Goal: Task Accomplishment & Management: Manage account settings

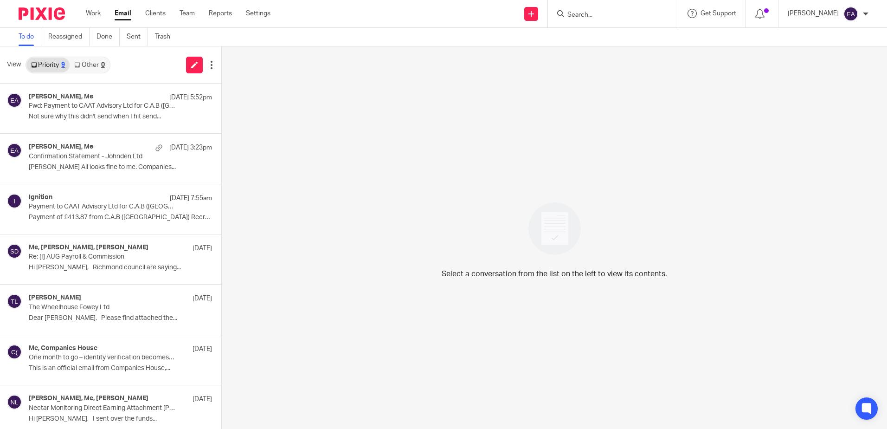
click at [608, 16] on input "Search" at bounding box center [609, 15] width 84 height 8
type input "aigis"
click at [618, 32] on link at bounding box center [643, 43] width 157 height 29
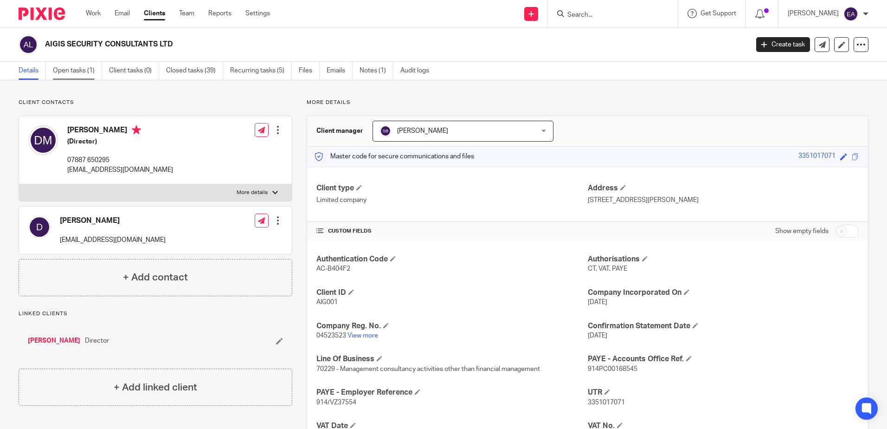
click at [68, 71] on link "Open tasks (1)" at bounding box center [77, 71] width 49 height 18
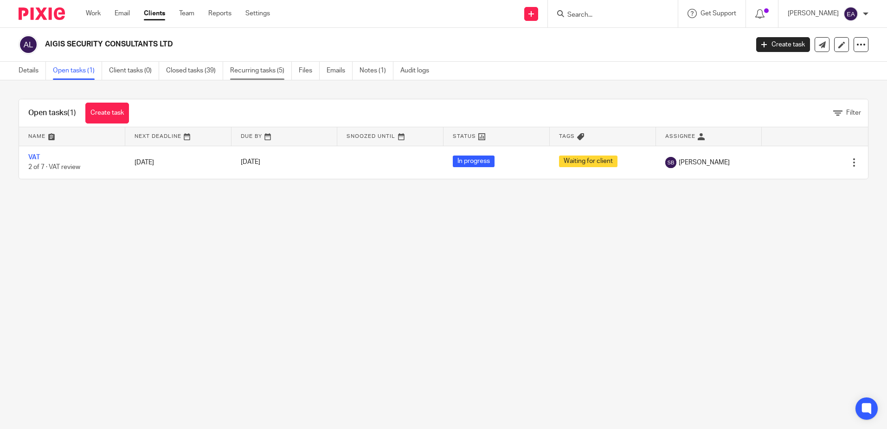
click at [250, 70] on link "Recurring tasks (5)" at bounding box center [261, 71] width 62 height 18
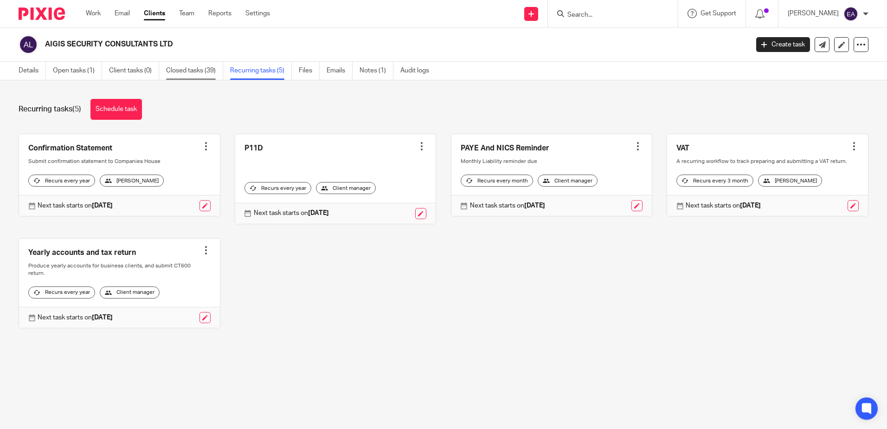
click at [196, 71] on link "Closed tasks (39)" at bounding box center [194, 71] width 57 height 18
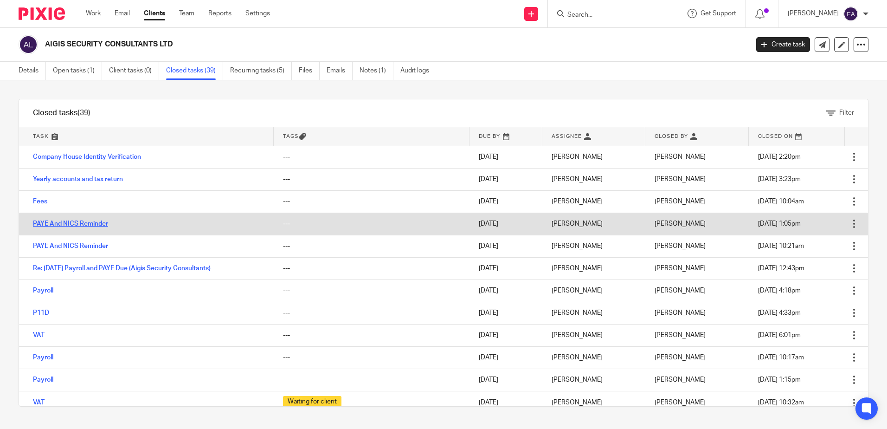
click at [95, 222] on link "PAYE And NICS Reminder" at bounding box center [70, 223] width 75 height 6
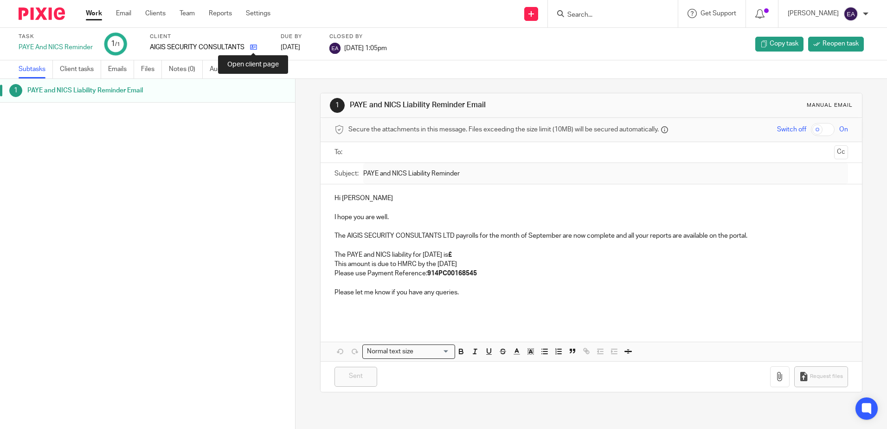
click at [251, 46] on icon at bounding box center [253, 47] width 7 height 7
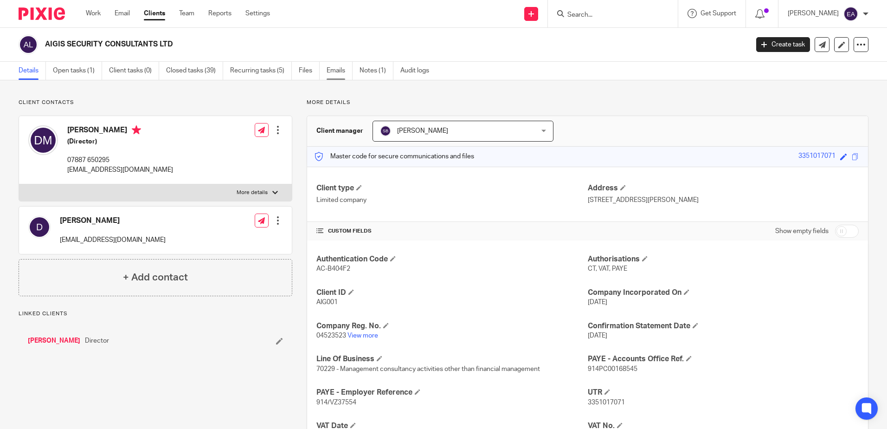
click at [333, 67] on link "Emails" at bounding box center [340, 71] width 26 height 18
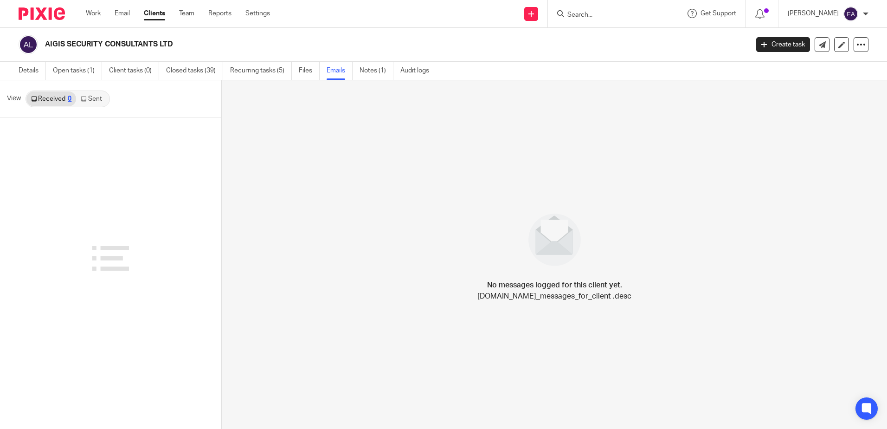
click at [97, 99] on link "Sent" at bounding box center [92, 98] width 32 height 15
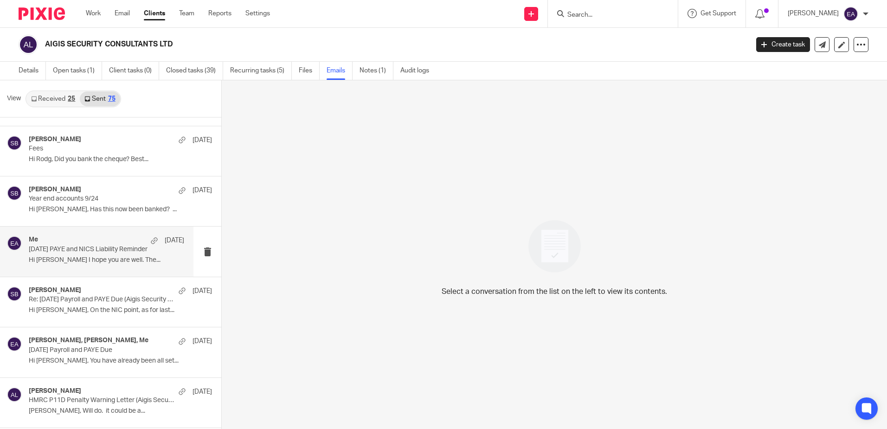
scroll to position [93, 0]
click at [111, 252] on p "September 2025 PAYE and NICS Liability Reminder" at bounding box center [91, 249] width 124 height 8
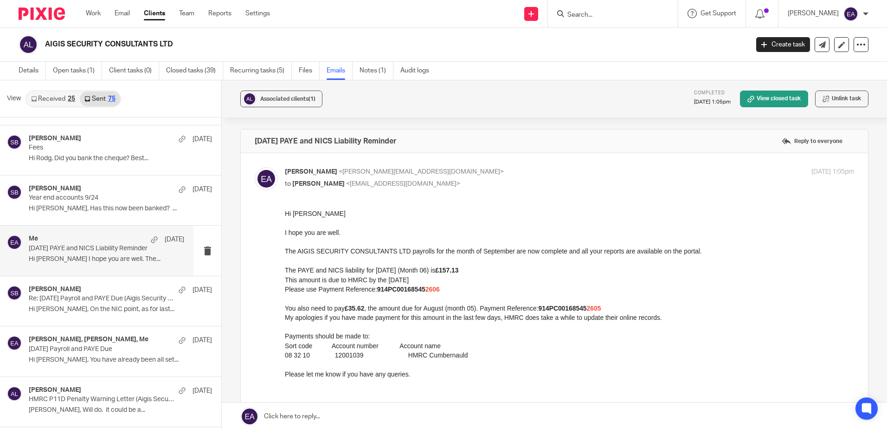
scroll to position [0, 0]
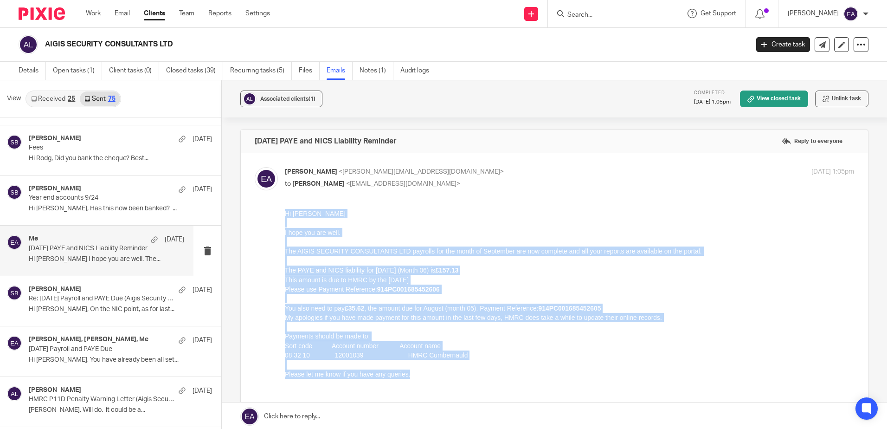
drag, startPoint x: 427, startPoint y: 374, endPoint x: 254, endPoint y: 197, distance: 247.1
click at [285, 209] on html "Hi Dimitrios I hope you are well. The AIGIS SECURITY CONSULTANTS LTD payrolls f…" at bounding box center [569, 303] width 569 height 189
copy div "Hi Dimitrios I hope you are well. The AIGIS SECURITY CONSULTANTS LTD payrolls f…"
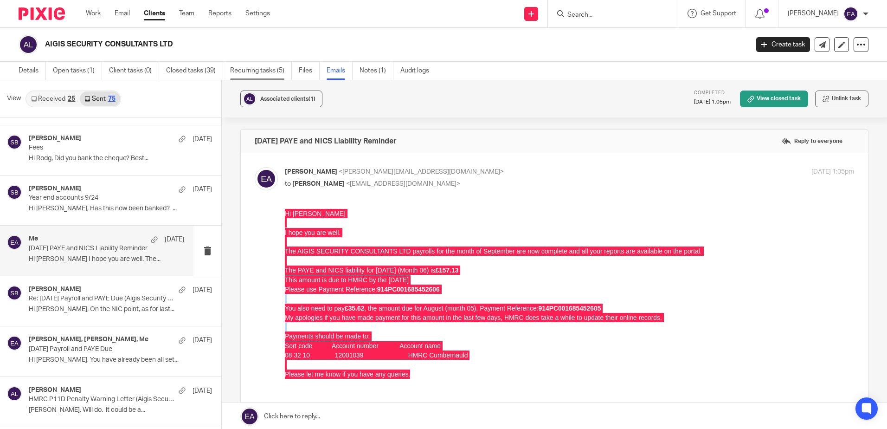
click at [250, 75] on link "Recurring tasks (5)" at bounding box center [261, 71] width 62 height 18
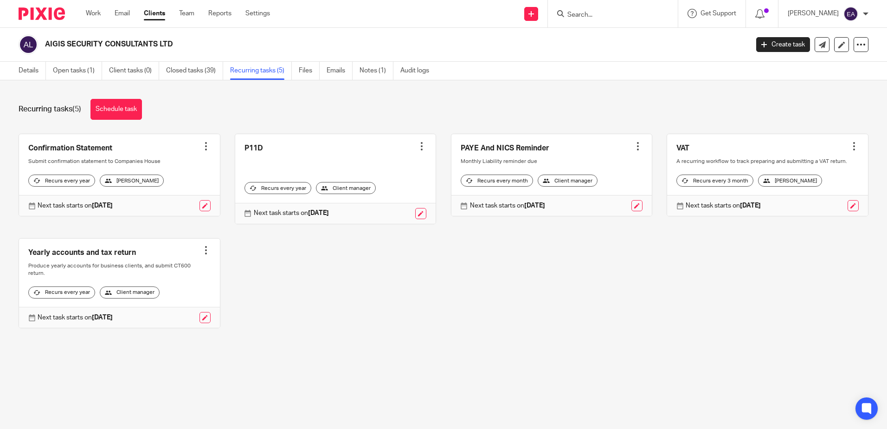
click at [634, 143] on div at bounding box center [638, 146] width 9 height 9
click at [535, 258] on div "Confirmation Statement Create task Clone template Recalculate schedule Cancel s…" at bounding box center [436, 238] width 865 height 209
click at [632, 211] on link at bounding box center [637, 205] width 11 height 11
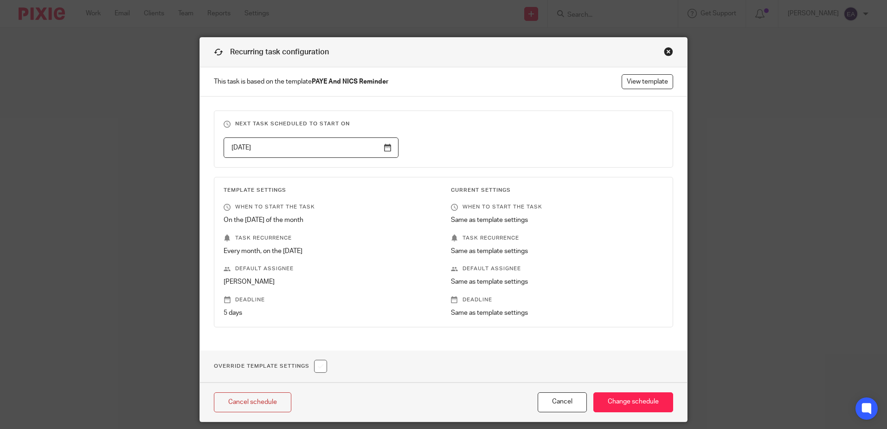
click at [384, 149] on input "[DATE]" at bounding box center [311, 147] width 175 height 21
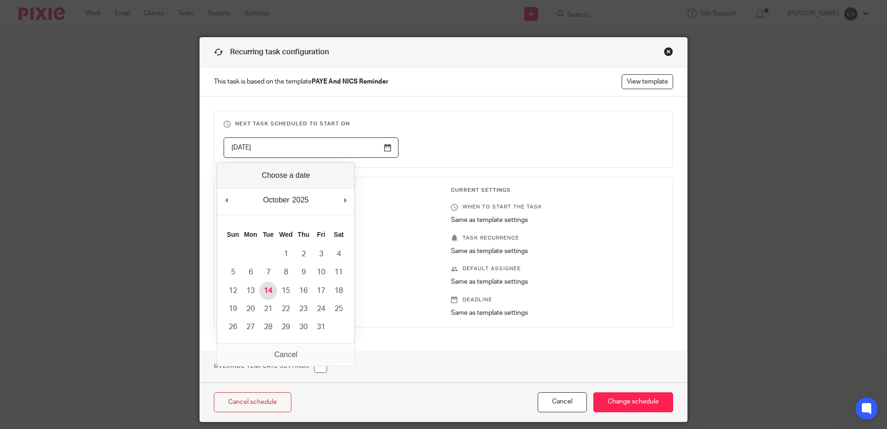
type input "[DATE]"
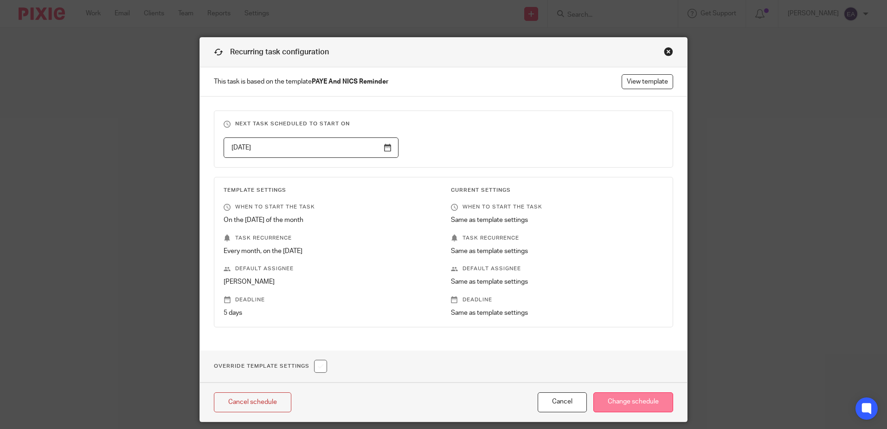
click at [603, 399] on input "Change schedule" at bounding box center [634, 402] width 80 height 20
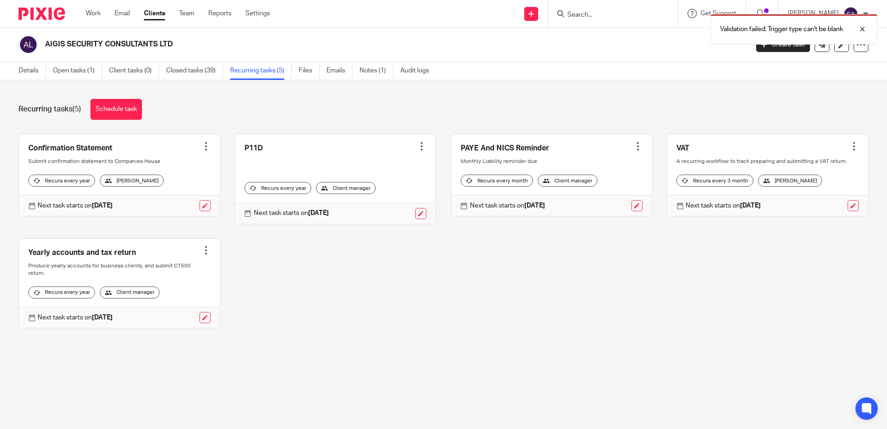
click at [634, 144] on div at bounding box center [638, 146] width 9 height 9
click at [603, 166] on link "Create task" at bounding box center [593, 166] width 74 height 13
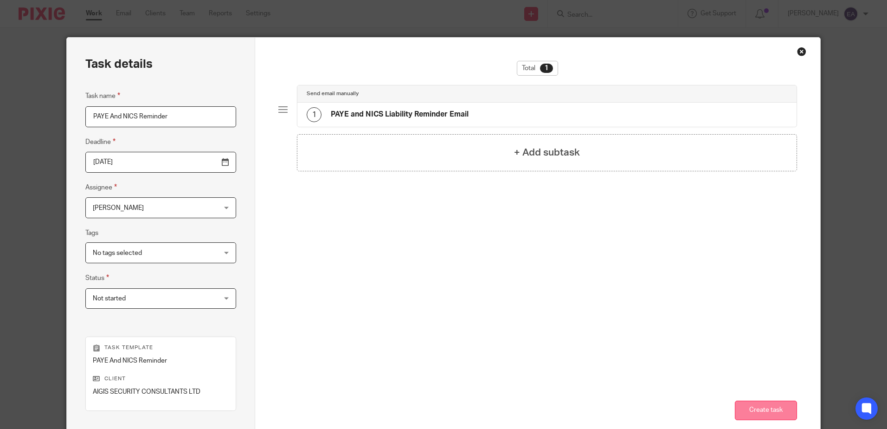
click at [751, 409] on button "Create task" at bounding box center [766, 411] width 62 height 20
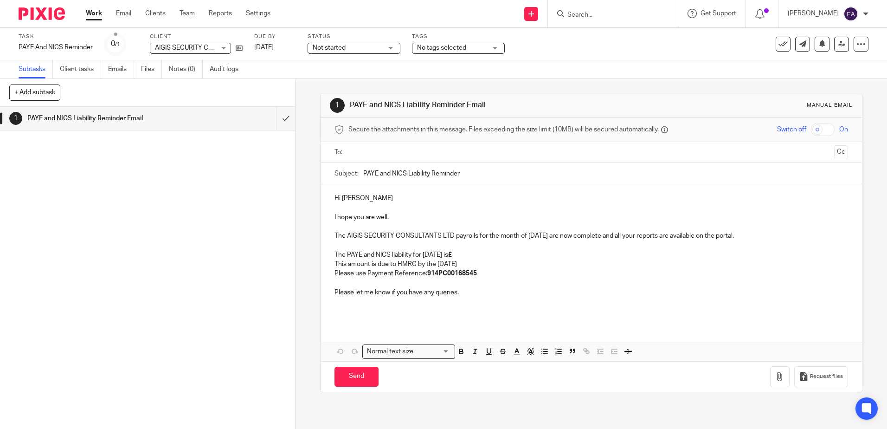
click at [477, 254] on p "The PAYE and NICS liability for October 2025 is £" at bounding box center [591, 254] width 513 height 9
click at [480, 274] on p "Please use Payment Reference: 914PC00168545" at bounding box center [591, 273] width 513 height 9
drag, startPoint x: 495, startPoint y: 274, endPoint x: 477, endPoint y: 273, distance: 18.6
click at [477, 273] on p "Please use Payment Reference: 914PC001685452607" at bounding box center [591, 273] width 513 height 9
click at [513, 354] on icon "button" at bounding box center [517, 351] width 8 height 8
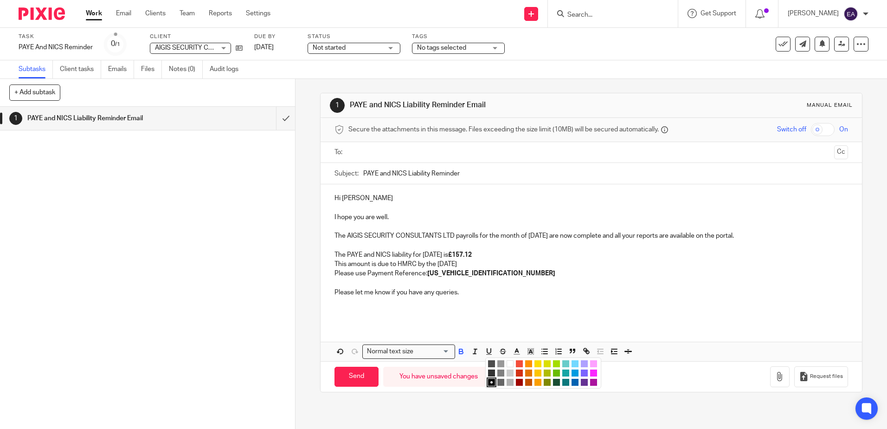
click at [517, 361] on li "color:#F44E3B" at bounding box center [519, 363] width 7 height 7
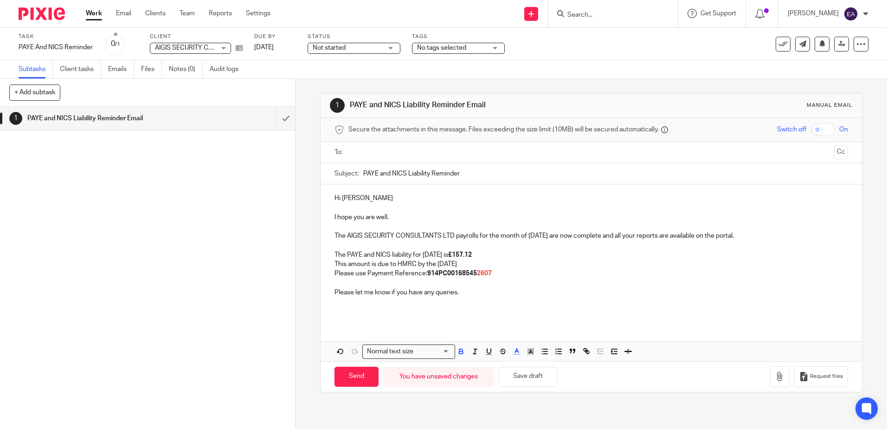
click at [516, 299] on p at bounding box center [591, 306] width 513 height 19
click at [500, 273] on p "Please use Payment Reference: 914PC00168545 2607" at bounding box center [591, 273] width 513 height 9
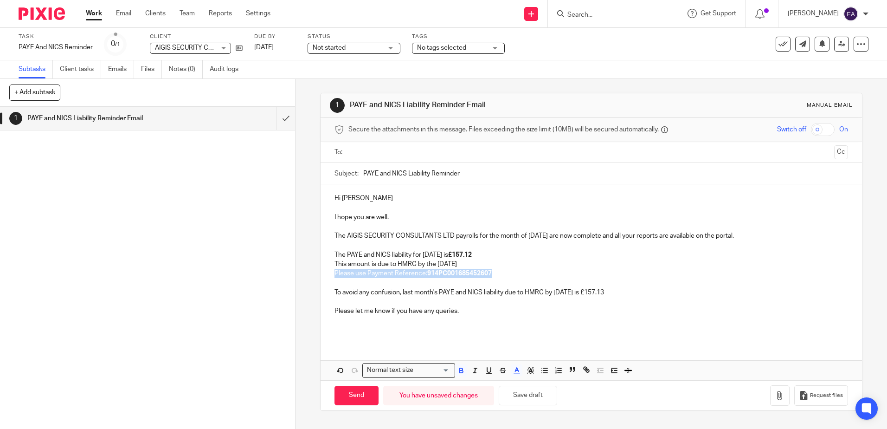
drag, startPoint x: 494, startPoint y: 275, endPoint x: 330, endPoint y: 272, distance: 164.8
click at [330, 272] on div "Hi Dimitrios I hope you are well. The AIGIS SECURITY CONSULTANTS LTD payrolls f…" at bounding box center [591, 262] width 541 height 157
copy p "Please use Payment Reference: 914PC00168545 2607"
click at [635, 289] on p "To avoid any confusion, last month's PAYE and NICS liability due to HMRC by 22n…" at bounding box center [591, 292] width 513 height 9
drag, startPoint x: 627, startPoint y: 295, endPoint x: 602, endPoint y: 293, distance: 25.1
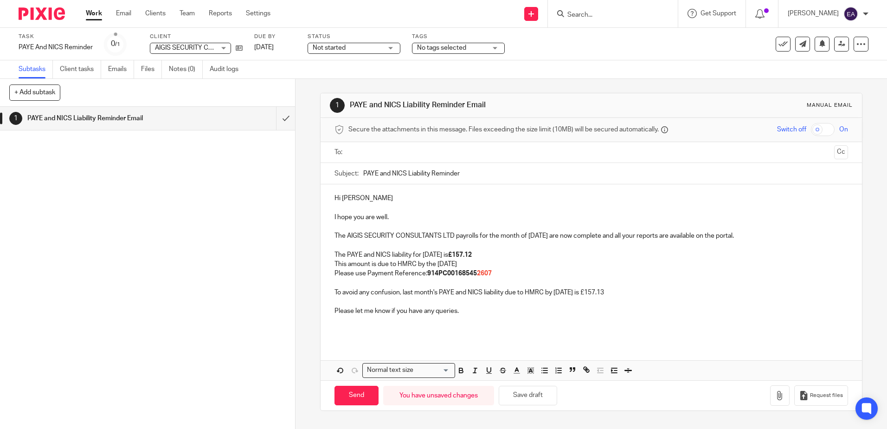
click at [602, 293] on p "To avoid any confusion, last month's PAYE and NICS liability due to HMRC by 22n…" at bounding box center [591, 292] width 513 height 9
click at [457, 370] on icon "button" at bounding box center [461, 370] width 8 height 8
click at [631, 294] on p "To avoid any confusion, last month's PAYE and NICS liability due to HMRC by 22n…" at bounding box center [591, 292] width 513 height 9
click at [762, 292] on span "2607" at bounding box center [754, 292] width 15 height 6
drag, startPoint x: 502, startPoint y: 264, endPoint x: 437, endPoint y: 263, distance: 65.0
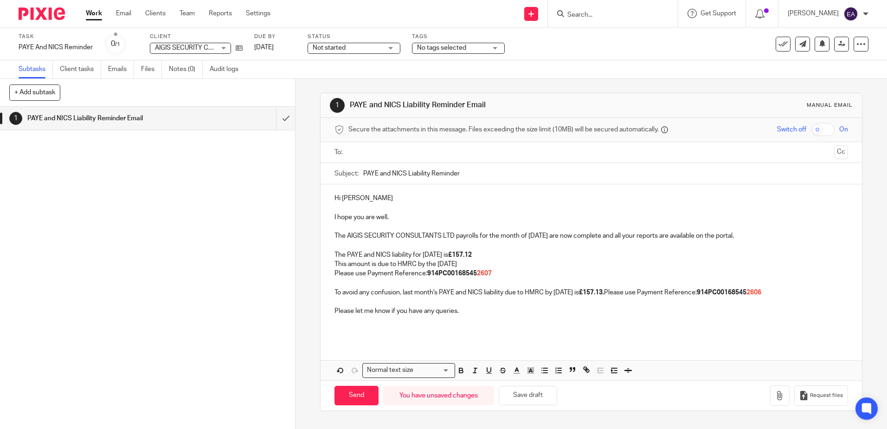
click at [437, 263] on p "This amount is due to HMRC by the 22nd November 2025" at bounding box center [591, 263] width 513 height 9
click at [462, 369] on icon "button" at bounding box center [461, 370] width 8 height 8
drag, startPoint x: 592, startPoint y: 292, endPoint x: 554, endPoint y: 293, distance: 38.5
click at [554, 293] on p "To avoid any confusion, last month's PAYE and NICS liability due to HMRC by 22n…" at bounding box center [591, 292] width 513 height 9
click at [459, 370] on icon "button" at bounding box center [461, 371] width 4 height 2
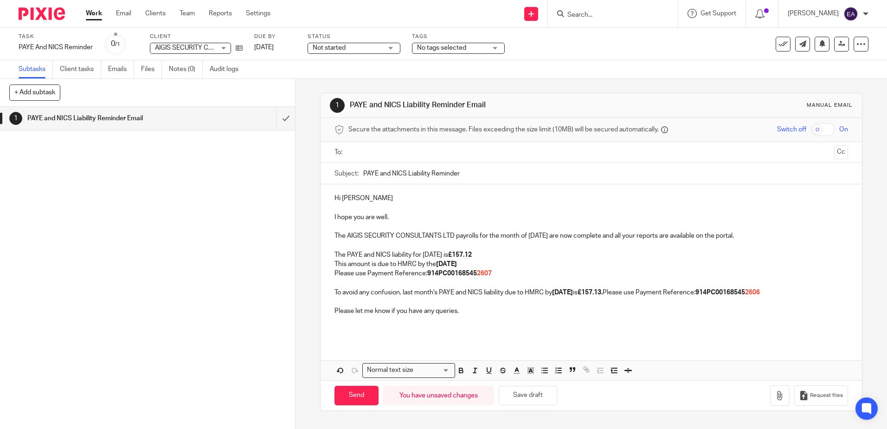
click at [526, 327] on p at bounding box center [591, 325] width 513 height 19
click at [368, 295] on p "To avoid any confusion, last month's PAYE and NICS liability due to HMRC by 22n…" at bounding box center [591, 292] width 513 height 9
click at [363, 177] on input "PAYE and NICS Liability Reminder" at bounding box center [605, 173] width 485 height 21
type input "October 2025 PAYE and NICS Liability Reminder"
click at [477, 237] on p "The AIGIS SECURITY CONSULTANTS LTD payrolls for the month of October 2025 are n…" at bounding box center [591, 235] width 513 height 9
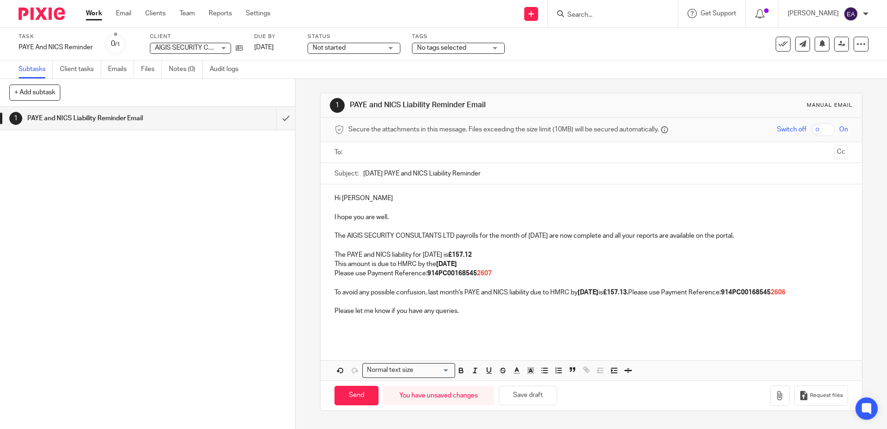
click at [367, 153] on input "text" at bounding box center [591, 152] width 479 height 11
click at [430, 156] on input "text" at bounding box center [630, 153] width 401 height 18
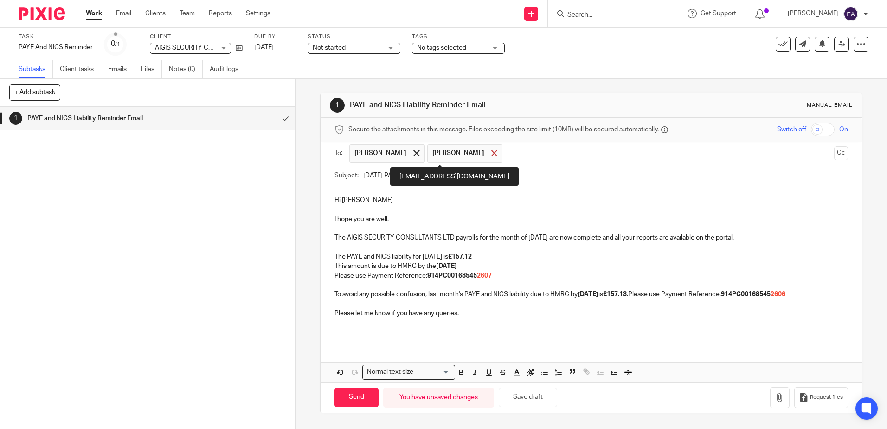
click at [489, 153] on div at bounding box center [494, 153] width 11 height 14
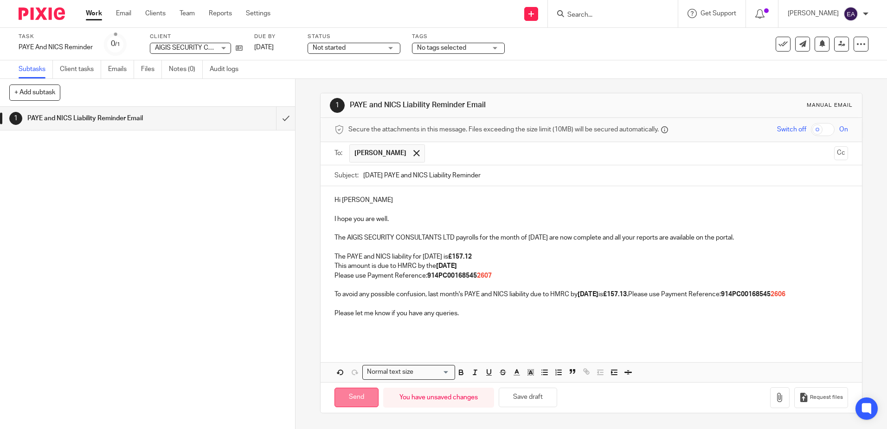
click at [363, 399] on input "Send" at bounding box center [357, 398] width 44 height 20
type input "Sent"
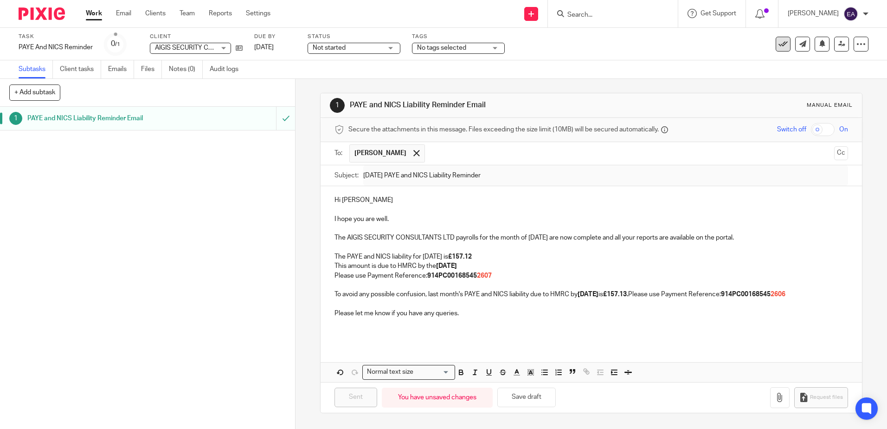
click at [779, 43] on icon at bounding box center [783, 43] width 9 height 9
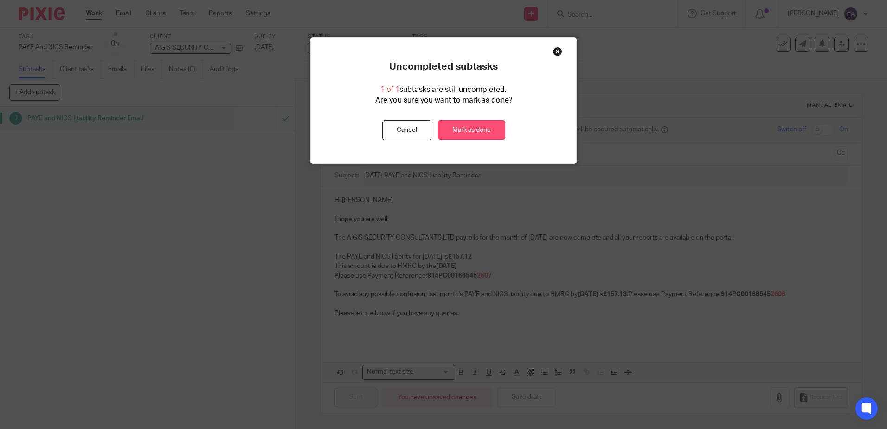
click at [474, 127] on link "Mark as done" at bounding box center [471, 130] width 67 height 20
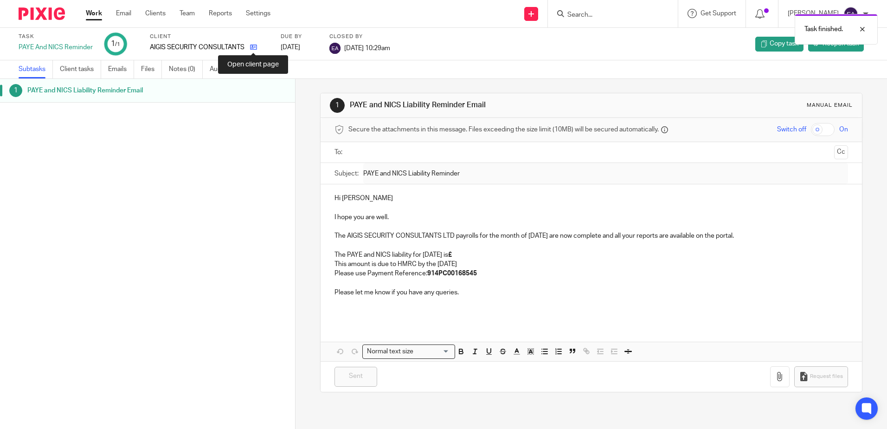
click at [255, 47] on icon at bounding box center [253, 47] width 7 height 7
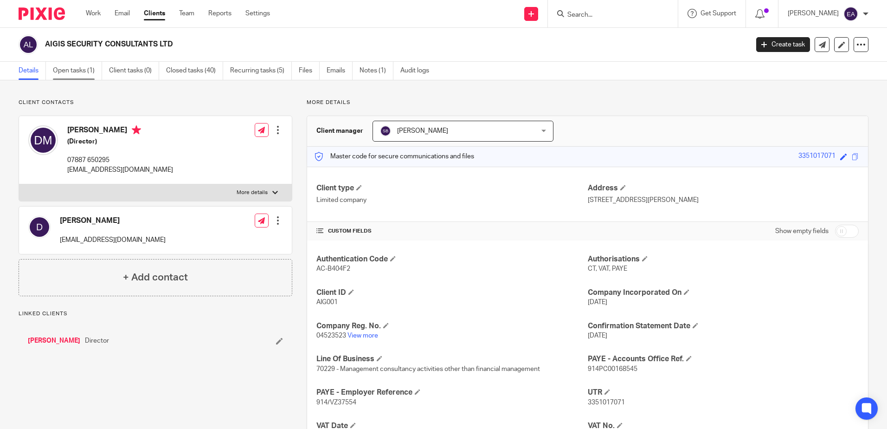
click at [84, 75] on link "Open tasks (1)" at bounding box center [77, 71] width 49 height 18
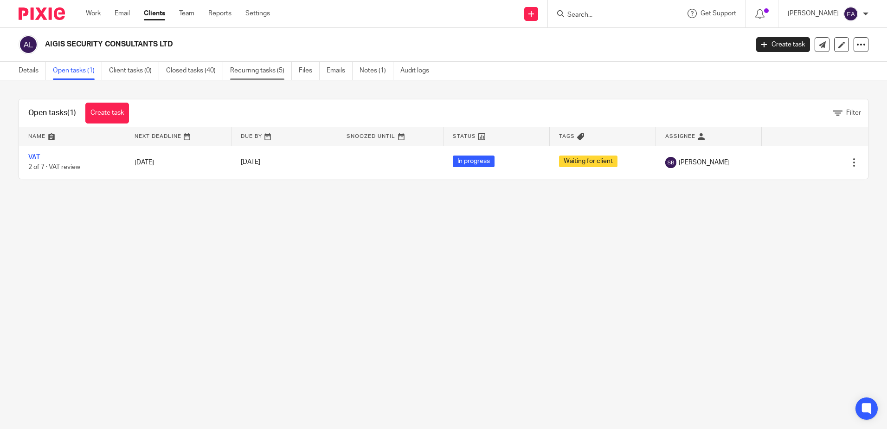
click at [244, 72] on link "Recurring tasks (5)" at bounding box center [261, 71] width 62 height 18
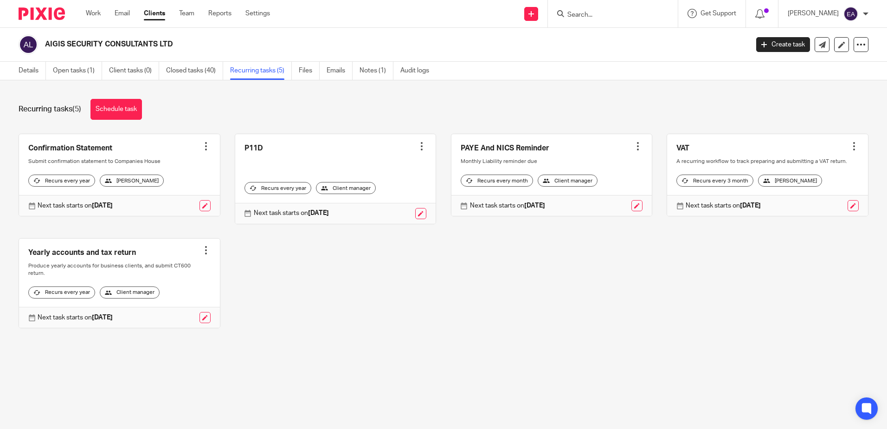
click at [539, 209] on strong "[DATE]" at bounding box center [534, 205] width 21 height 6
click at [632, 211] on link at bounding box center [637, 205] width 11 height 11
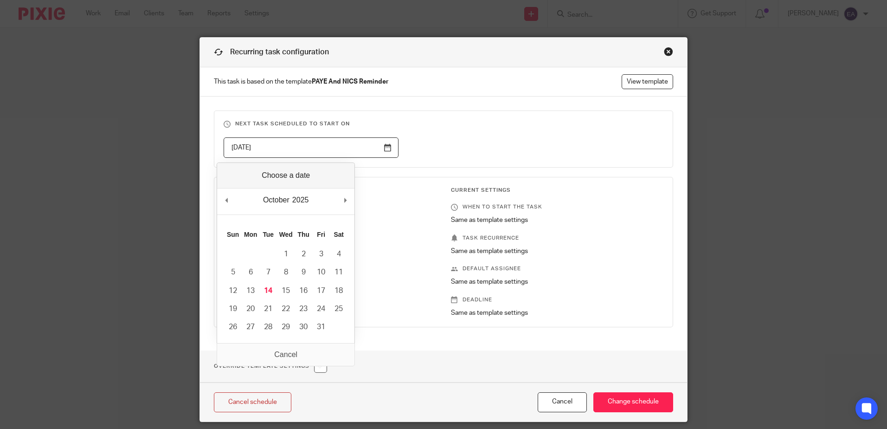
click at [384, 147] on input "2025-10-15" at bounding box center [311, 147] width 175 height 21
type input "2025-11-10"
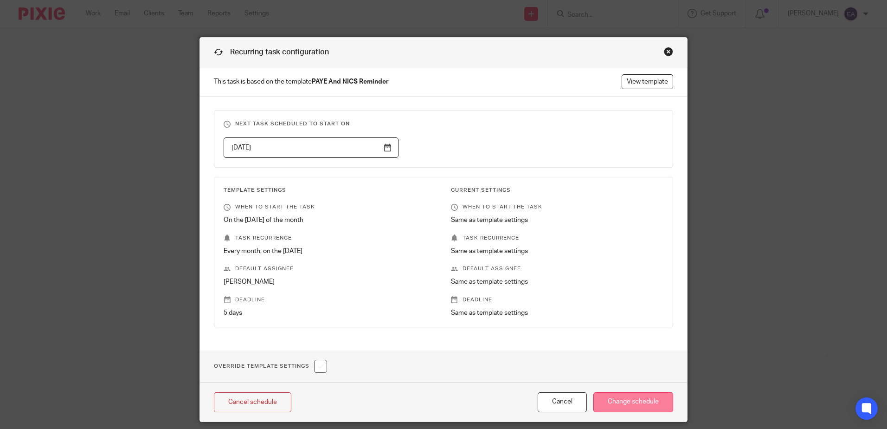
click at [633, 402] on input "Change schedule" at bounding box center [634, 402] width 80 height 20
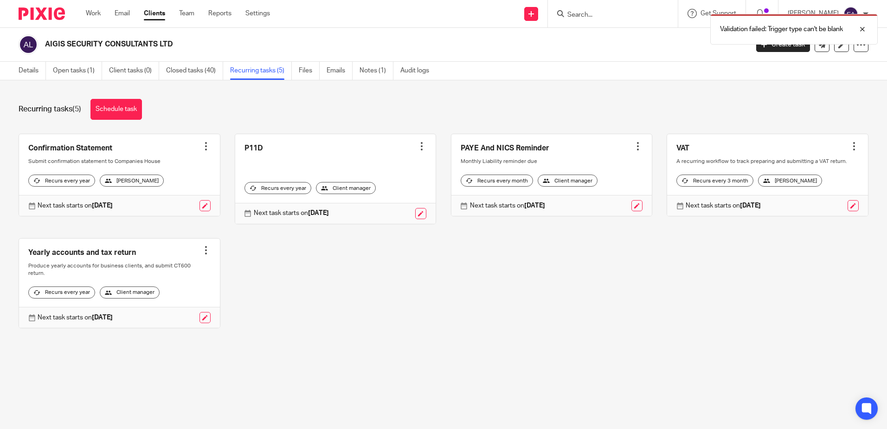
click at [634, 145] on div at bounding box center [638, 146] width 9 height 9
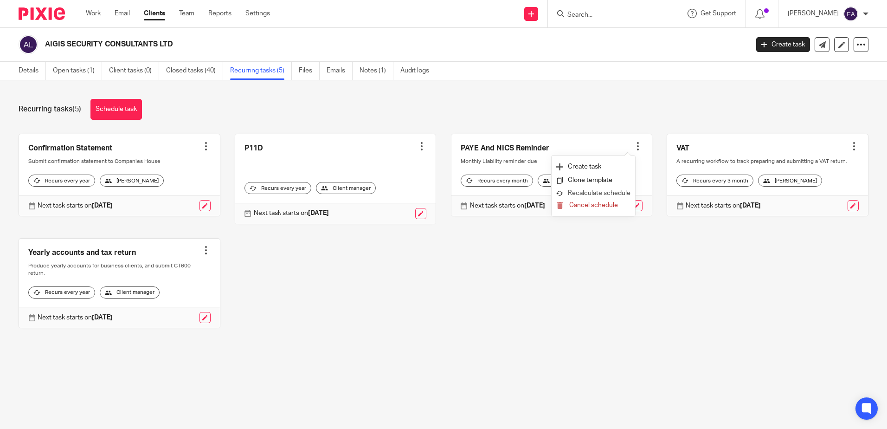
click at [608, 194] on button "Recalculate schedule" at bounding box center [593, 194] width 74 height 12
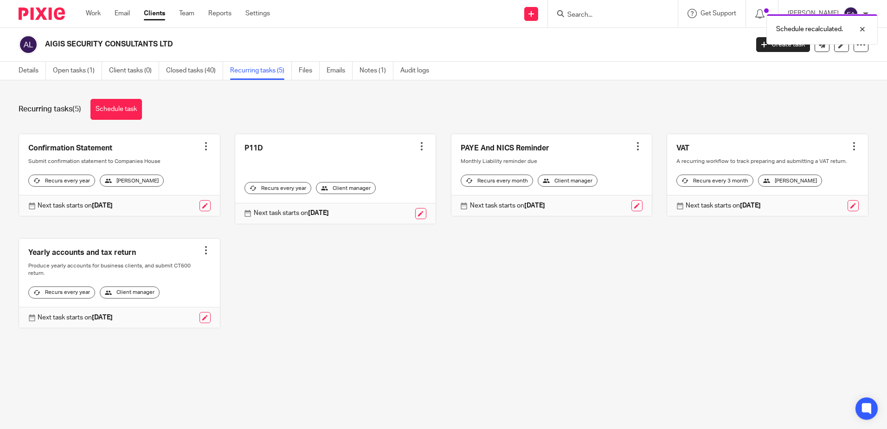
click at [634, 145] on div at bounding box center [638, 146] width 9 height 9
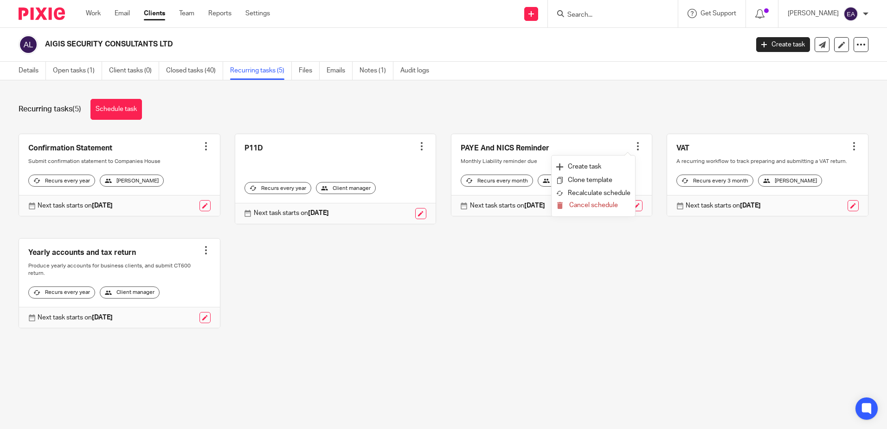
click at [596, 236] on div "Confirmation Statement Create task Clone template Recalculate schedule Cancel s…" at bounding box center [436, 238] width 865 height 209
click at [632, 211] on link at bounding box center [637, 205] width 11 height 11
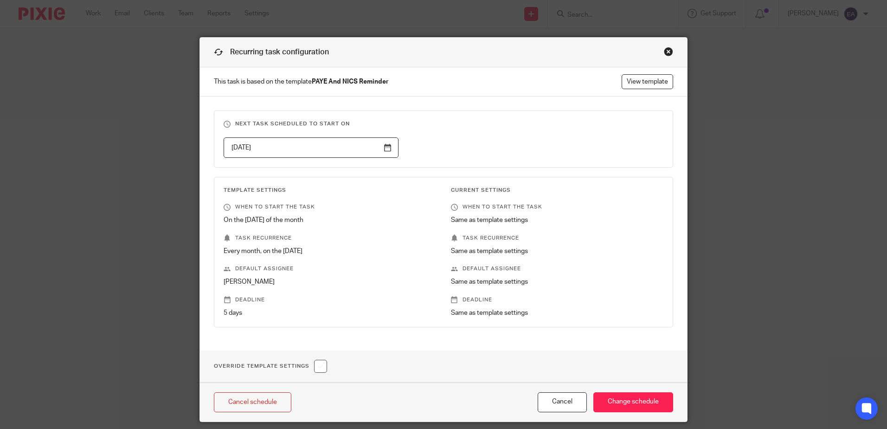
click at [321, 365] on input "checkbox" at bounding box center [320, 366] width 13 height 13
checkbox input "true"
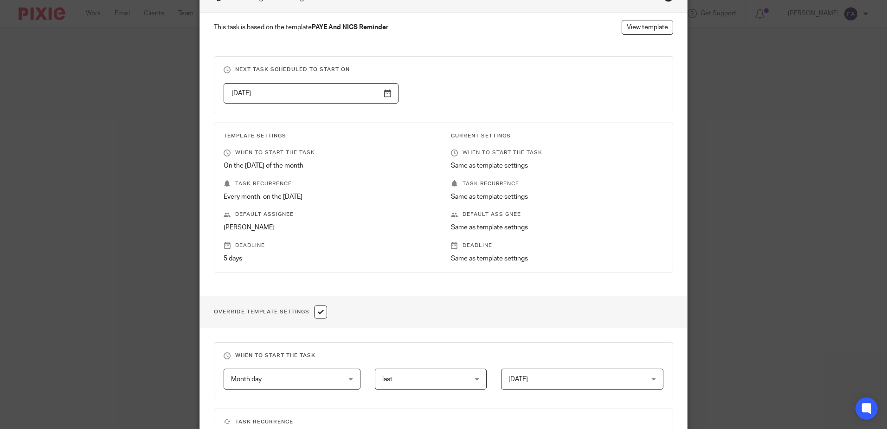
scroll to position [139, 0]
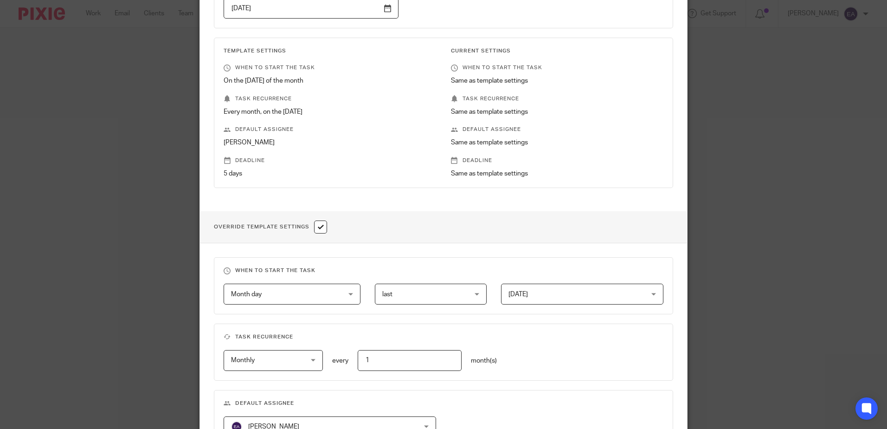
click at [349, 298] on div "Month day Month day" at bounding box center [292, 294] width 137 height 21
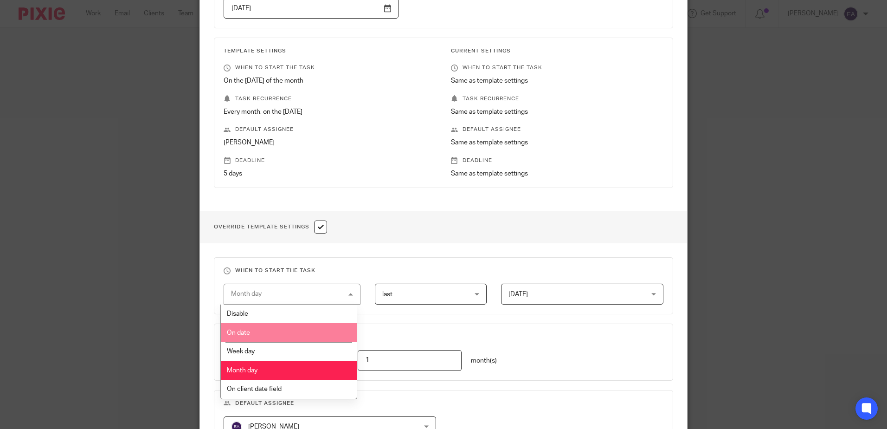
click at [306, 329] on li "On date" at bounding box center [289, 332] width 136 height 19
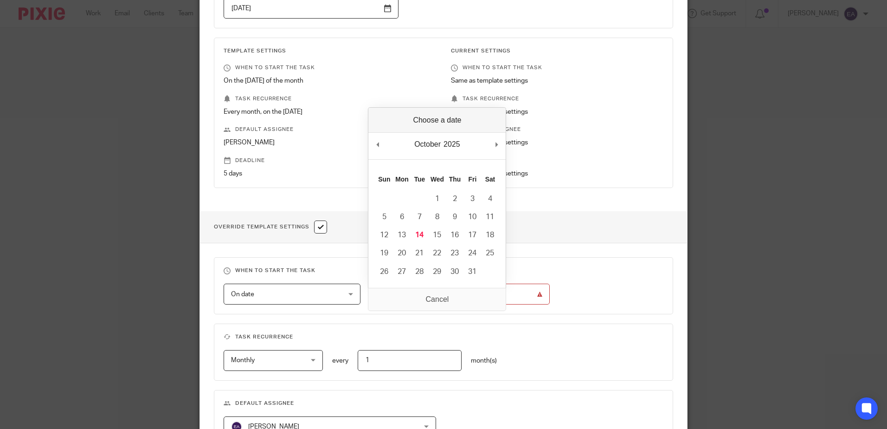
click at [488, 294] on input "Use the arrow keys to pick a date" at bounding box center [462, 294] width 175 height 21
type input "2025-11-10"
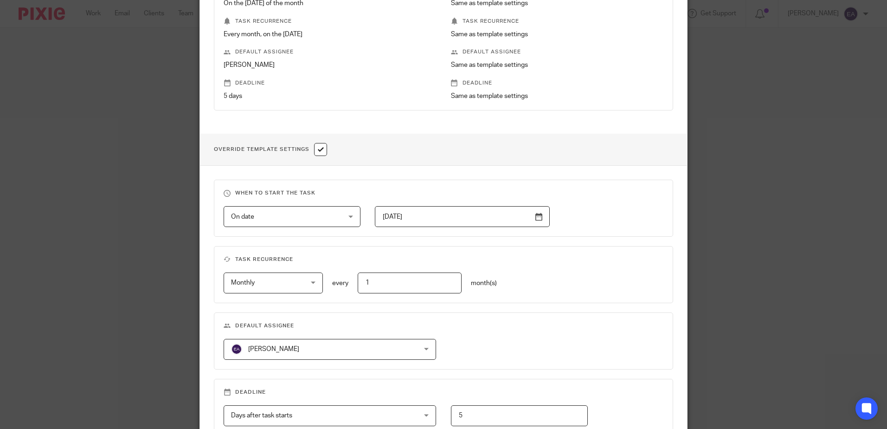
scroll to position [278, 0]
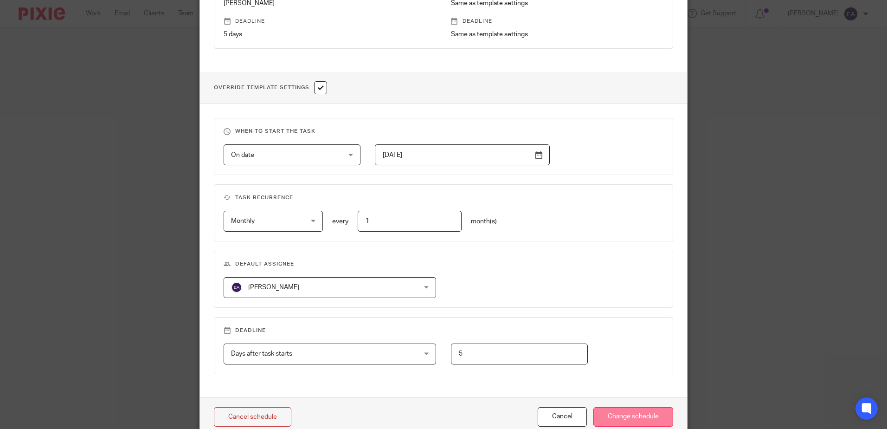
click at [619, 420] on input "Change schedule" at bounding box center [634, 417] width 80 height 20
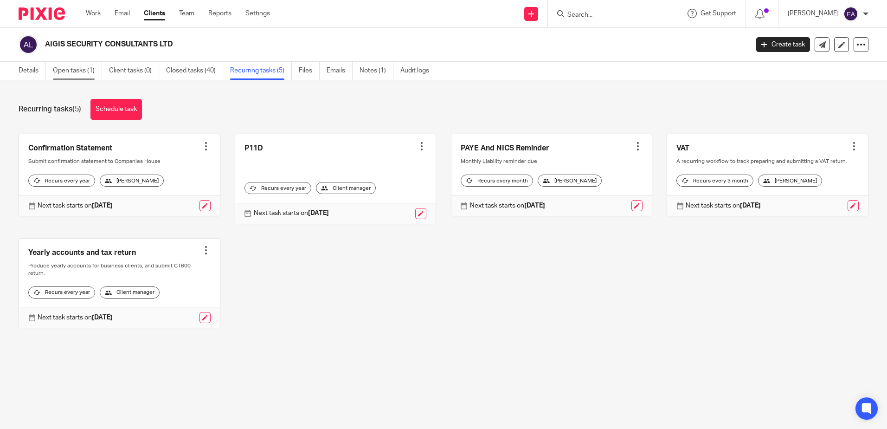
click at [74, 69] on link "Open tasks (1)" at bounding box center [77, 71] width 49 height 18
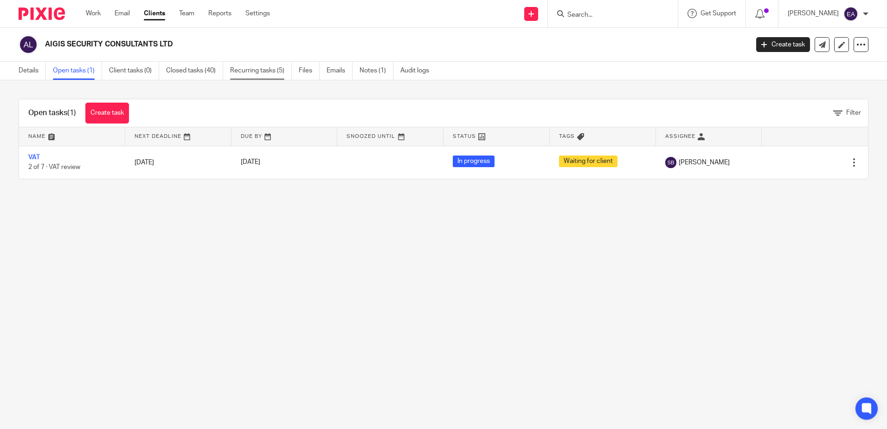
click at [261, 67] on link "Recurring tasks (5)" at bounding box center [261, 71] width 62 height 18
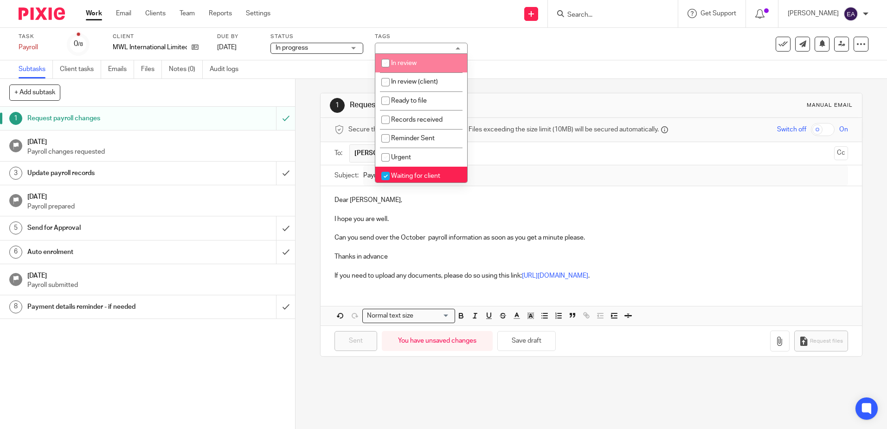
click at [407, 15] on div "Send new email Create task Add client Get Support Contact Support Help Document…" at bounding box center [586, 13] width 603 height 27
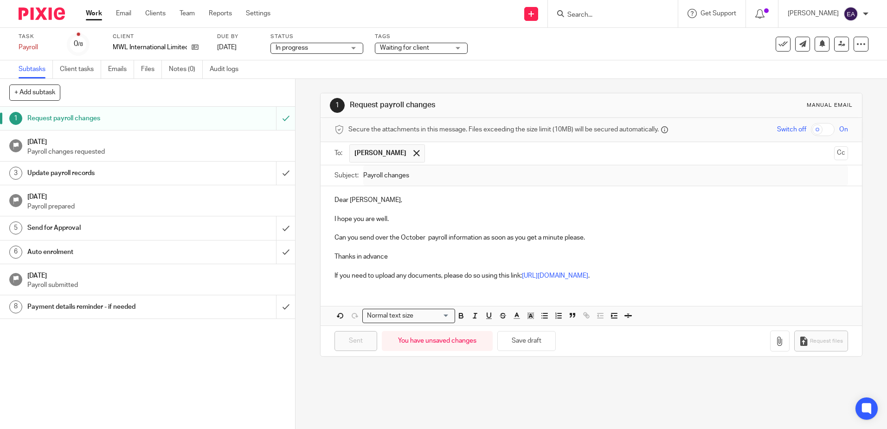
click at [605, 12] on input "Search" at bounding box center [609, 15] width 84 height 8
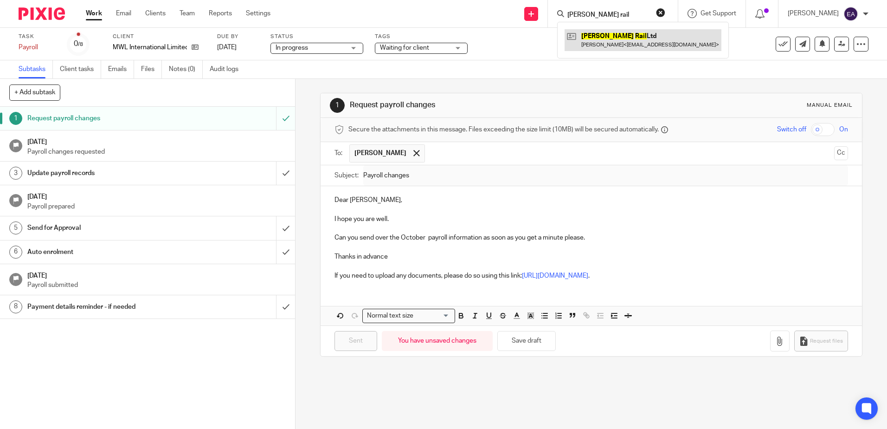
type input "bywater rail"
click at [638, 36] on link at bounding box center [643, 39] width 157 height 21
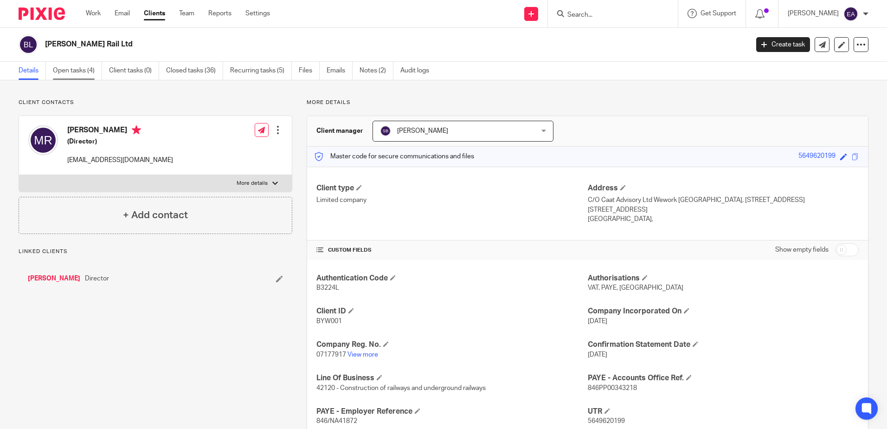
click at [65, 71] on link "Open tasks (4)" at bounding box center [77, 71] width 49 height 18
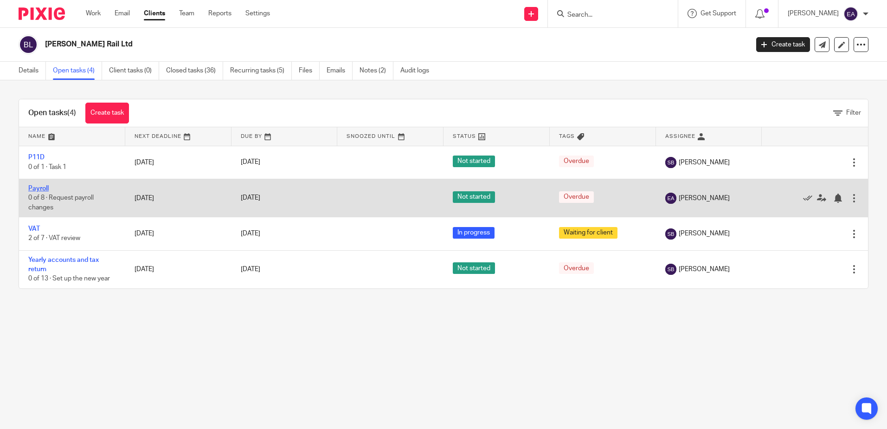
click at [46, 185] on link "Payroll" at bounding box center [38, 188] width 20 height 6
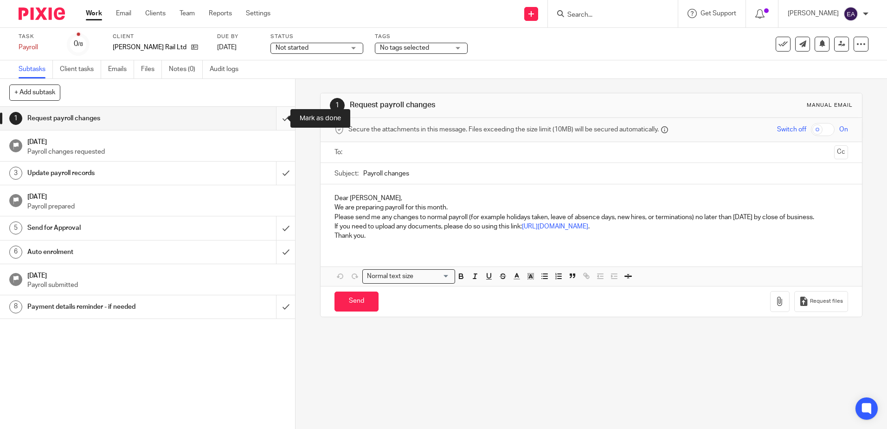
click at [277, 115] on input "submit" at bounding box center [147, 118] width 295 height 23
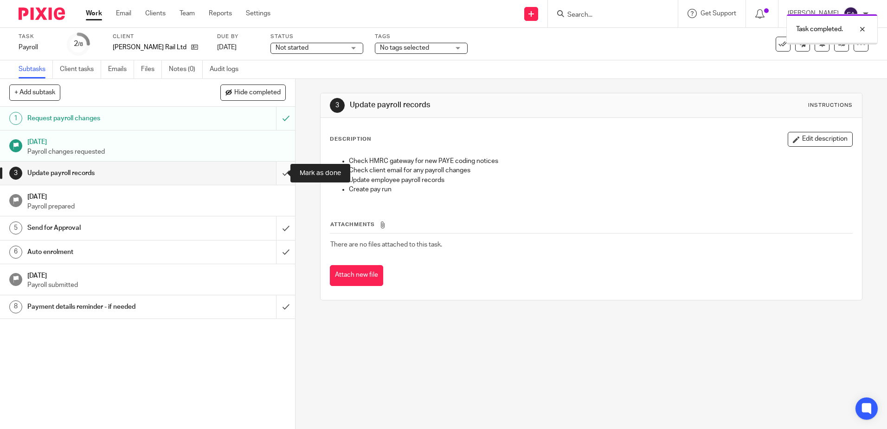
click at [274, 175] on input "submit" at bounding box center [147, 173] width 295 height 23
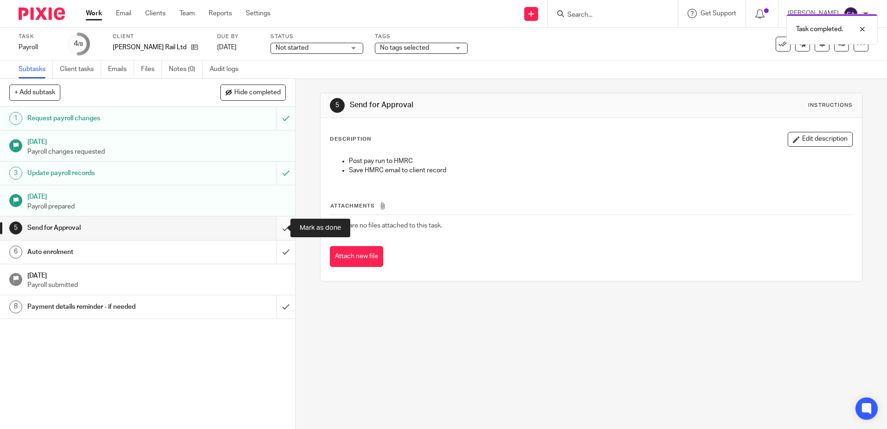
click at [281, 232] on input "submit" at bounding box center [147, 227] width 295 height 23
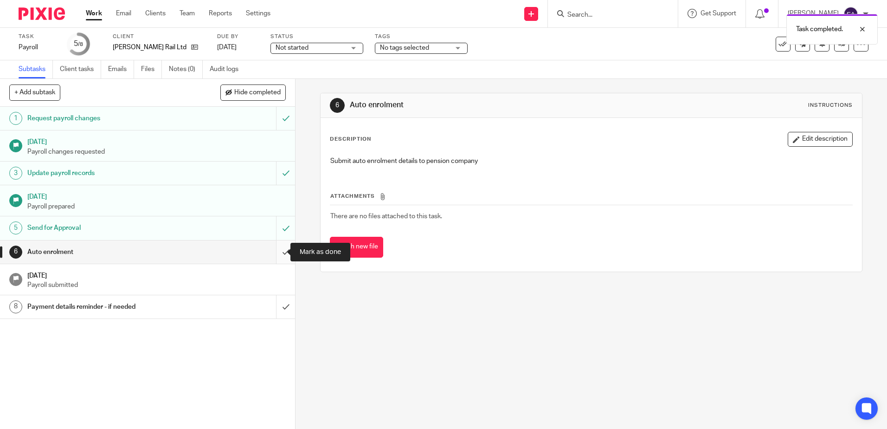
click at [278, 253] on input "submit" at bounding box center [147, 251] width 295 height 23
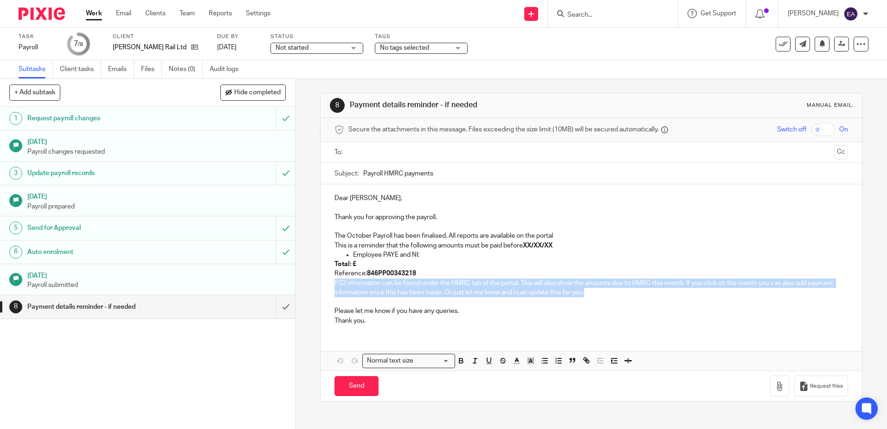
drag, startPoint x: 594, startPoint y: 292, endPoint x: 333, endPoint y: 278, distance: 261.7
click at [335, 278] on p "P32 information can be found under the HMRC tab of the portal. This will also s…" at bounding box center [591, 287] width 513 height 19
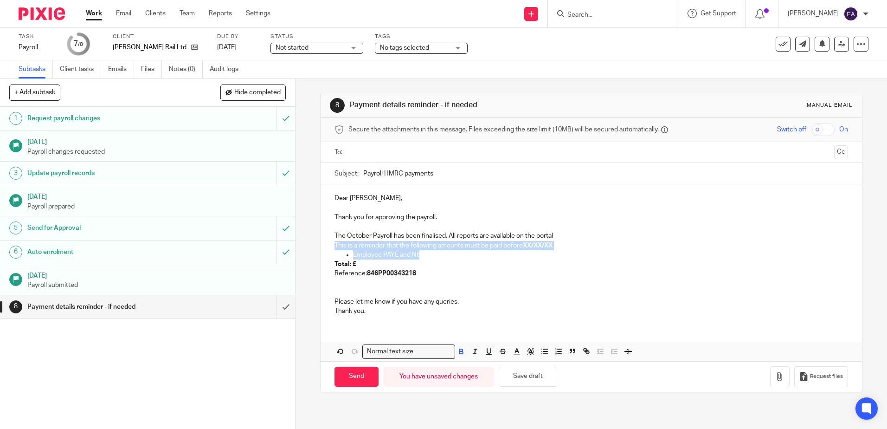
drag, startPoint x: 427, startPoint y: 257, endPoint x: 322, endPoint y: 241, distance: 106.0
click at [322, 241] on div "Dear Michael, Thank you for approving the payroll. The October Payroll has been…" at bounding box center [591, 253] width 541 height 138
click at [360, 265] on p "Total: £" at bounding box center [591, 263] width 513 height 9
drag, startPoint x: 360, startPoint y: 265, endPoint x: 321, endPoint y: 245, distance: 44.2
click at [321, 245] on div "Dear Michael, Thank you for approving the payroll. The October Payroll has been…" at bounding box center [591, 253] width 541 height 138
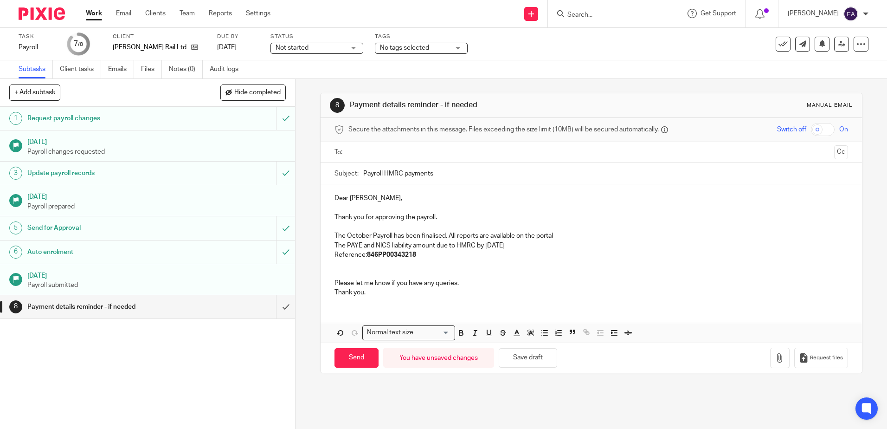
click at [497, 244] on p "The PAYE and NICS liability amount due to HMRC by 22nd November" at bounding box center [591, 245] width 513 height 9
drag, startPoint x: 498, startPoint y: 247, endPoint x: 486, endPoint y: 248, distance: 12.1
click at [486, 248] on p "The PAYE and NICS liability amount due to HMRC by 22nd November" at bounding box center [591, 245] width 513 height 9
click at [486, 248] on p "The PAYE and NICS liability amount due to HMRC by 221st November" at bounding box center [591, 245] width 513 height 9
click at [543, 244] on p "The PAYE and NICS liability amount due to HMRC by 21st November" at bounding box center [591, 245] width 513 height 9
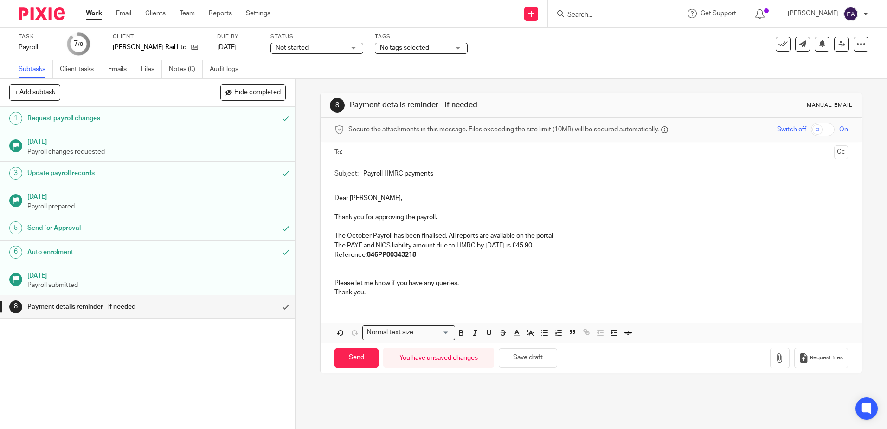
click at [560, 235] on p "The October Payroll has been finalised. All reports are available on the portal" at bounding box center [591, 235] width 513 height 9
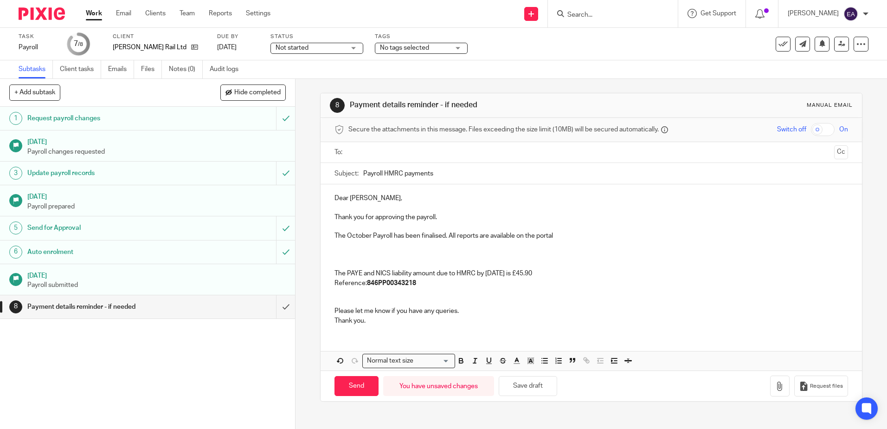
click at [339, 251] on p at bounding box center [591, 254] width 513 height 9
click at [339, 260] on p at bounding box center [591, 263] width 513 height 9
click at [340, 254] on p at bounding box center [591, 254] width 513 height 9
drag, startPoint x: 423, startPoint y: 258, endPoint x: 330, endPoint y: 258, distance: 93.3
click at [330, 258] on div "Dear Michael, Thank you for approving the payroll. The October Payroll has been…" at bounding box center [591, 258] width 541 height 148
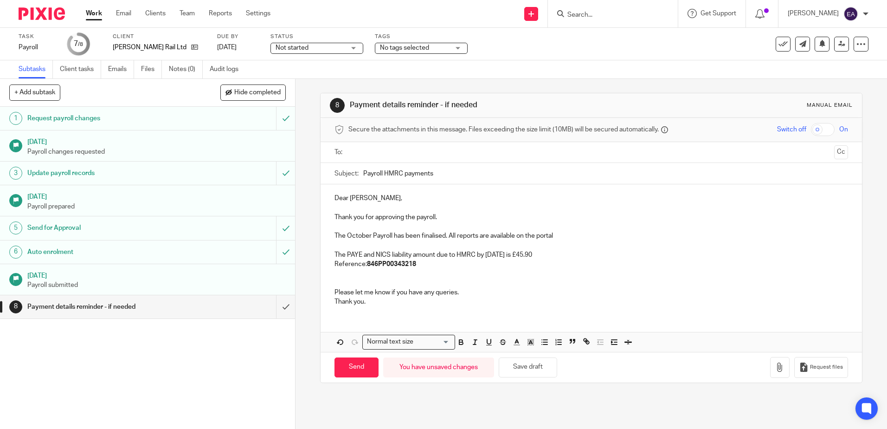
drag, startPoint x: 546, startPoint y: 257, endPoint x: 485, endPoint y: 255, distance: 61.3
click at [485, 255] on p "The PAYE and NICS liability amount due to HMRC by 21st November 2025 is £45.90" at bounding box center [591, 254] width 513 height 9
click at [460, 345] on icon "button" at bounding box center [461, 342] width 8 height 8
drag, startPoint x: 581, startPoint y: 256, endPoint x: 555, endPoint y: 254, distance: 26.5
click at [555, 254] on p "The PAYE and NICS liability amount due to HMRC by 21st November 2025 is £45.90" at bounding box center [591, 254] width 513 height 9
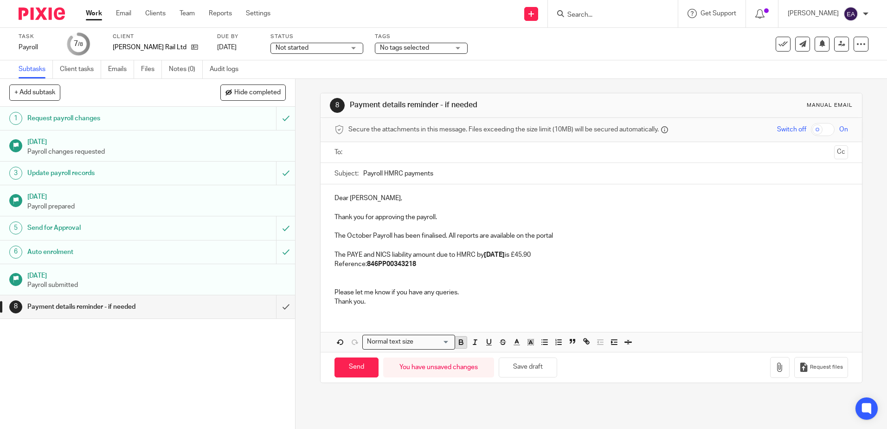
click at [460, 341] on icon "button" at bounding box center [460, 341] width 3 height 2
click at [586, 265] on p "Reference: 846PP00343218" at bounding box center [591, 263] width 513 height 9
click at [588, 252] on p "The PAYE and NICS liability amount due to HMRC by 21st November 2025 is £45.90" at bounding box center [591, 254] width 513 height 9
click at [330, 263] on div "Dear Michael, Thank you for approving the payroll. The October Payroll has been…" at bounding box center [591, 248] width 541 height 129
click at [402, 265] on p "The Payment Reference: 846PP00343218" at bounding box center [591, 263] width 513 height 9
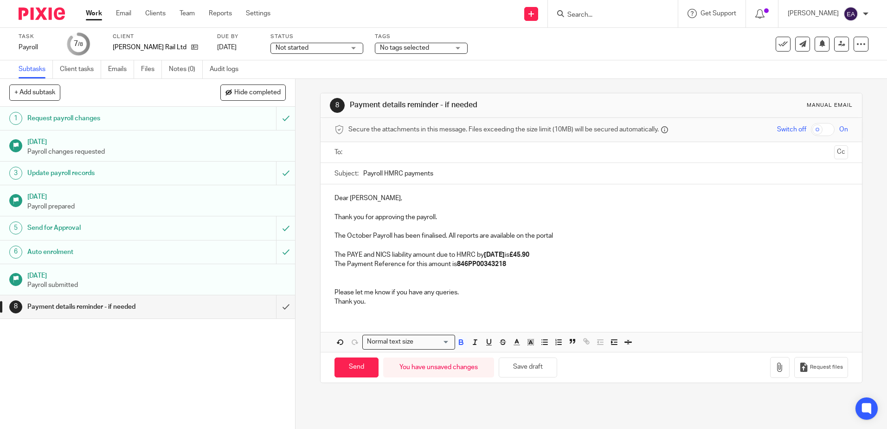
click at [511, 263] on p "The Payment Reference for this amount is 846PP00343218" at bounding box center [591, 263] width 513 height 9
drag, startPoint x: 524, startPoint y: 264, endPoint x: 507, endPoint y: 262, distance: 17.3
click at [507, 262] on p "The Payment Reference for this amount is 846PP003432182607" at bounding box center [591, 263] width 513 height 9
click at [516, 342] on line "button" at bounding box center [517, 342] width 2 height 0
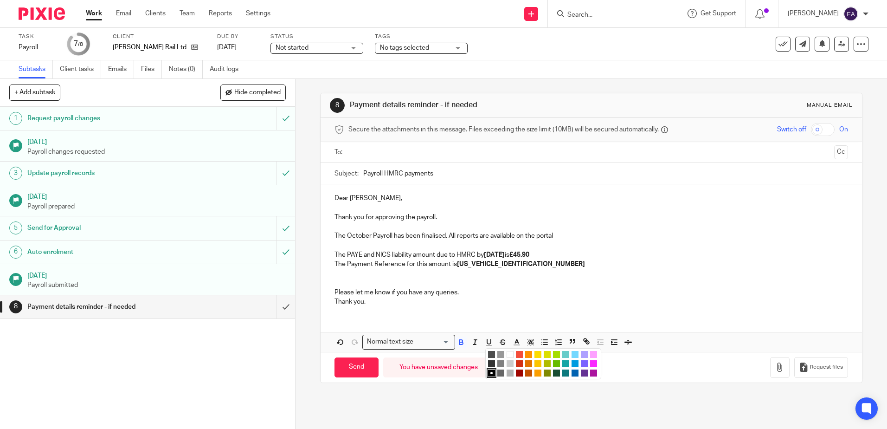
click at [520, 353] on li "color:#F44E3B" at bounding box center [519, 354] width 7 height 7
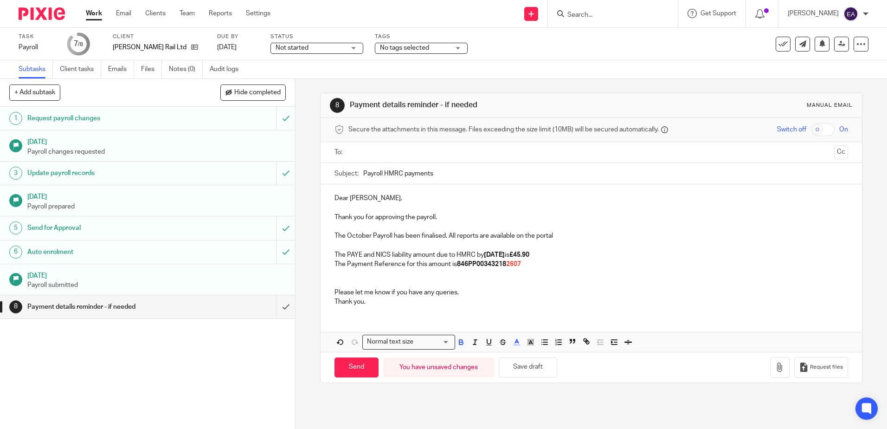
click at [505, 258] on strong "21st November 2025" at bounding box center [494, 255] width 21 height 6
click at [524, 262] on p "The Payment Reference for this amount is 846PP00343218 2607" at bounding box center [591, 263] width 513 height 9
drag, startPoint x: 346, startPoint y: 197, endPoint x: 336, endPoint y: 199, distance: 10.0
click at [336, 199] on p "Dear Michael," at bounding box center [591, 198] width 513 height 9
drag, startPoint x: 454, startPoint y: 213, endPoint x: 303, endPoint y: 216, distance: 151.3
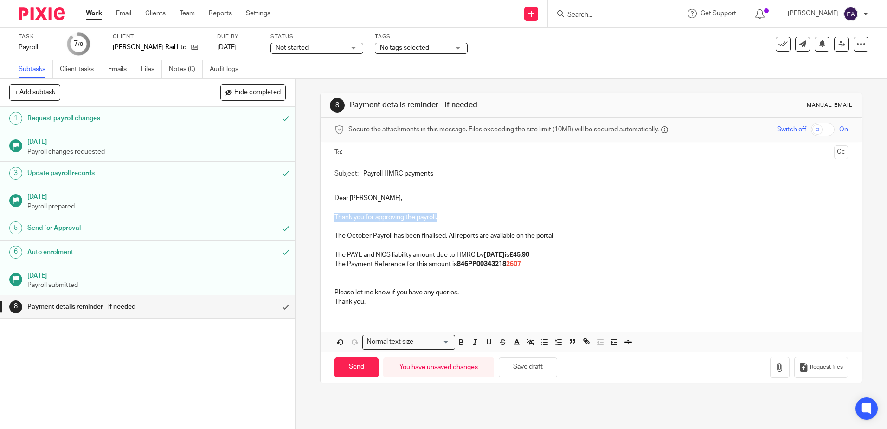
click at [303, 216] on div "8 Payment details reminder - if needed Manual email Secure the attachments in t…" at bounding box center [592, 254] width 592 height 350
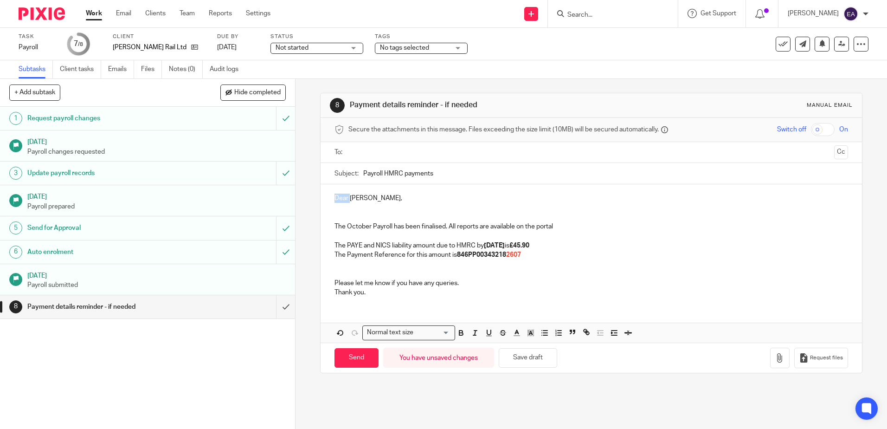
drag, startPoint x: 348, startPoint y: 200, endPoint x: 321, endPoint y: 201, distance: 26.5
click at [321, 201] on div "Dear Michael, The October Payroll has been finalised. All reports are available…" at bounding box center [591, 244] width 541 height 120
click at [363, 174] on input "Payroll HMRC payments" at bounding box center [605, 173] width 485 height 21
drag, startPoint x: 433, startPoint y: 175, endPoint x: 356, endPoint y: 175, distance: 77.5
click at [356, 175] on div "Subject: Payroll HMRC payments" at bounding box center [591, 173] width 513 height 21
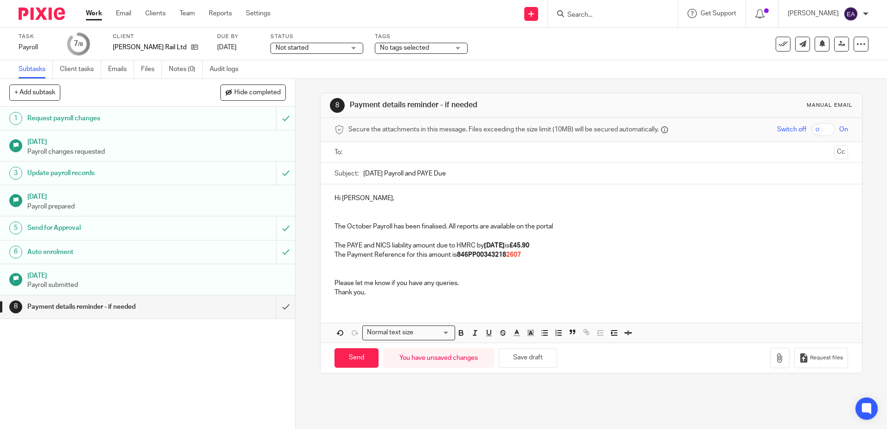
type input "October 2025 Payroll and PAYE Due"
click at [400, 226] on p "The October Payroll has been finalised. All reports are available on the portal" at bounding box center [591, 226] width 513 height 9
click at [403, 228] on p "The October Payroll has been finalised. All reports are available on the portal" at bounding box center [591, 226] width 513 height 9
click at [470, 226] on p "The October Payroll has now been finalised. All reports are available on the po…" at bounding box center [591, 226] width 513 height 9
click at [537, 257] on p "The Payment Reference for this amount is 846PP00343218 2607" at bounding box center [591, 254] width 513 height 9
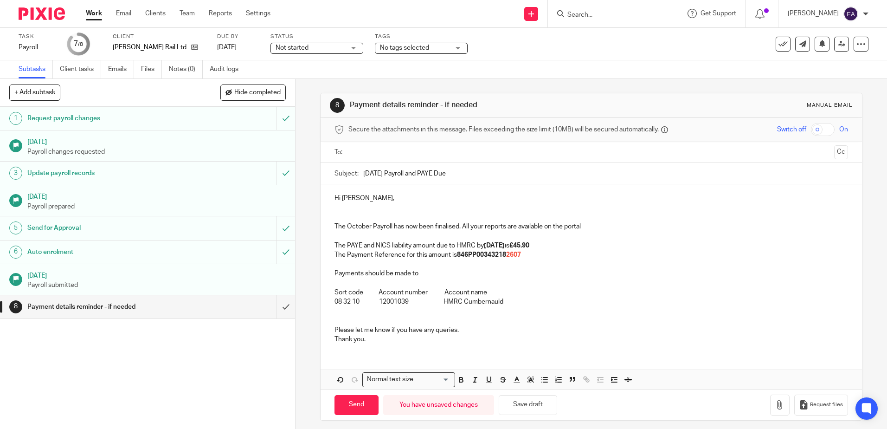
click at [546, 314] on p at bounding box center [591, 310] width 513 height 9
drag, startPoint x: 364, startPoint y: 340, endPoint x: 323, endPoint y: 344, distance: 42.0
click at [323, 344] on div "Hi Michael, The October Payroll has now been finalised. All your reports are av…" at bounding box center [591, 267] width 541 height 167
click at [370, 149] on input "text" at bounding box center [591, 152] width 479 height 11
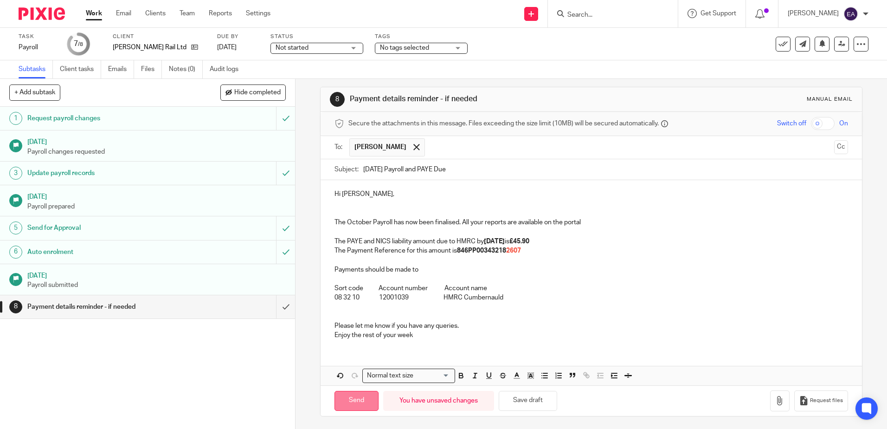
scroll to position [7, 0]
click at [350, 402] on input "Send" at bounding box center [357, 399] width 44 height 20
type input "Sent"
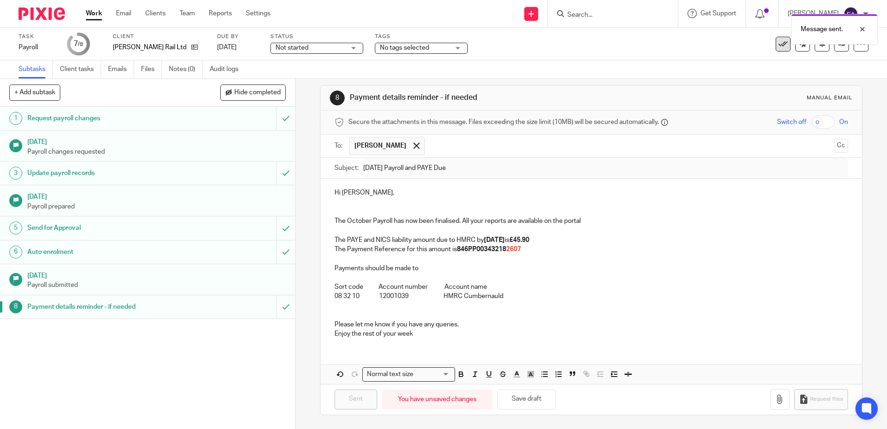
click at [779, 48] on icon at bounding box center [783, 43] width 9 height 9
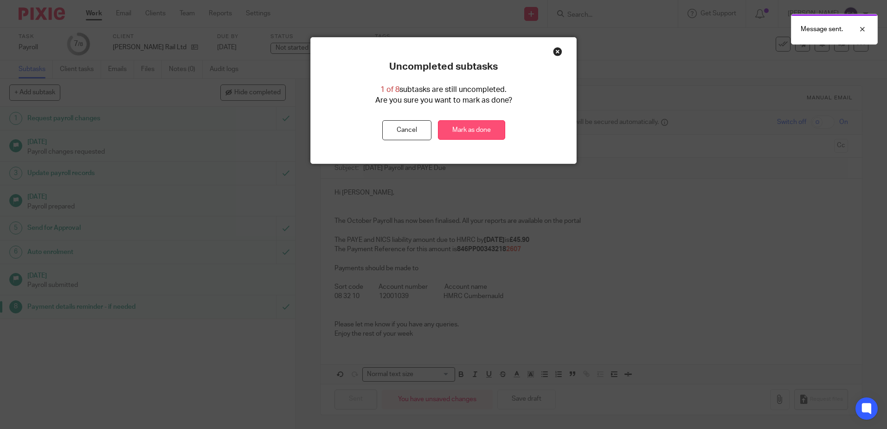
click at [475, 129] on link "Mark as done" at bounding box center [471, 130] width 67 height 20
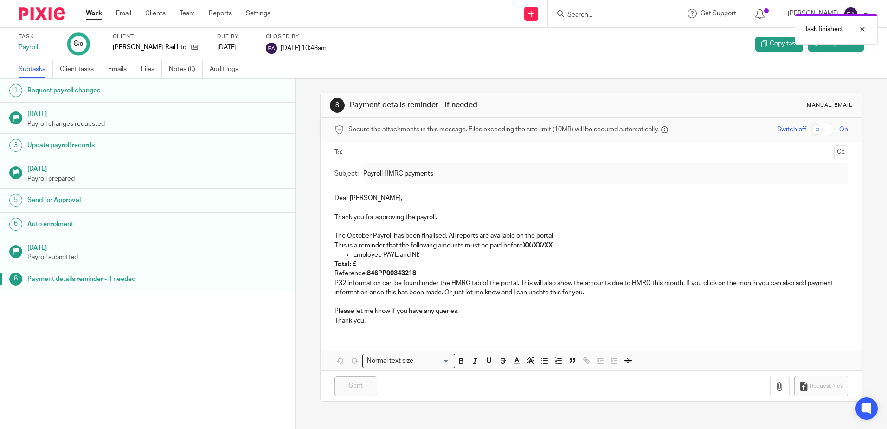
click at [584, 13] on div "Task finished." at bounding box center [661, 26] width 434 height 35
click at [583, 13] on div "Task finished." at bounding box center [661, 26] width 434 height 35
click at [589, 17] on input "Search" at bounding box center [609, 15] width 84 height 8
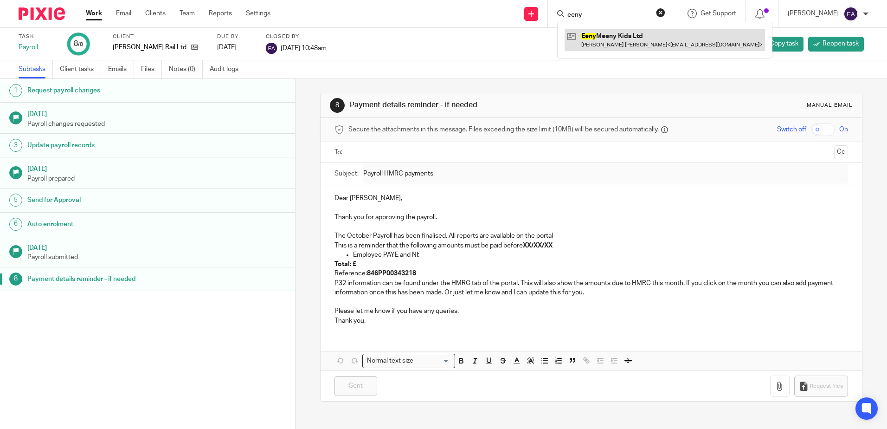
type input "eeny"
click at [622, 35] on link at bounding box center [665, 39] width 200 height 21
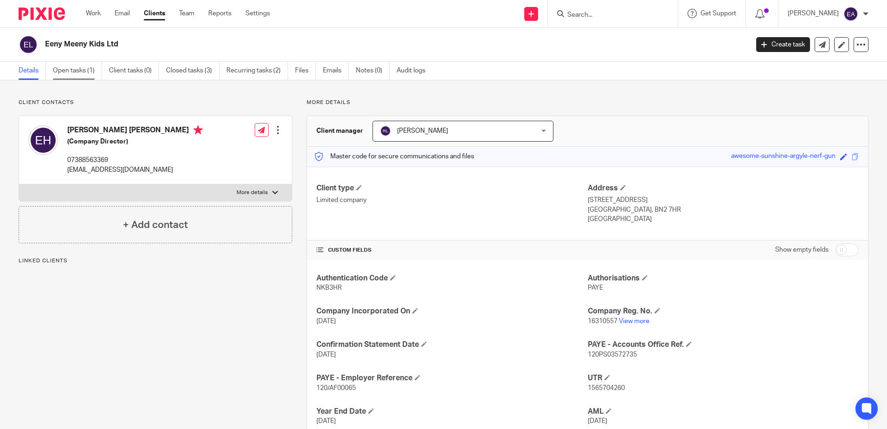
click at [71, 73] on link "Open tasks (1)" at bounding box center [77, 71] width 49 height 18
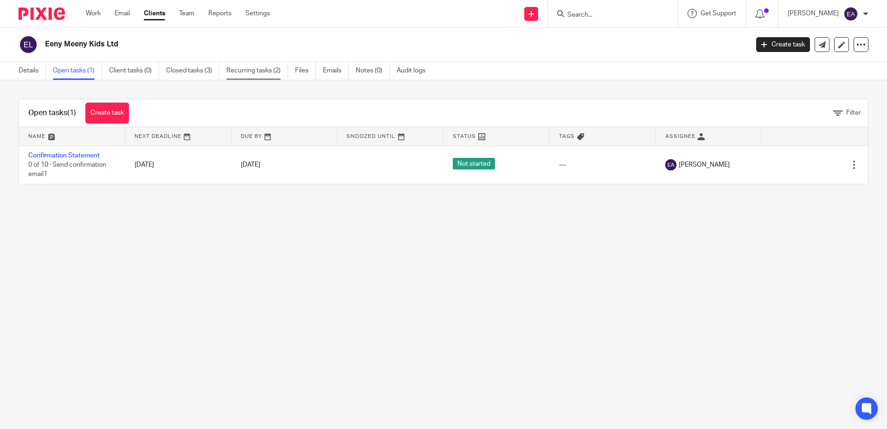
click at [248, 73] on link "Recurring tasks (2)" at bounding box center [257, 71] width 62 height 18
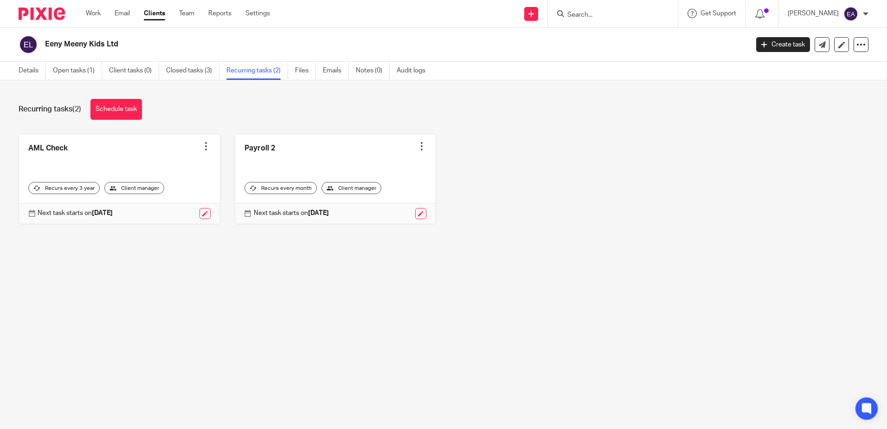
click at [417, 142] on div at bounding box center [421, 146] width 9 height 9
click at [372, 221] on div "Next task starts on 17 Oct 2025" at bounding box center [335, 213] width 201 height 21
click at [415, 216] on link at bounding box center [420, 213] width 11 height 11
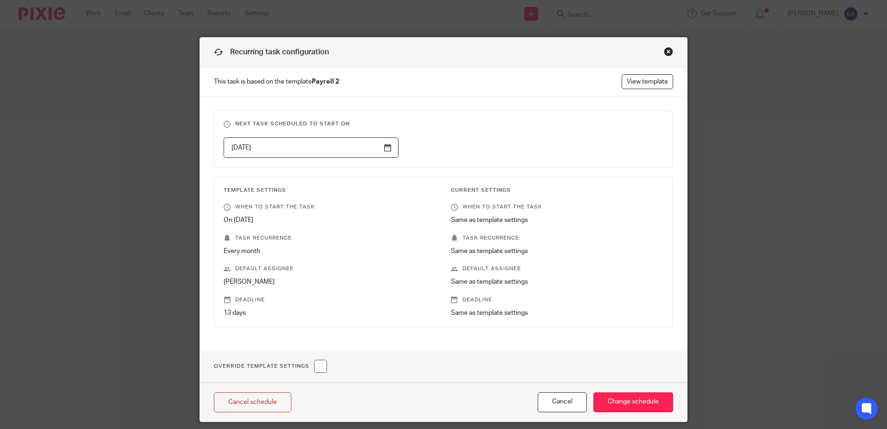
click at [317, 365] on input "checkbox" at bounding box center [320, 366] width 13 height 13
checkbox input "true"
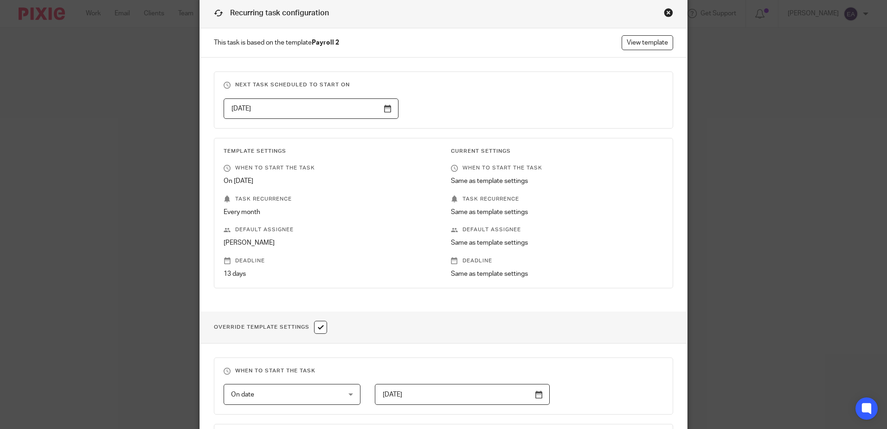
scroll to position [139, 0]
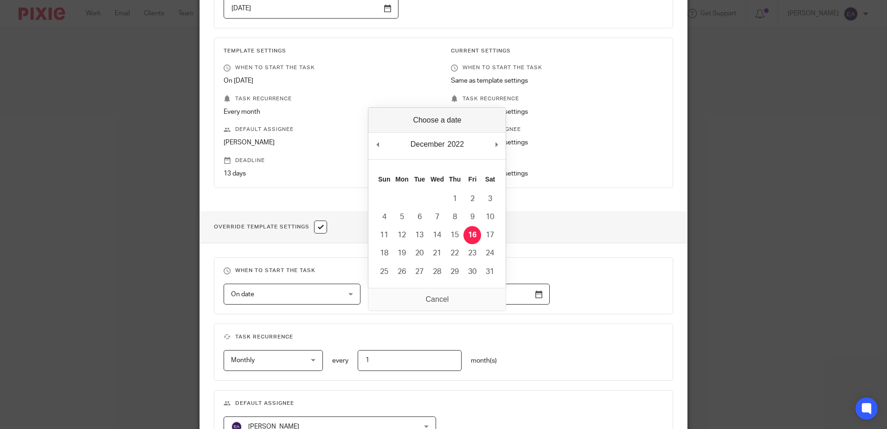
click at [536, 294] on input "[DATE]" at bounding box center [462, 294] width 175 height 21
type input "[DATE]"
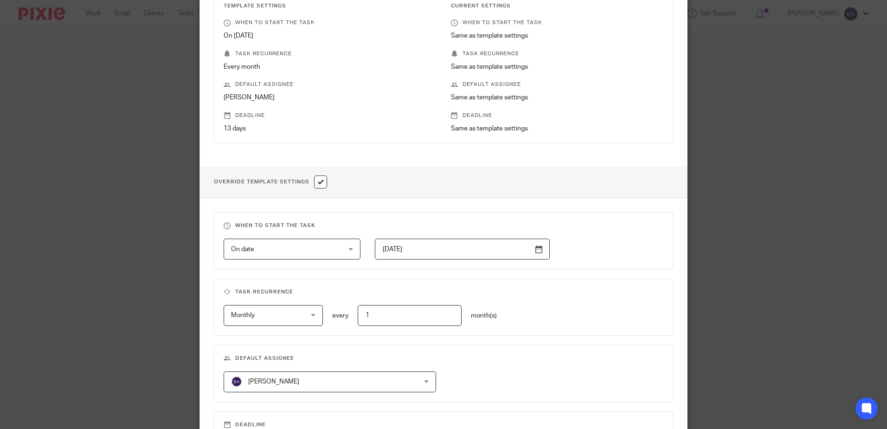
scroll to position [278, 0]
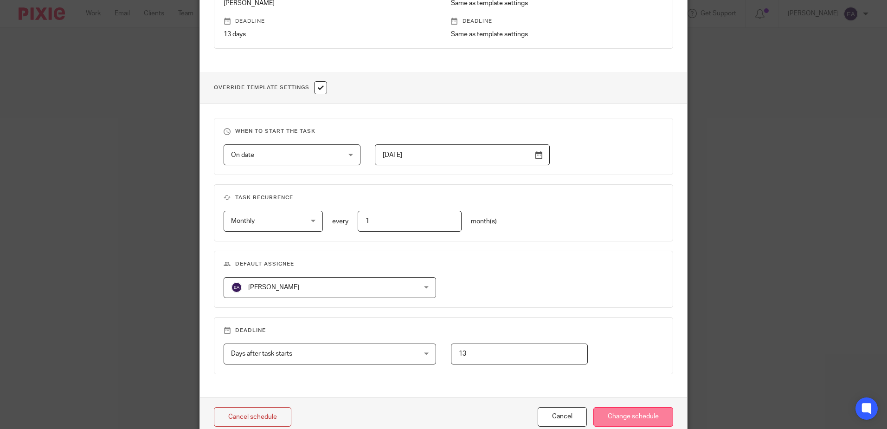
click at [633, 417] on input "Change schedule" at bounding box center [634, 417] width 80 height 20
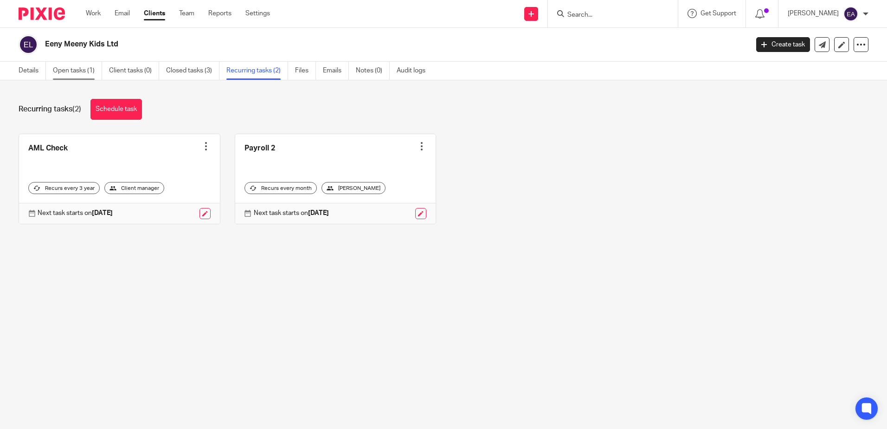
click at [77, 73] on link "Open tasks (1)" at bounding box center [77, 71] width 49 height 18
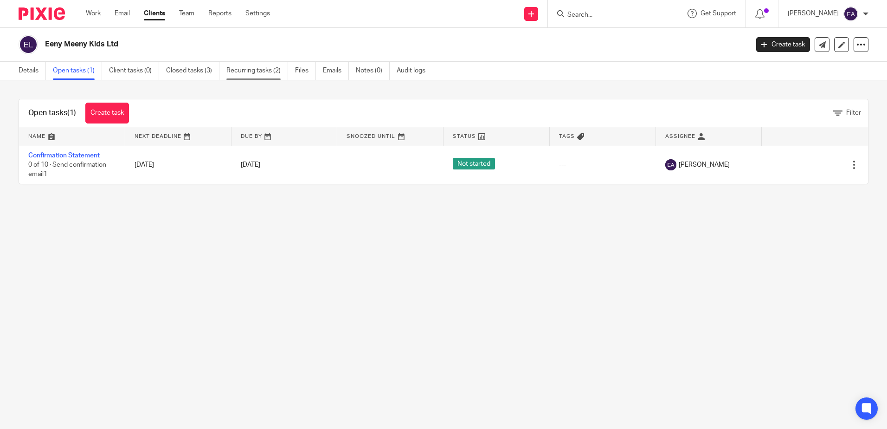
click at [243, 71] on link "Recurring tasks (2)" at bounding box center [257, 71] width 62 height 18
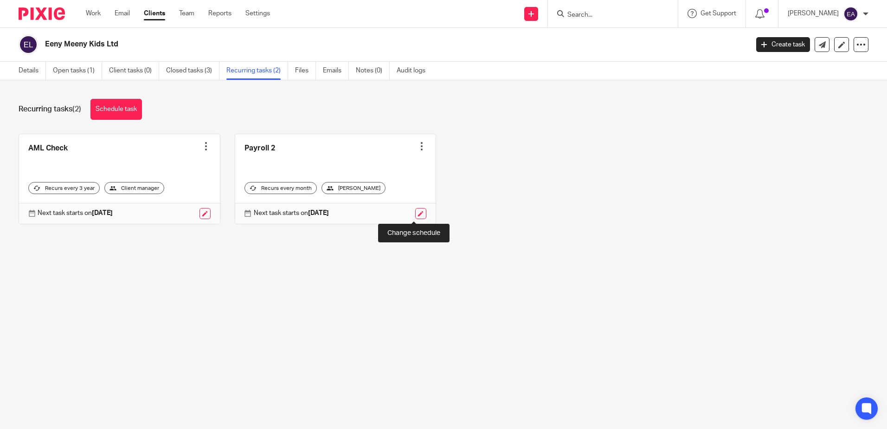
click at [415, 212] on link at bounding box center [420, 213] width 11 height 11
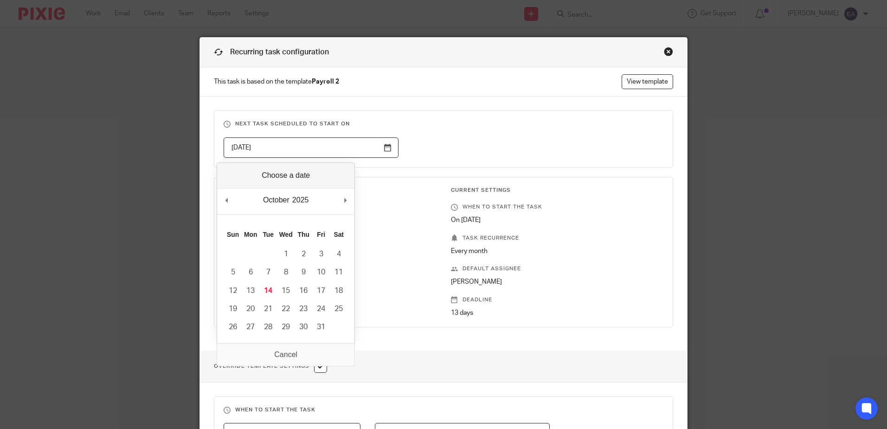
click at [383, 150] on input "[DATE]" at bounding box center [311, 147] width 175 height 21
type input "[DATE]"
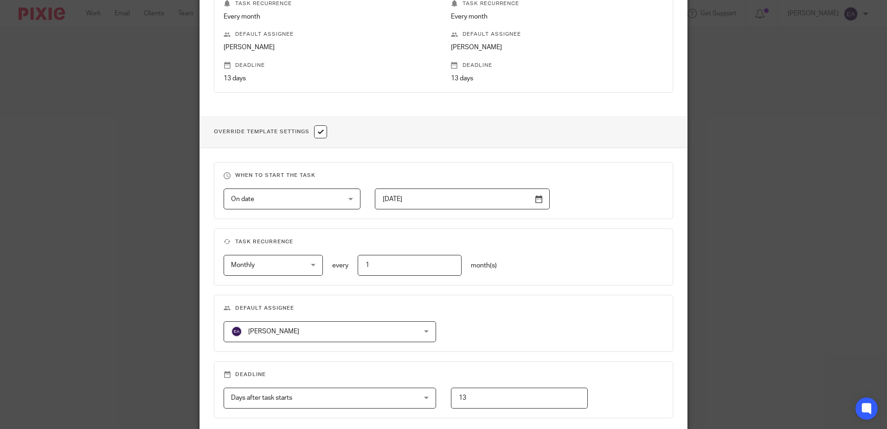
scroll to position [278, 0]
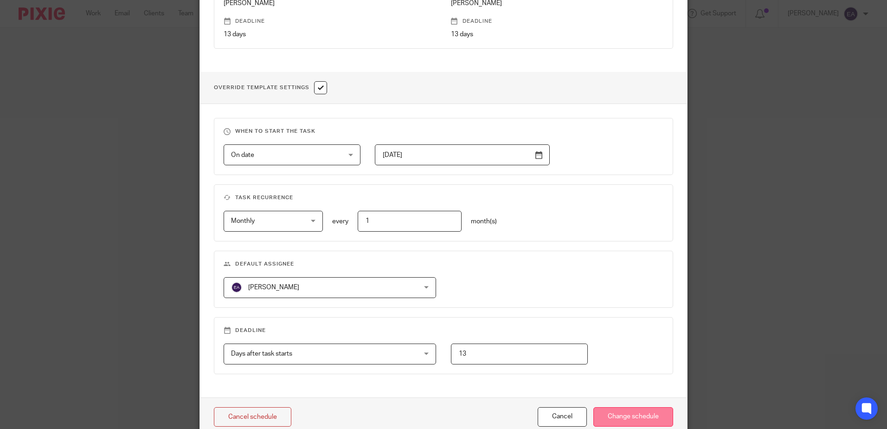
click at [624, 416] on input "Change schedule" at bounding box center [634, 417] width 80 height 20
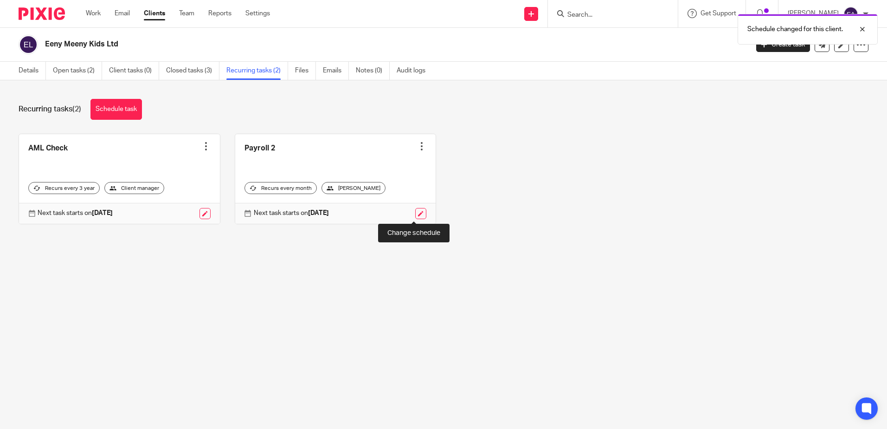
click at [415, 213] on link at bounding box center [420, 213] width 11 height 11
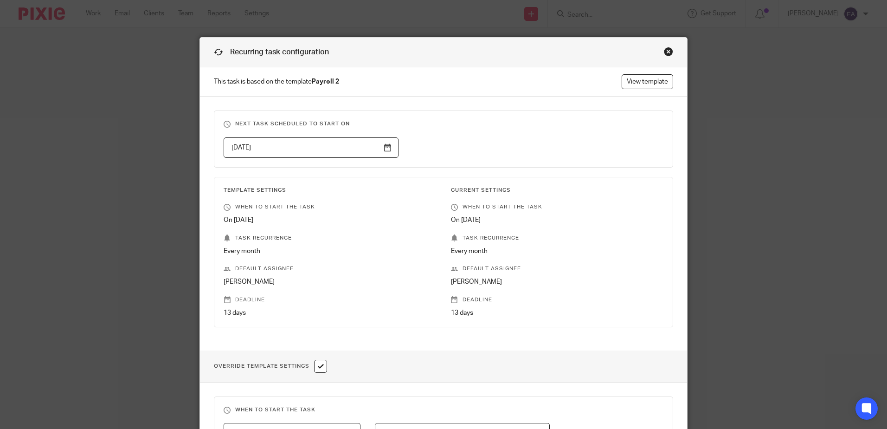
click at [384, 152] on input "2025-11-12" at bounding box center [311, 147] width 175 height 21
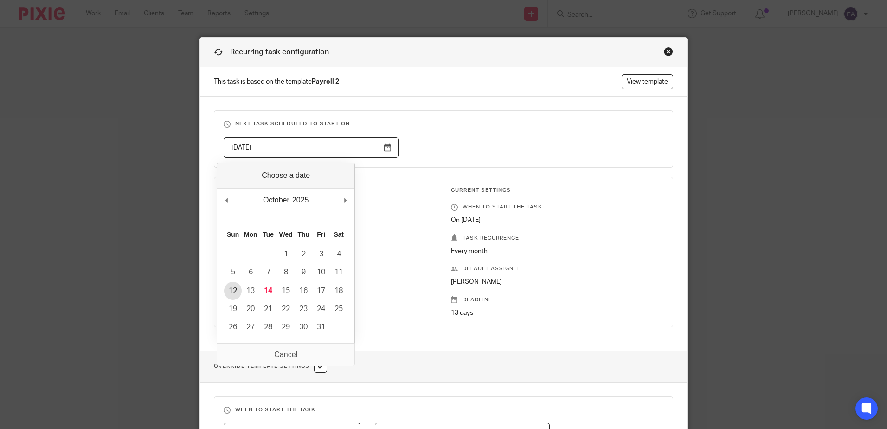
type input "2025-10-12"
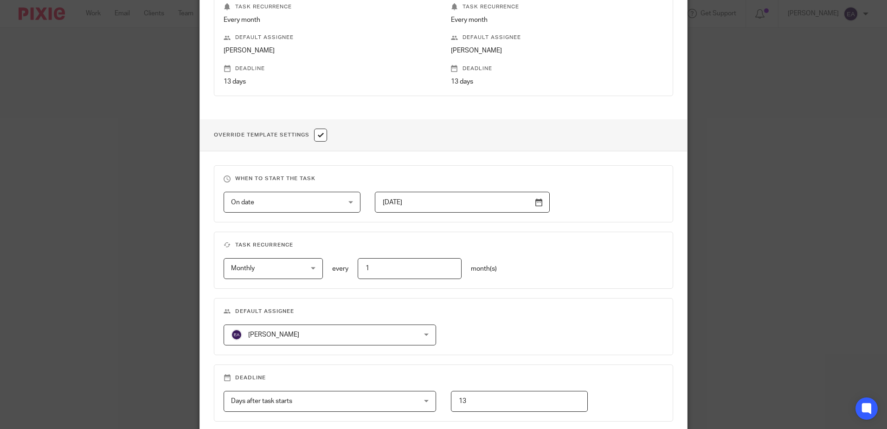
scroll to position [232, 0]
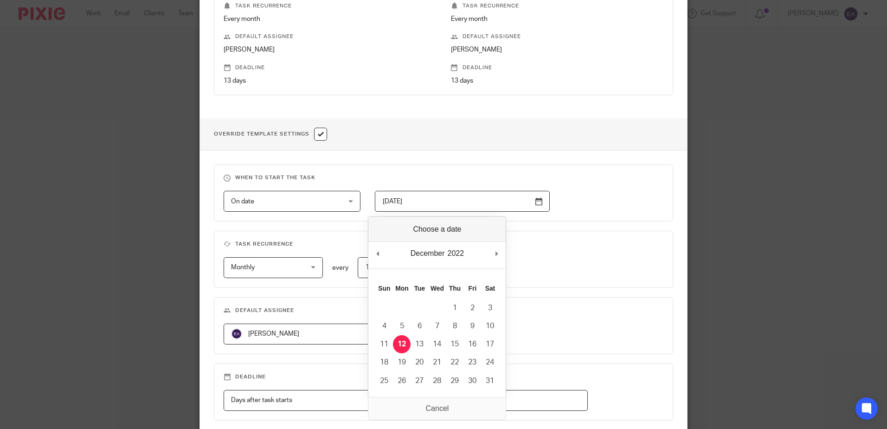
click at [535, 205] on input "2022-12-12" at bounding box center [462, 201] width 175 height 21
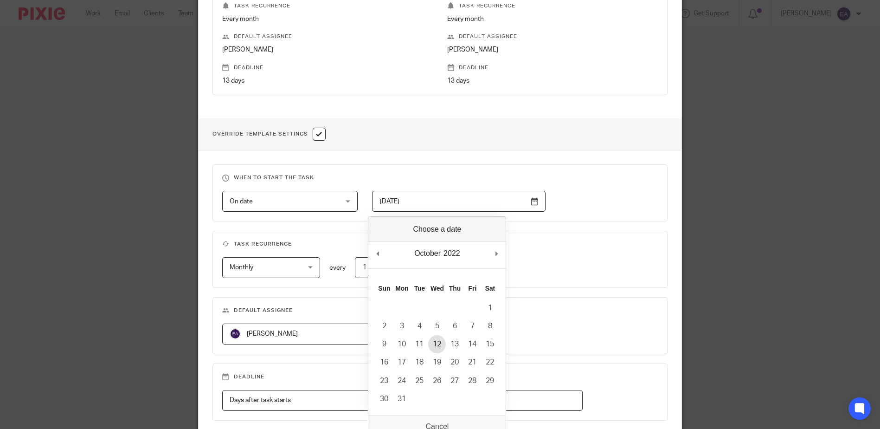
type input "2022-10-12"
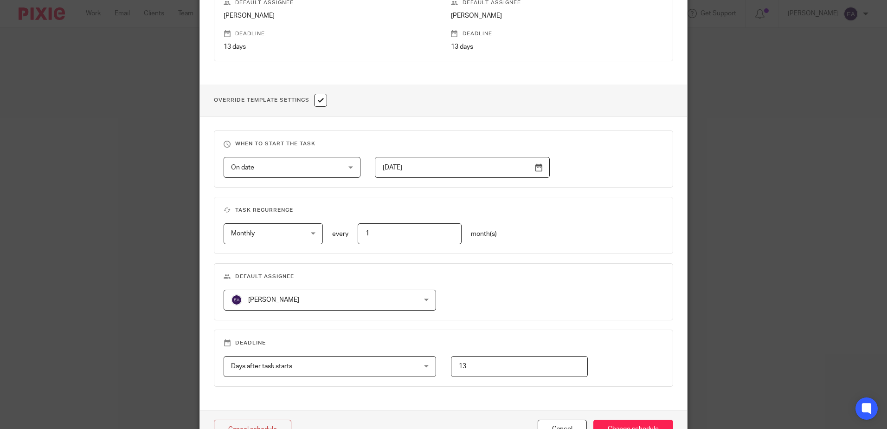
scroll to position [323, 0]
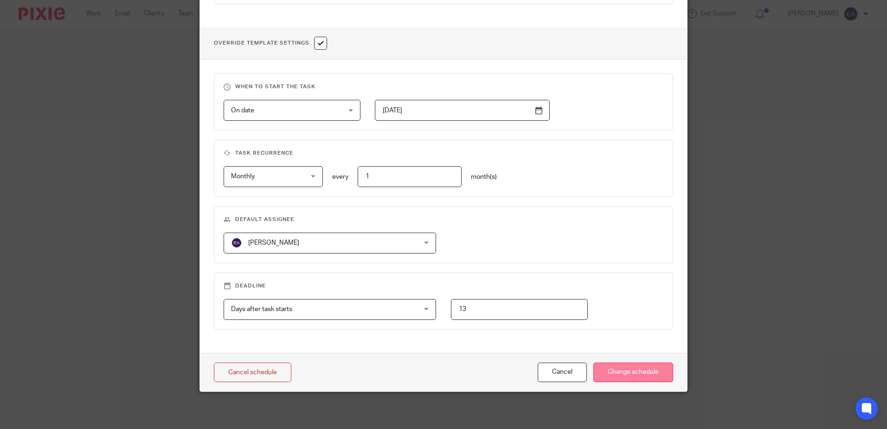
click at [639, 378] on input "Change schedule" at bounding box center [634, 372] width 80 height 20
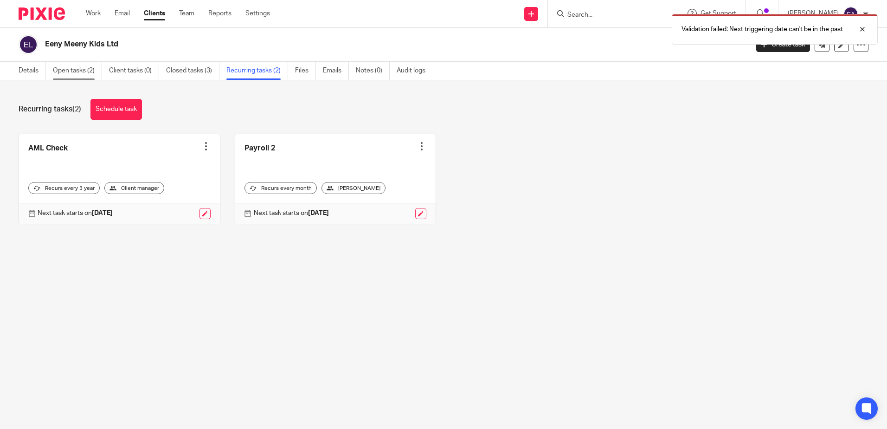
click at [63, 70] on link "Open tasks (2)" at bounding box center [77, 71] width 49 height 18
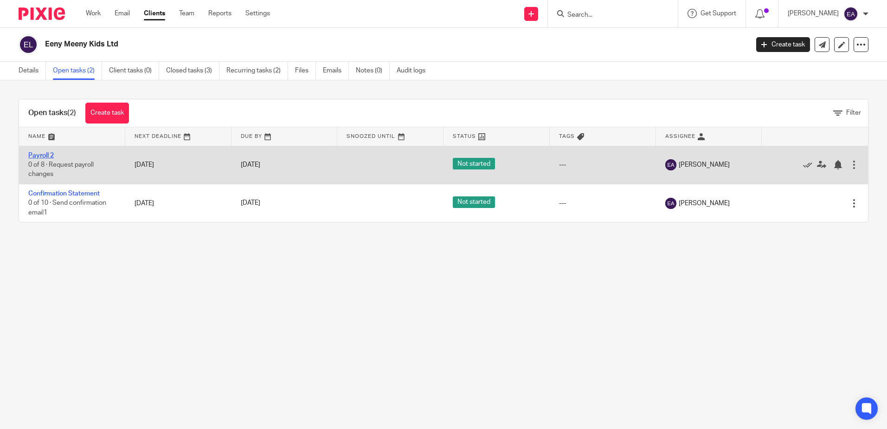
click at [41, 154] on link "Payroll 2" at bounding box center [41, 155] width 26 height 6
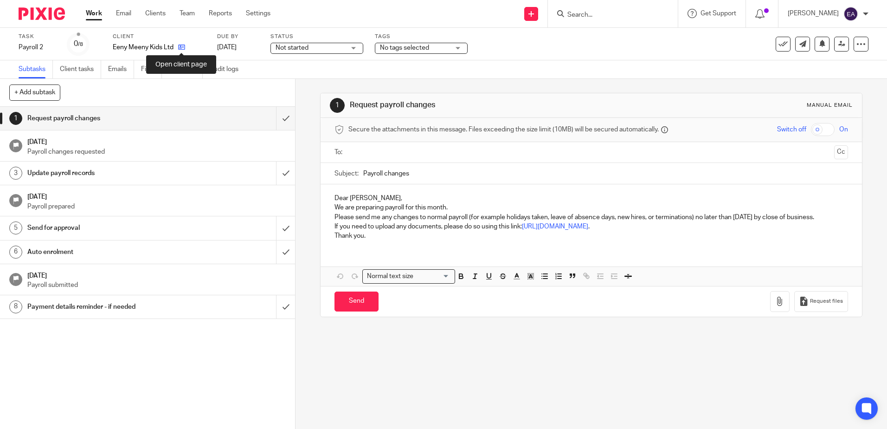
click at [181, 45] on icon at bounding box center [181, 47] width 7 height 7
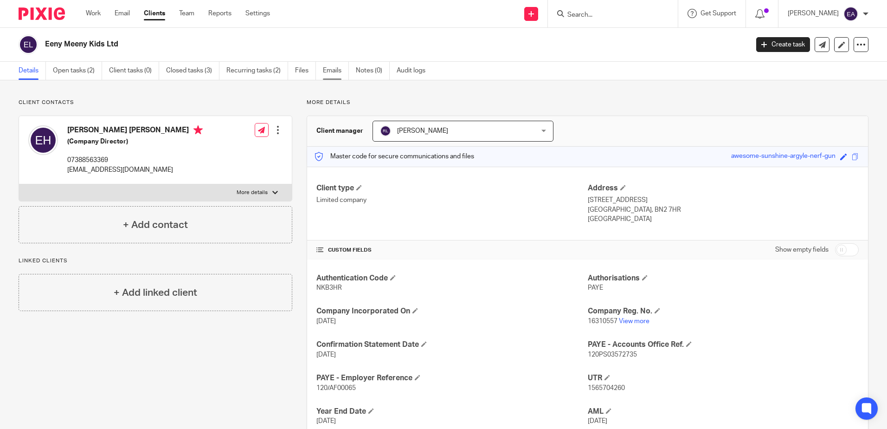
click at [327, 72] on link "Emails" at bounding box center [336, 71] width 26 height 18
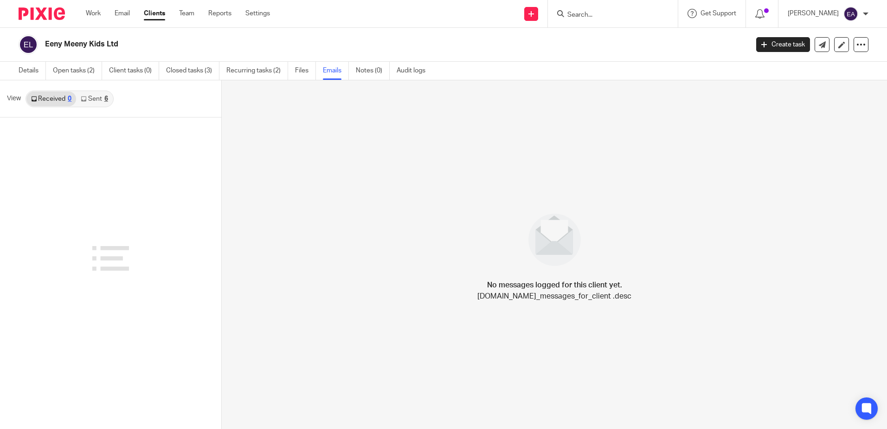
click at [87, 100] on link "Sent 6" at bounding box center [94, 98] width 36 height 15
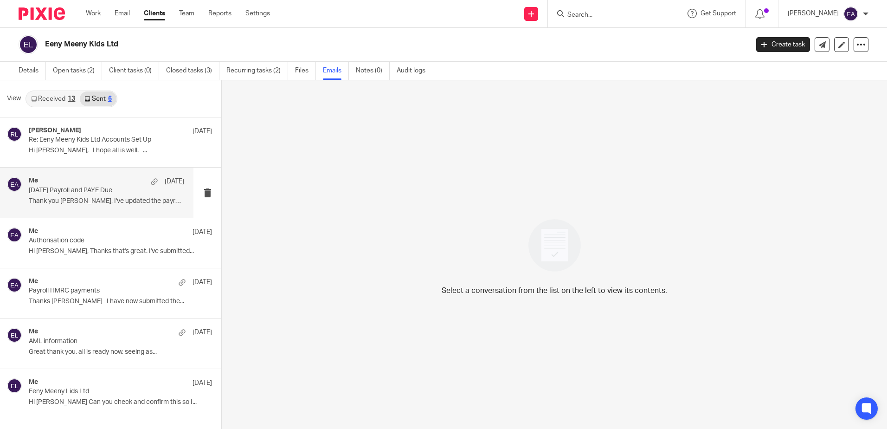
click at [87, 184] on div "Me 8 Oct" at bounding box center [106, 181] width 155 height 9
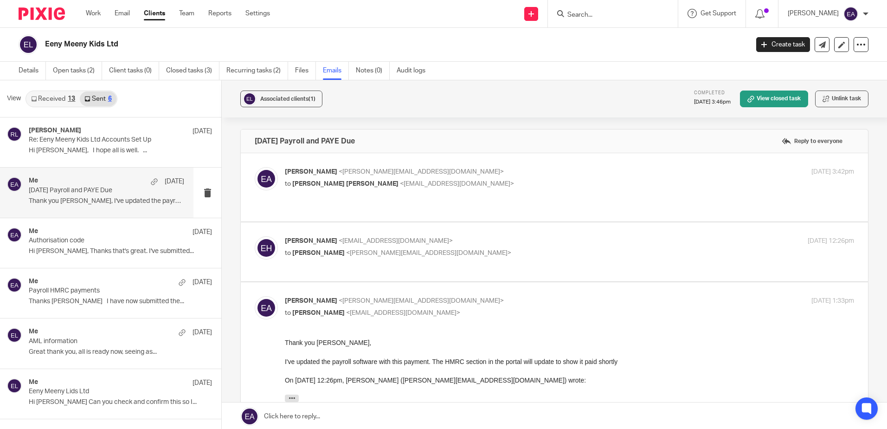
click at [469, 175] on p "[PERSON_NAME] <[PERSON_NAME][EMAIL_ADDRESS][DOMAIN_NAME]>" at bounding box center [475, 172] width 380 height 10
checkbox input "true"
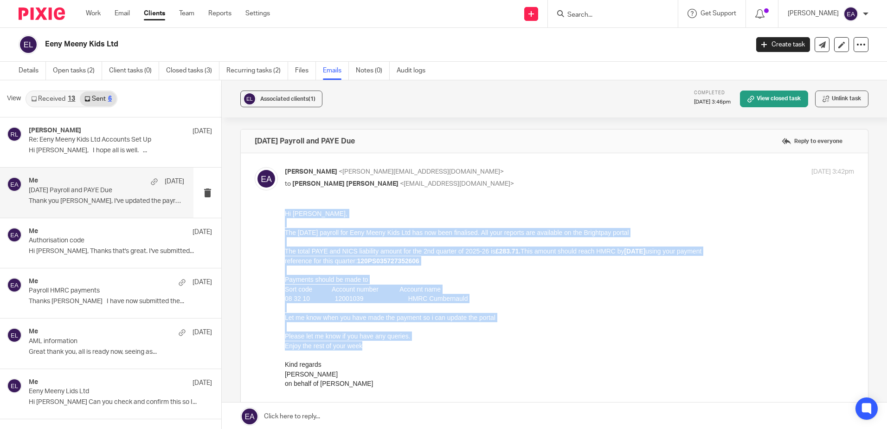
drag, startPoint x: 379, startPoint y: 349, endPoint x: 220, endPoint y: 207, distance: 212.3
click at [285, 209] on html "Hi Emma, The September 2025 payroll for Eeny Meeny Kids Ltd has now been finali…" at bounding box center [569, 298] width 569 height 179
drag, startPoint x: 503, startPoint y: 416, endPoint x: 301, endPoint y: 210, distance: 288.8
copy div "Hi Emma, The September 2025 payroll for Eeny Meeny Kids Ltd has now been finali…"
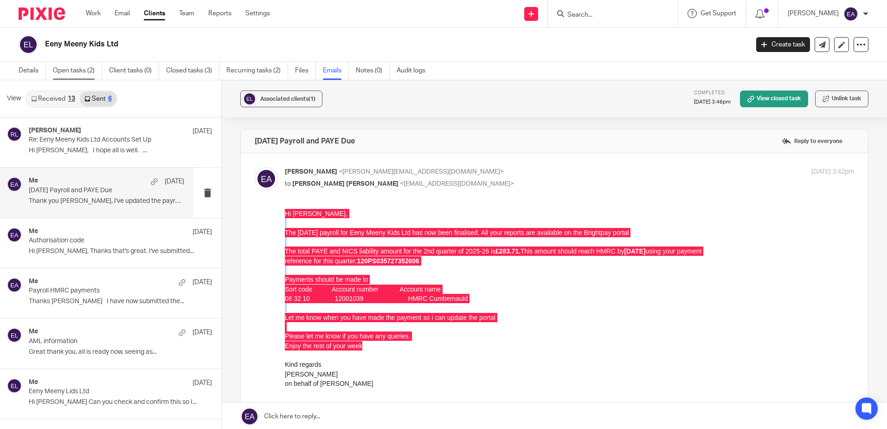
click at [65, 69] on link "Open tasks (2)" at bounding box center [77, 71] width 49 height 18
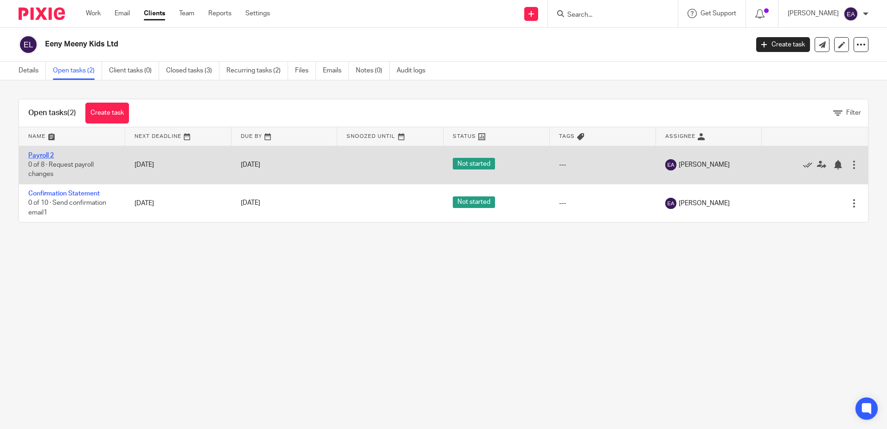
click at [40, 154] on link "Payroll 2" at bounding box center [41, 155] width 26 height 6
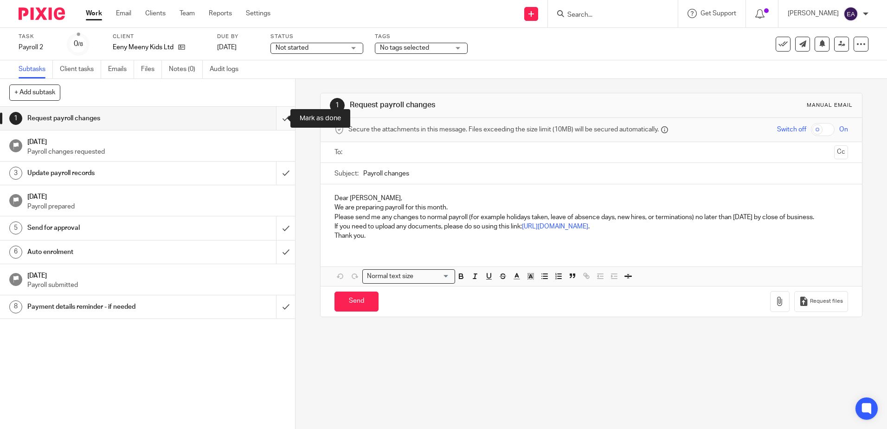
click at [275, 123] on input "submit" at bounding box center [147, 118] width 295 height 23
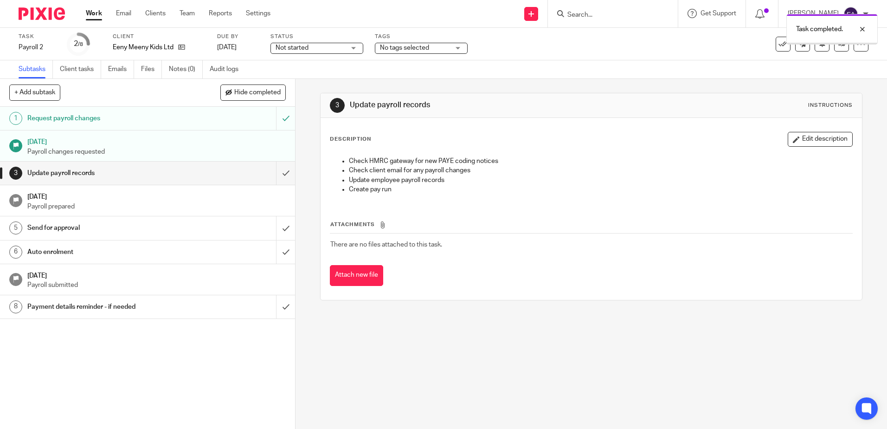
click at [279, 172] on input "submit" at bounding box center [147, 173] width 295 height 23
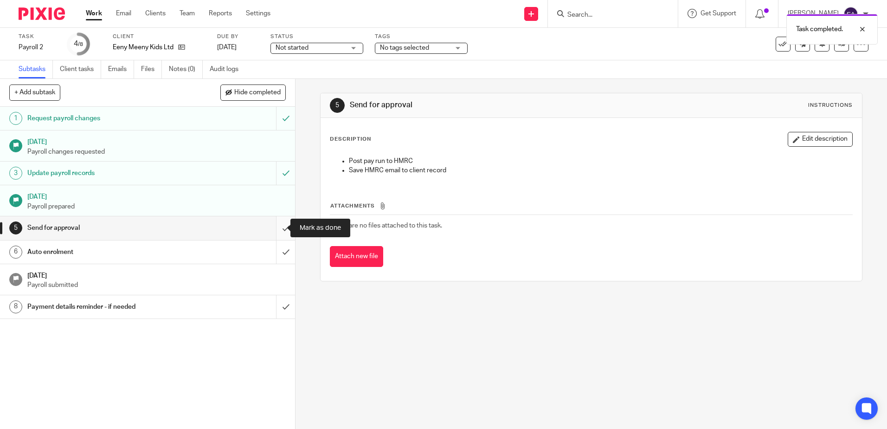
click at [278, 222] on input "submit" at bounding box center [147, 227] width 295 height 23
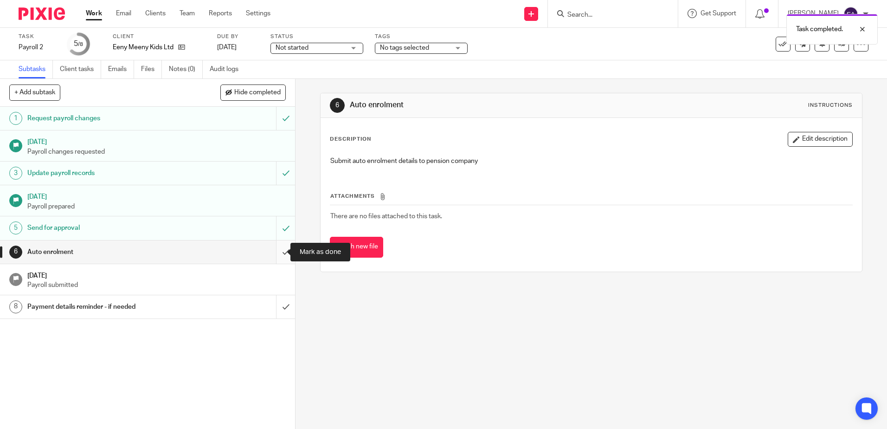
click at [279, 252] on input "submit" at bounding box center [147, 251] width 295 height 23
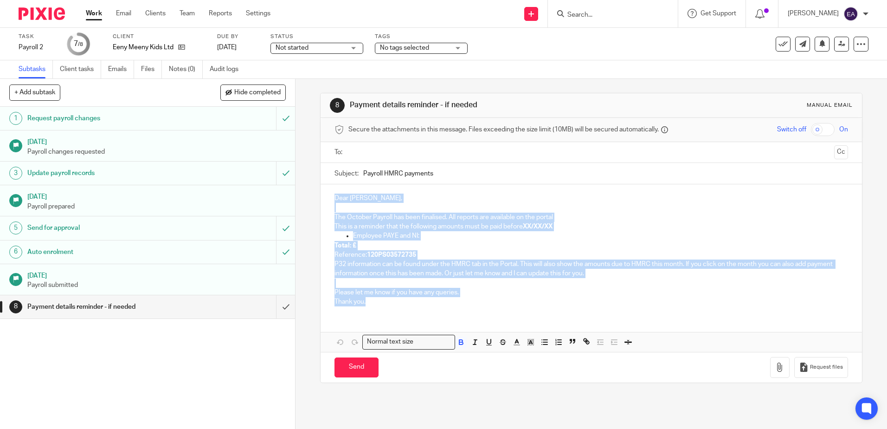
drag, startPoint x: 413, startPoint y: 306, endPoint x: 303, endPoint y: 191, distance: 159.5
click at [303, 191] on div "8 Payment details reminder - if needed Manual email Secure the attachments in t…" at bounding box center [592, 254] width 592 height 350
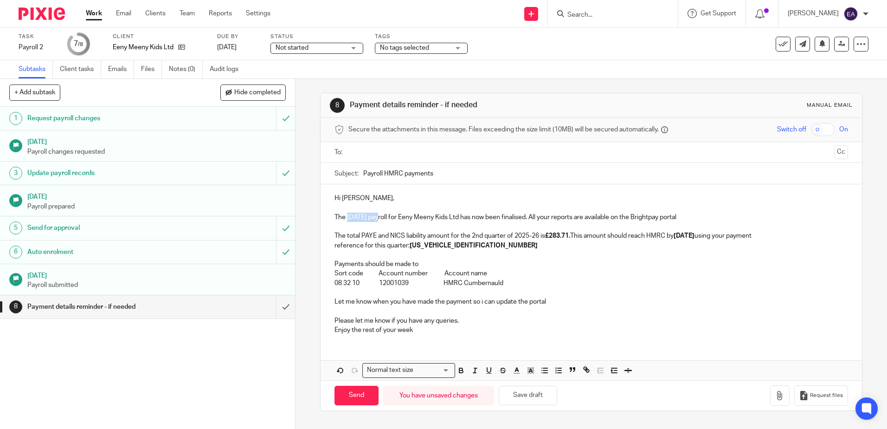
drag, startPoint x: 380, startPoint y: 218, endPoint x: 344, endPoint y: 216, distance: 35.3
click at [344, 216] on p "The [DATE] payroll for Eeny Meeny Kids Ltd has now been finalised. All your rep…" at bounding box center [591, 217] width 513 height 9
click at [715, 218] on p "The October 2025 payroll for Eeny Meeny Kids Ltd has now been finalised. All yo…" at bounding box center [591, 217] width 513 height 9
click at [358, 235] on p "The total PAYE and NICS liability amount for the 2nd quarter of 2025-26 is £283…" at bounding box center [591, 235] width 513 height 9
drag, startPoint x: 359, startPoint y: 236, endPoint x: 325, endPoint y: 232, distance: 34.1
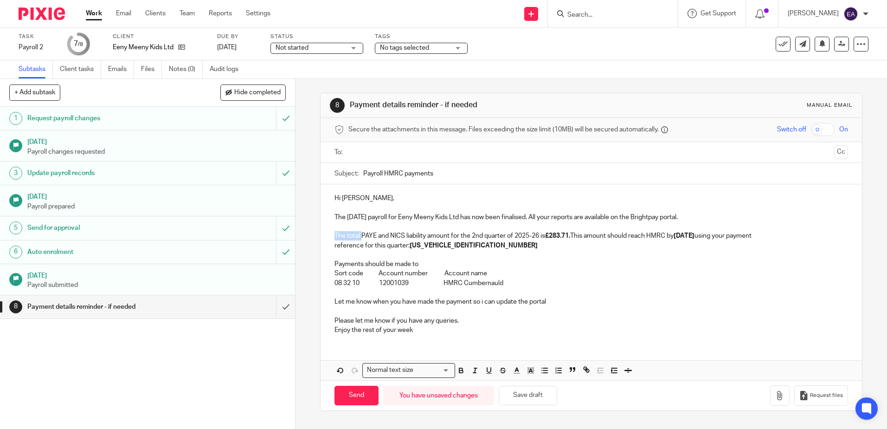
click at [325, 232] on div "Hi Emma, The October 2025 payroll for Eeny Meeny Kids Ltd has now been finalise…" at bounding box center [591, 262] width 541 height 157
drag, startPoint x: 551, startPoint y: 235, endPoint x: 462, endPoint y: 238, distance: 89.2
click at [462, 238] on p "This month's PAYE and NICS liability amount for the 2nd quarter of 2025-26 is £…" at bounding box center [591, 235] width 513 height 9
drag, startPoint x: 492, startPoint y: 236, endPoint x: 474, endPoint y: 236, distance: 18.1
click at [474, 236] on strong "£283.71." at bounding box center [480, 236] width 25 height 6
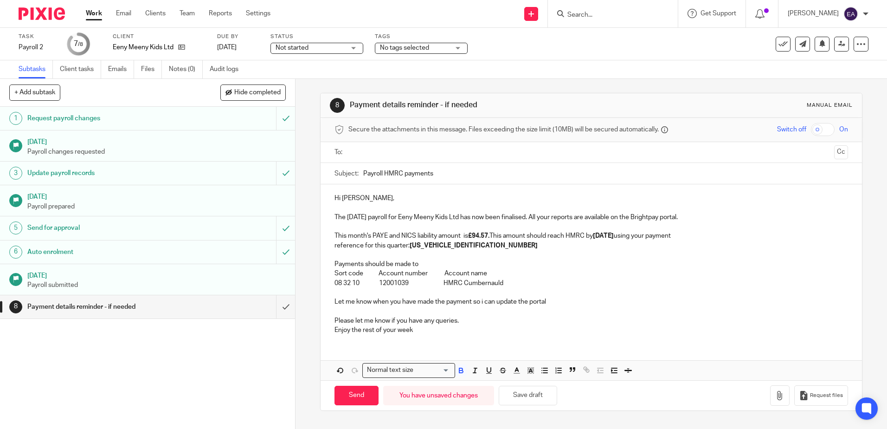
click at [493, 236] on p "This month's PAYE and NICS liability amount is £94.57. This amount should reach…" at bounding box center [591, 235] width 513 height 9
drag, startPoint x: 531, startPoint y: 237, endPoint x: 544, endPoint y: 237, distance: 13.5
click at [544, 237] on p "This month's PAYE and NICS liability amount is £94.57. This amount should reach…" at bounding box center [591, 235] width 513 height 9
click at [529, 236] on p "This month's PAYE and NICS liability amount is £94.57. This amount should reach…" at bounding box center [591, 235] width 513 height 9
drag, startPoint x: 788, startPoint y: 237, endPoint x: 763, endPoint y: 235, distance: 24.7
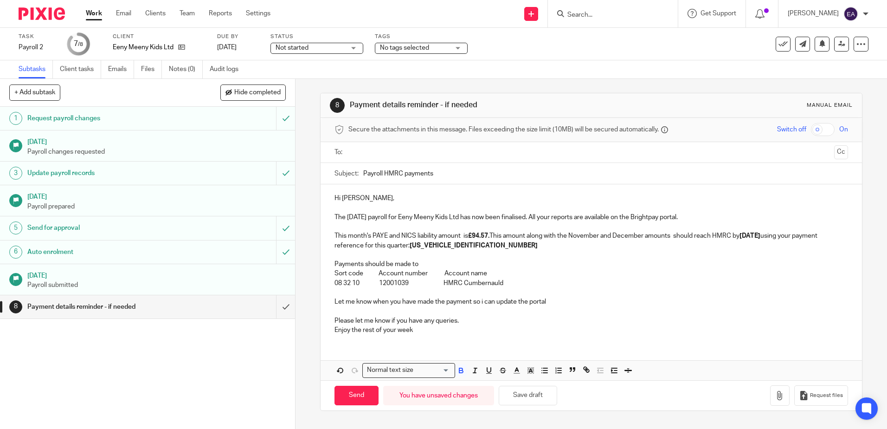
click at [761, 235] on strong "22nd October 2025" at bounding box center [750, 236] width 21 height 6
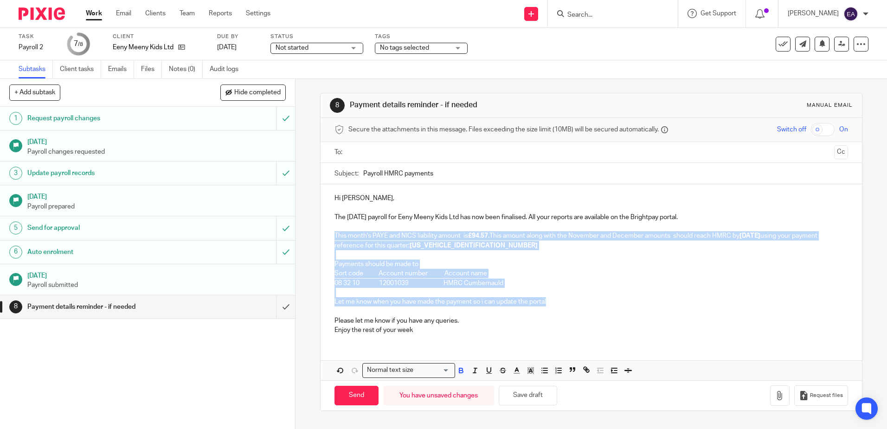
drag, startPoint x: 548, startPoint y: 309, endPoint x: 311, endPoint y: 238, distance: 247.3
click at [311, 238] on div "8 Payment details reminder - if needed Manual email Secure the attachments in t…" at bounding box center [592, 254] width 592 height 350
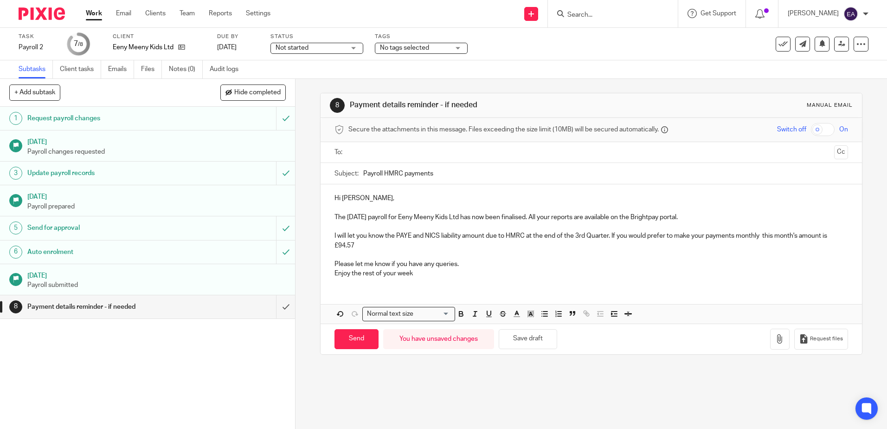
click at [610, 237] on p "I will let you know the PAYE and NICS liability amount due to HMRC at the end o…" at bounding box center [591, 240] width 513 height 19
drag, startPoint x: 519, startPoint y: 247, endPoint x: 484, endPoint y: 248, distance: 35.3
click at [484, 248] on p "If you would prefer to make your payments monthly this month's amount is £94.57" at bounding box center [591, 245] width 513 height 9
drag, startPoint x: 572, startPoint y: 246, endPoint x: 551, endPoint y: 246, distance: 20.9
click at [551, 246] on p "If you would prefer to make your payments monthly the October amount is £94.57" at bounding box center [591, 245] width 513 height 9
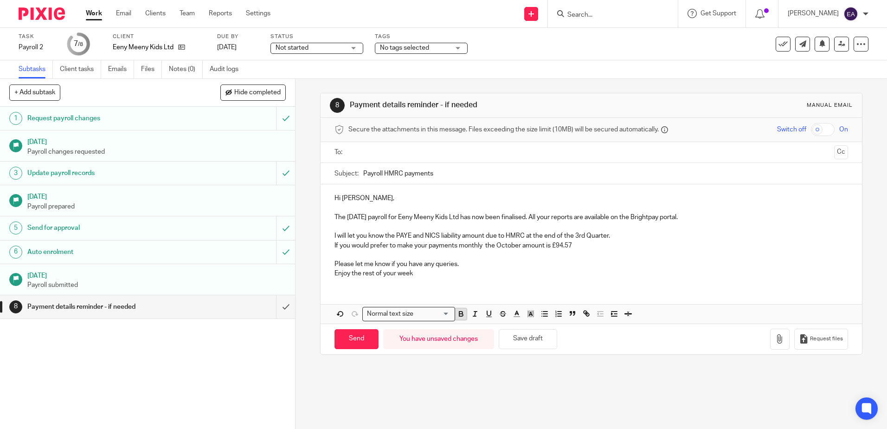
click at [457, 316] on icon "button" at bounding box center [461, 314] width 8 height 8
click at [583, 246] on p "If you would prefer to make your payments monthly the October amount is £94.57" at bounding box center [591, 245] width 513 height 9
click at [697, 248] on p "If you would prefer to make your payments monthly the October amount is £94.57 …" at bounding box center [591, 245] width 513 height 9
drag, startPoint x: 754, startPoint y: 245, endPoint x: 737, endPoint y: 245, distance: 17.6
click at [737, 245] on p "If you would prefer to make your payments monthly the October amount is £94.57 …" at bounding box center [591, 245] width 513 height 9
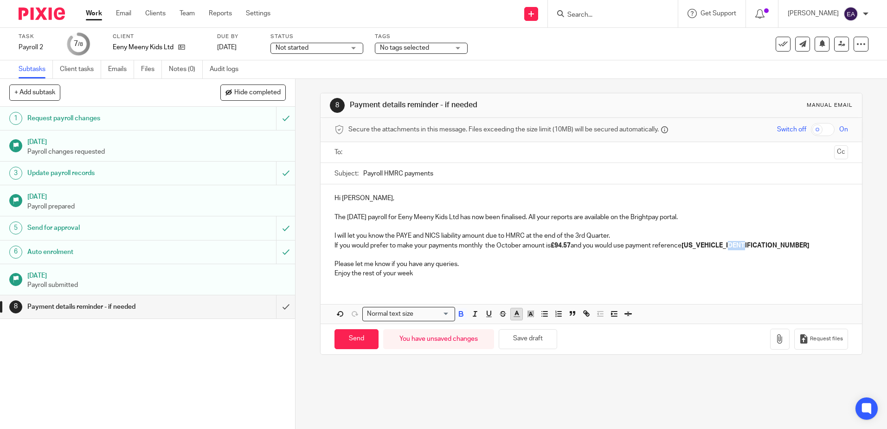
click at [516, 316] on icon "button" at bounding box center [517, 314] width 8 height 8
click at [516, 325] on li "color:#F44E3B" at bounding box center [519, 326] width 7 height 7
click at [752, 246] on p "If you would prefer to make your payments monthly the October amount is £94.57 …" at bounding box center [591, 245] width 513 height 9
click at [392, 236] on p "I will let you know the PAYE and NICS liability amount due to HMRC at the end o…" at bounding box center [591, 235] width 513 height 9
click at [336, 245] on p "If you would prefer to make your payments monthly the October amount is £94.57 …" at bounding box center [591, 245] width 513 height 9
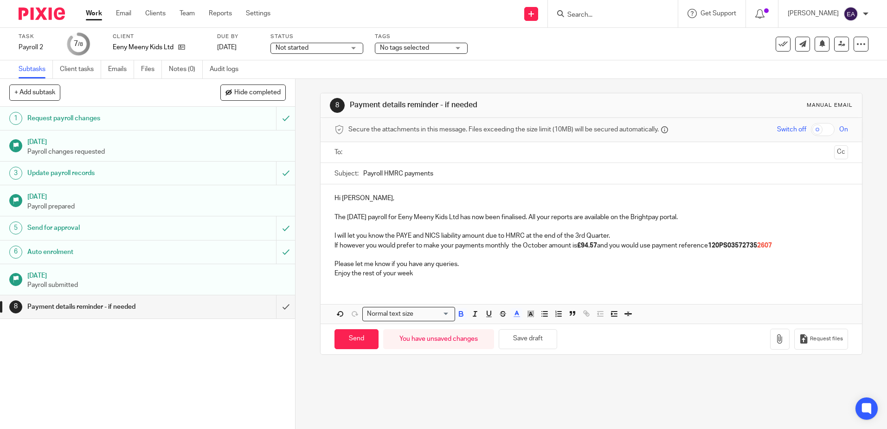
click at [781, 242] on p "If however you would prefer to make your payments monthly the October amount is…" at bounding box center [591, 245] width 513 height 9
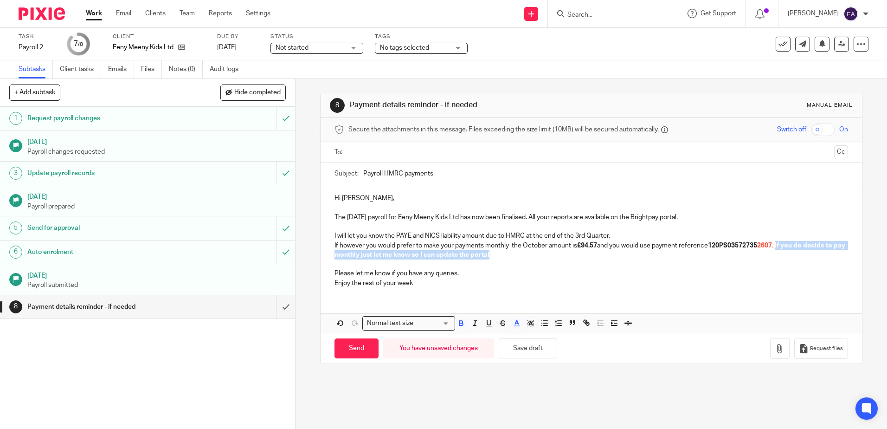
drag, startPoint x: 779, startPoint y: 246, endPoint x: 838, endPoint y: 259, distance: 60.1
click at [839, 259] on div "Hi Emma, The October 2025 payroll for Eeny Meeny Kids Ltd has now been finalise…" at bounding box center [591, 239] width 541 height 110
click at [461, 323] on icon "button" at bounding box center [461, 323] width 8 height 8
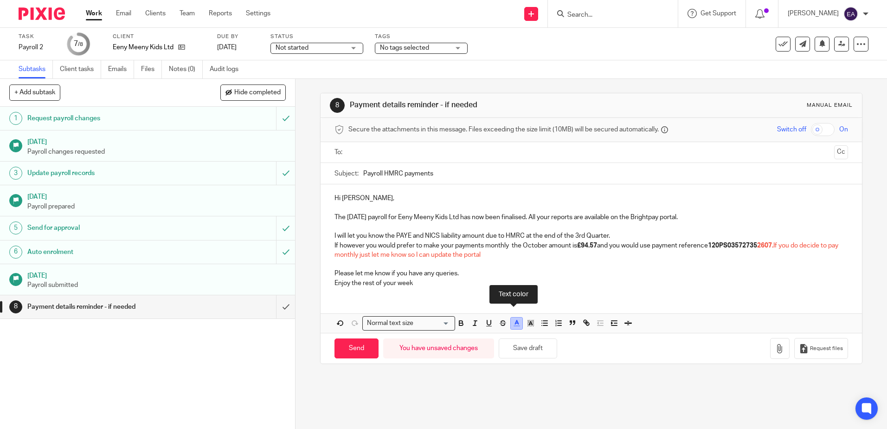
click at [514, 324] on icon "button" at bounding box center [517, 323] width 8 height 8
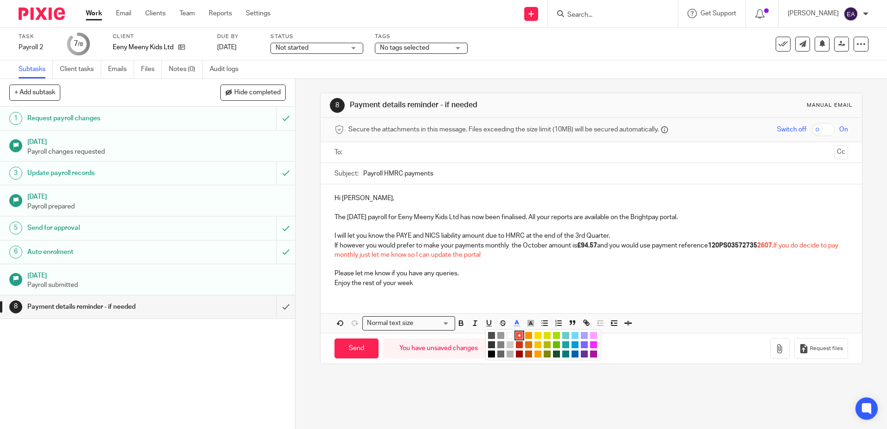
click at [489, 335] on li "color:#4D4D4D" at bounding box center [491, 335] width 7 height 7
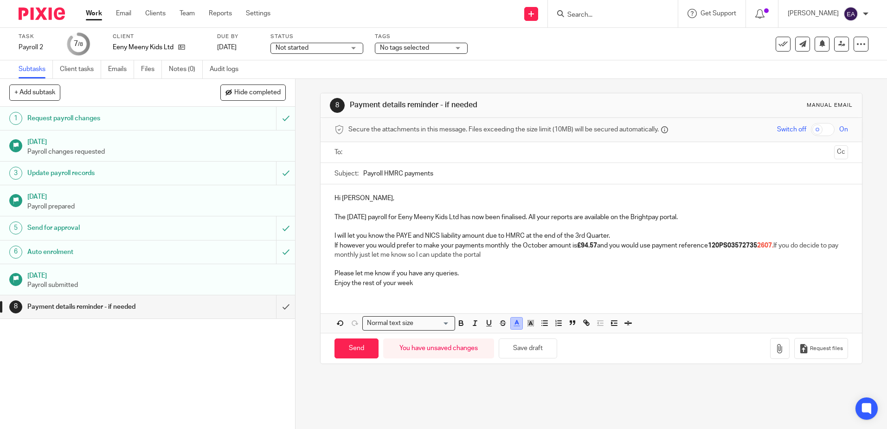
click at [514, 324] on icon "button" at bounding box center [517, 323] width 8 height 8
click at [489, 354] on li "color:#000000" at bounding box center [491, 353] width 7 height 7
click at [514, 279] on p "Enjoy the rest of your week" at bounding box center [591, 282] width 513 height 9
click at [496, 254] on p "If however you would prefer to make your payments monthly the October amount is…" at bounding box center [591, 250] width 513 height 19
click at [363, 173] on input "Payroll HMRC payments" at bounding box center [605, 173] width 485 height 21
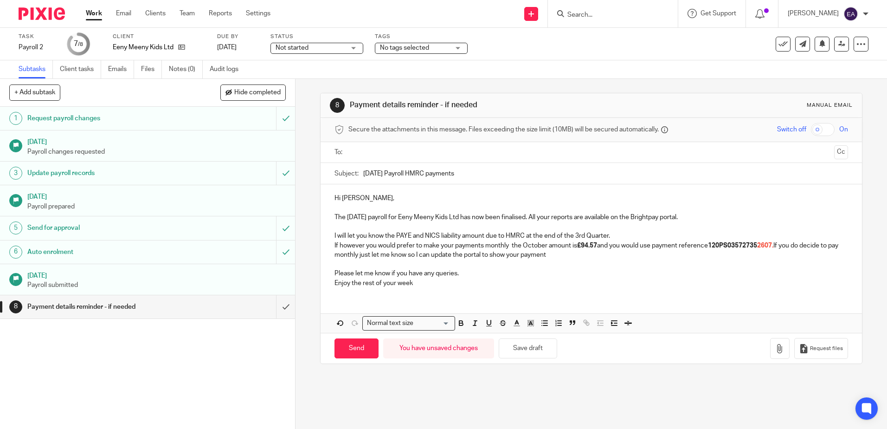
drag, startPoint x: 484, startPoint y: 175, endPoint x: 425, endPoint y: 173, distance: 59.0
click at [425, 173] on input "October 2025 Payroll HMRC payments" at bounding box center [605, 173] width 485 height 21
type input "October 2025 Payroll"
click at [354, 148] on input "text" at bounding box center [591, 152] width 479 height 11
click at [393, 239] on p "I will let you know the PAYE and NICS liability amount due to HMRC at the end o…" at bounding box center [591, 237] width 513 height 9
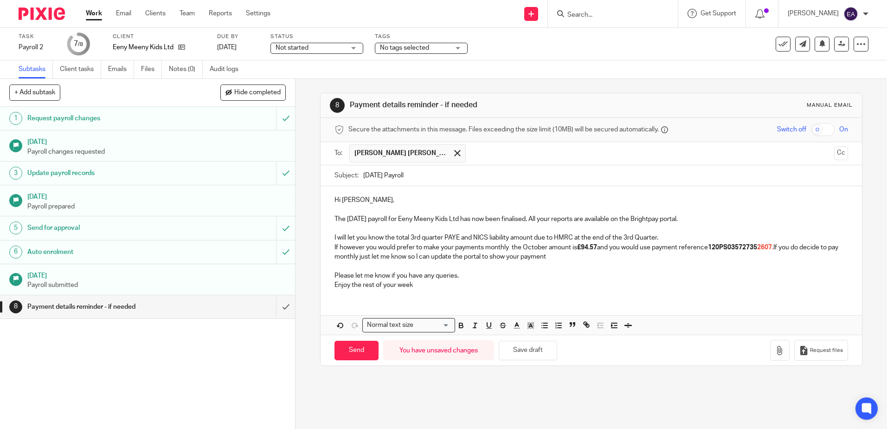
drag, startPoint x: 659, startPoint y: 239, endPoint x: 623, endPoint y: 239, distance: 36.2
click at [623, 239] on p "I will let you know the total 3rd quarter PAYE and NICS liability amount due to…" at bounding box center [591, 237] width 513 height 9
drag, startPoint x: 648, startPoint y: 238, endPoint x: 628, endPoint y: 238, distance: 20.0
click at [628, 238] on p "I will let you know the total 3rd quarter PAYE and NICS liability amount due to…" at bounding box center [591, 237] width 513 height 9
click at [621, 239] on p "I will let you know the total 3rd quarter PAYE and NICS liability amount due to…" at bounding box center [591, 237] width 513 height 9
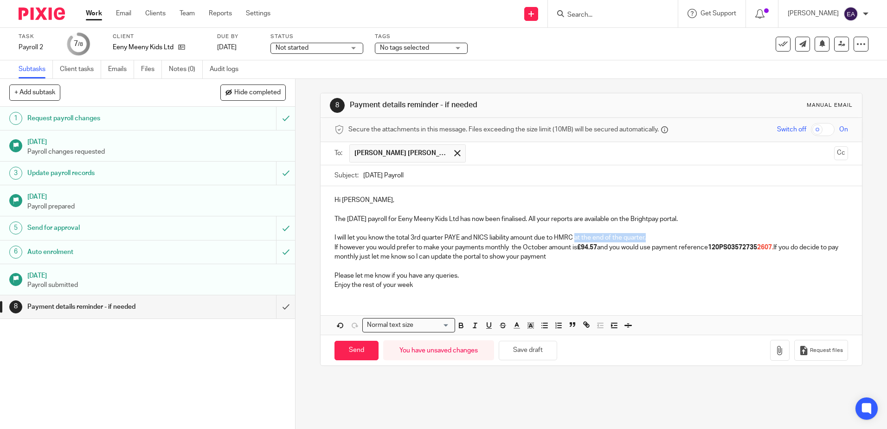
drag, startPoint x: 650, startPoint y: 240, endPoint x: 575, endPoint y: 239, distance: 75.2
click at [575, 239] on p "I will let you know the total 3rd quarter PAYE and NICS liability amount due to…" at bounding box center [591, 237] width 513 height 9
drag, startPoint x: 442, startPoint y: 240, endPoint x: 410, endPoint y: 238, distance: 32.1
click at [410, 238] on p "I will let you know the total 3rd quarter PAYE and NICS liability amount due to…" at bounding box center [591, 237] width 513 height 9
click at [541, 239] on p "I will let you know the total PAYE and NICS liability amount due to HMRC when w…" at bounding box center [591, 237] width 513 height 9
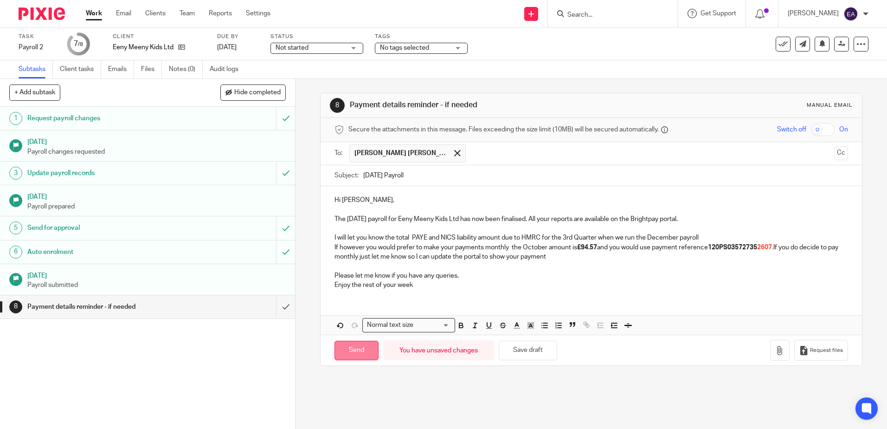
click at [346, 352] on input "Send" at bounding box center [357, 351] width 44 height 20
type input "Sent"
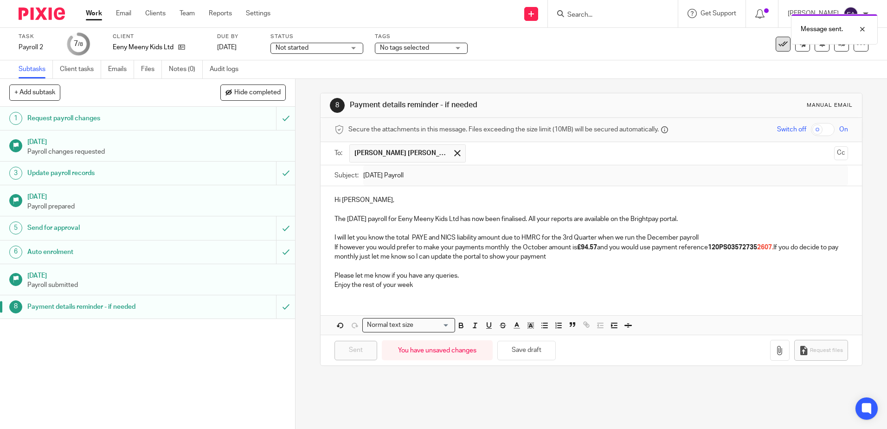
click at [779, 45] on icon at bounding box center [783, 43] width 9 height 9
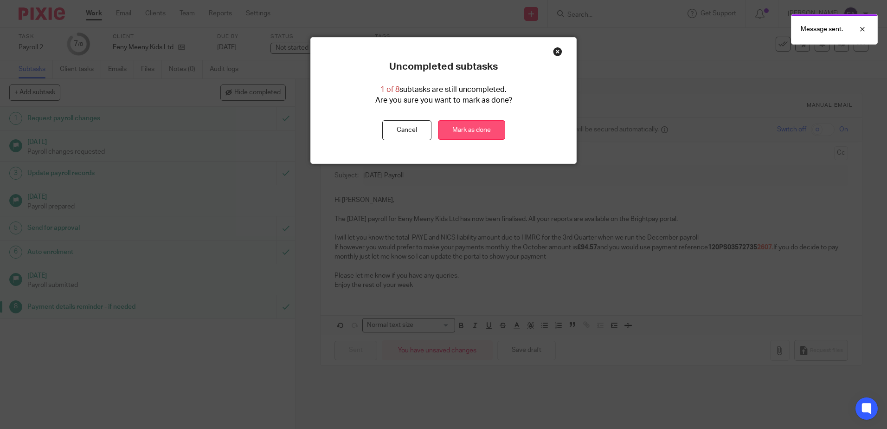
click at [468, 134] on link "Mark as done" at bounding box center [471, 130] width 67 height 20
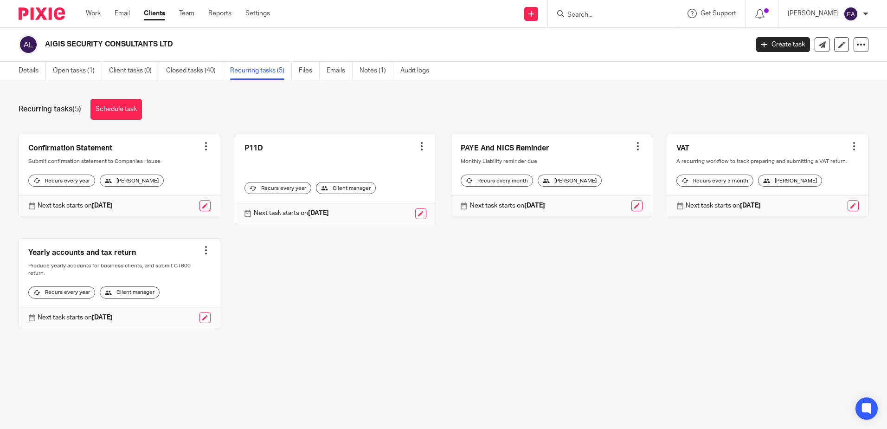
click at [619, 16] on input "Search" at bounding box center [609, 15] width 84 height 8
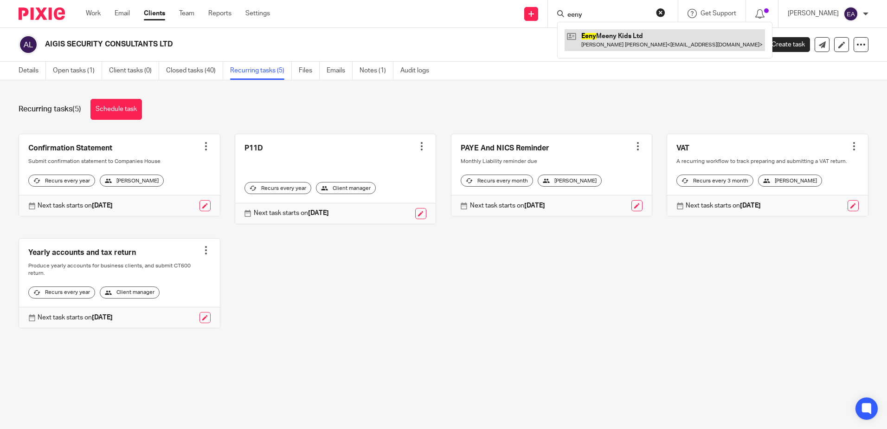
type input "eeny"
click at [632, 37] on link at bounding box center [665, 39] width 200 height 21
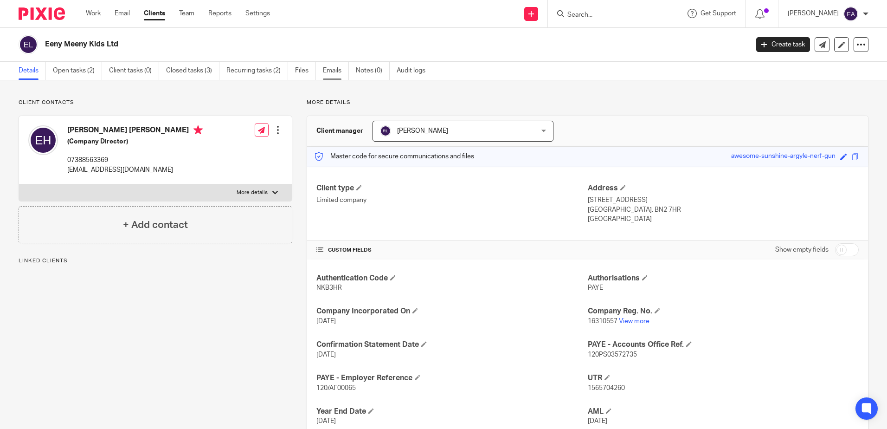
click at [334, 71] on link "Emails" at bounding box center [336, 71] width 26 height 18
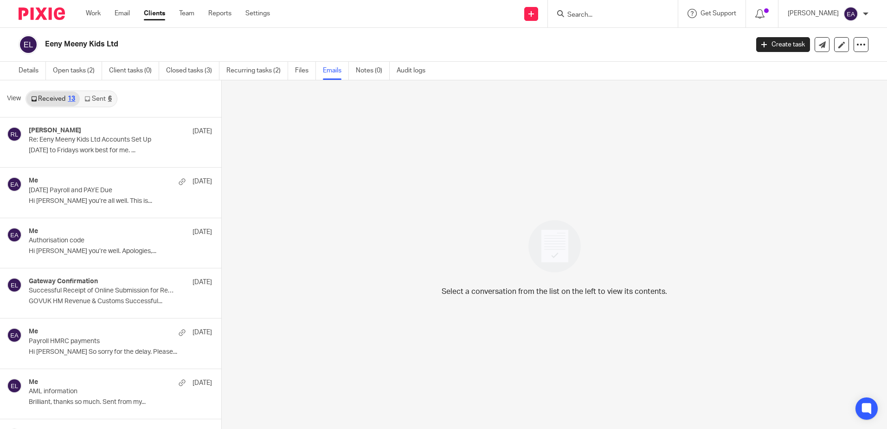
click at [96, 97] on link "Sent 6" at bounding box center [98, 98] width 36 height 15
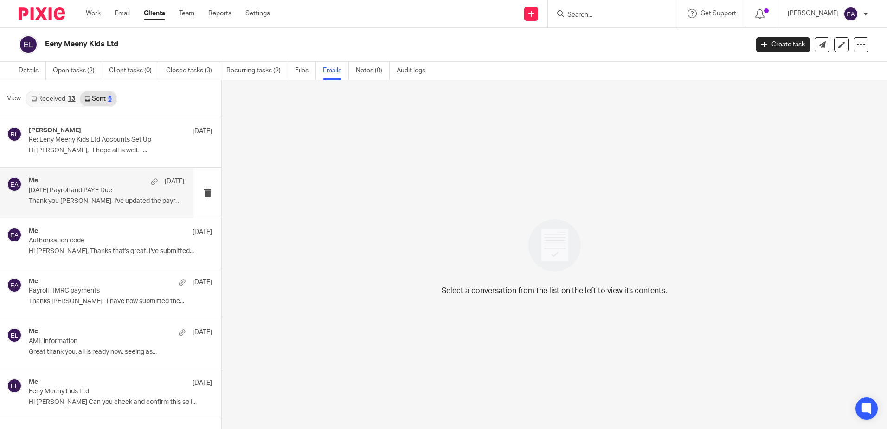
click at [104, 189] on p "[DATE] Payroll and PAYE Due" at bounding box center [91, 191] width 124 height 8
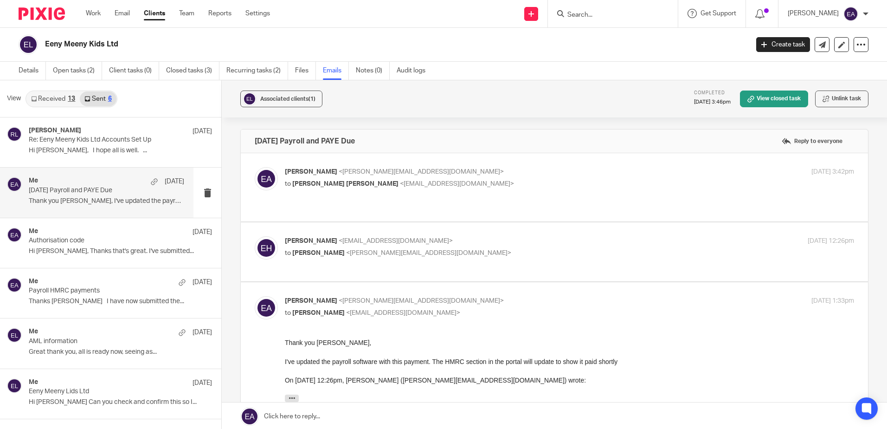
click at [441, 176] on p "[PERSON_NAME] <[PERSON_NAME][EMAIL_ADDRESS][DOMAIN_NAME]>" at bounding box center [475, 172] width 380 height 10
checkbox input "true"
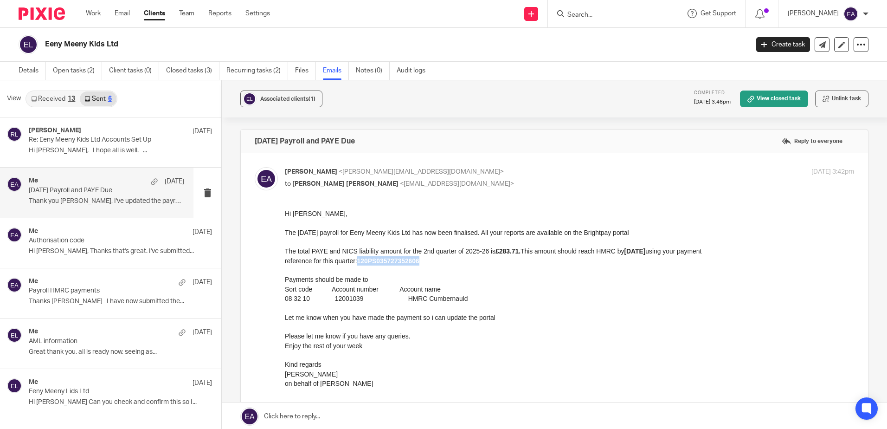
drag, startPoint x: 423, startPoint y: 261, endPoint x: 360, endPoint y: 264, distance: 63.6
click at [360, 264] on p "reference for this quarter: 120PS03572735 2606" at bounding box center [569, 260] width 569 height 9
copy strong "120PS03572735 2606"
click at [126, 17] on link "Email" at bounding box center [122, 13] width 15 height 9
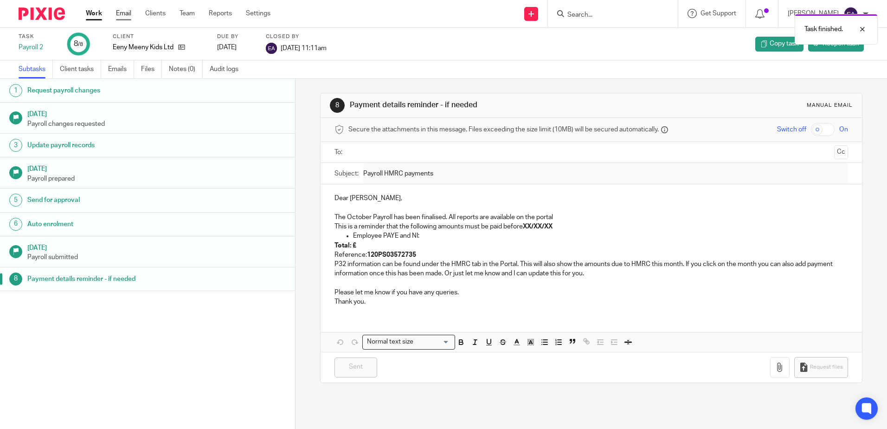
click at [117, 13] on link "Email" at bounding box center [123, 13] width 15 height 9
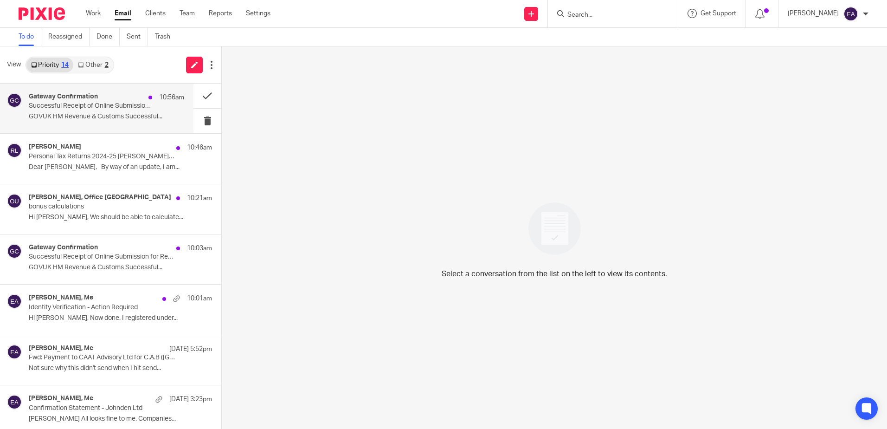
click at [101, 110] on p "Successful Receipt of Online Submission for Reference 120/AF00065" at bounding box center [91, 106] width 124 height 8
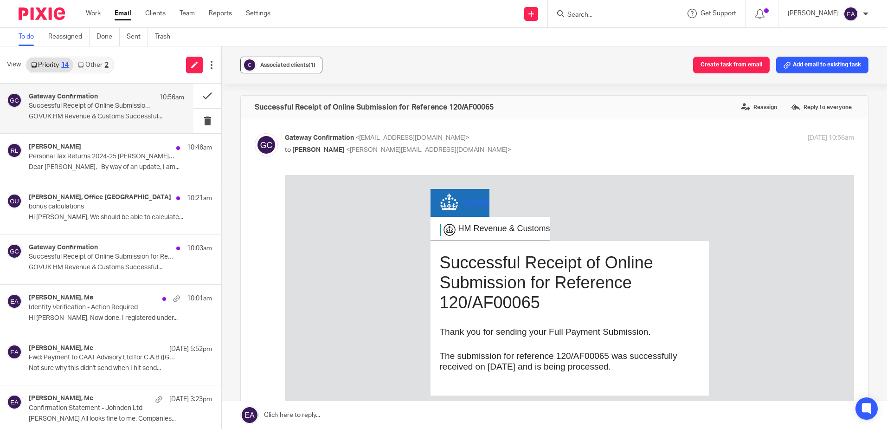
click at [271, 60] on div "Associated clients (1)" at bounding box center [287, 64] width 55 height 9
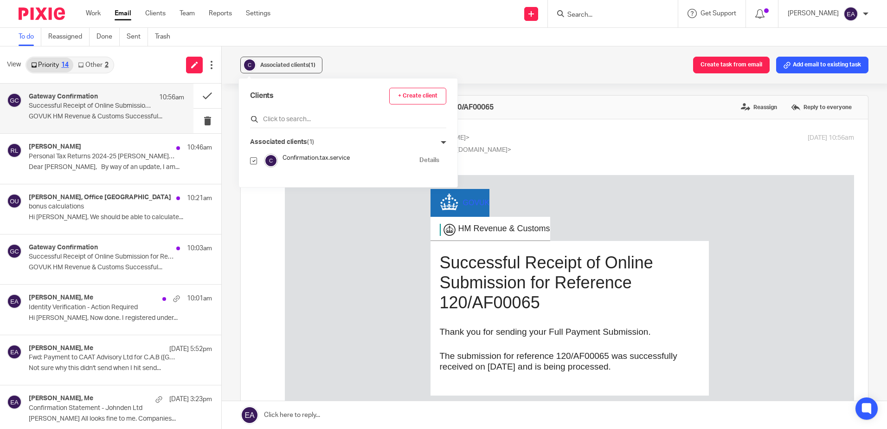
click at [291, 120] on input "text" at bounding box center [348, 119] width 196 height 9
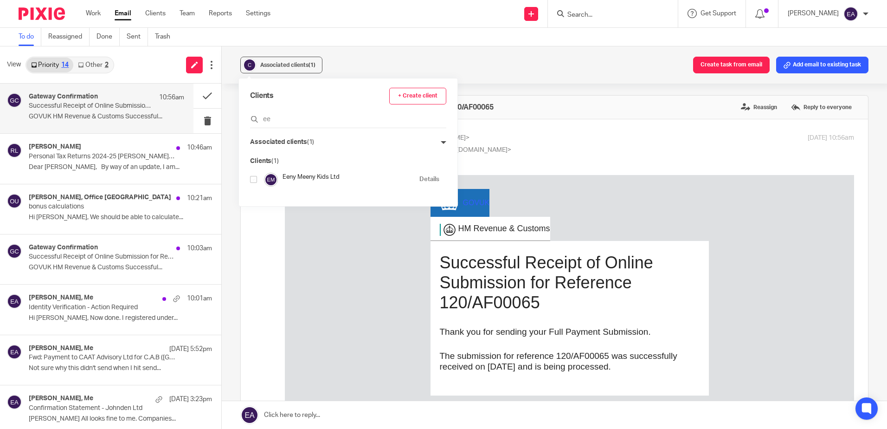
type input "ee"
click at [254, 177] on input "checkbox" at bounding box center [253, 179] width 7 height 7
checkbox input "true"
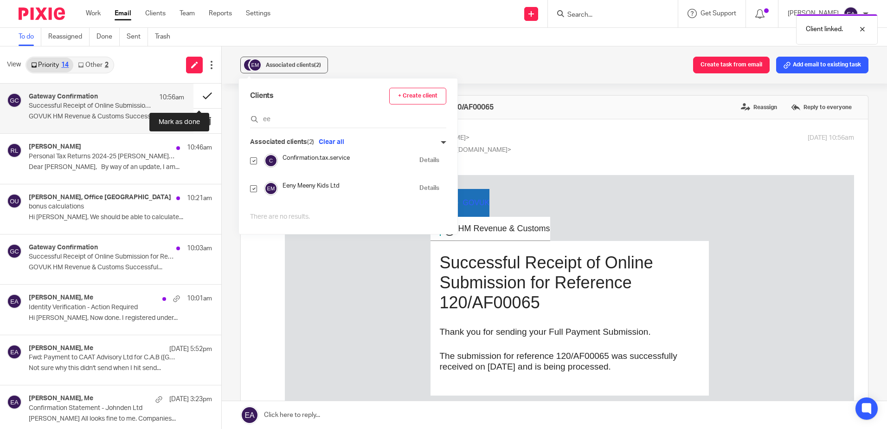
click at [200, 97] on button at bounding box center [208, 96] width 28 height 25
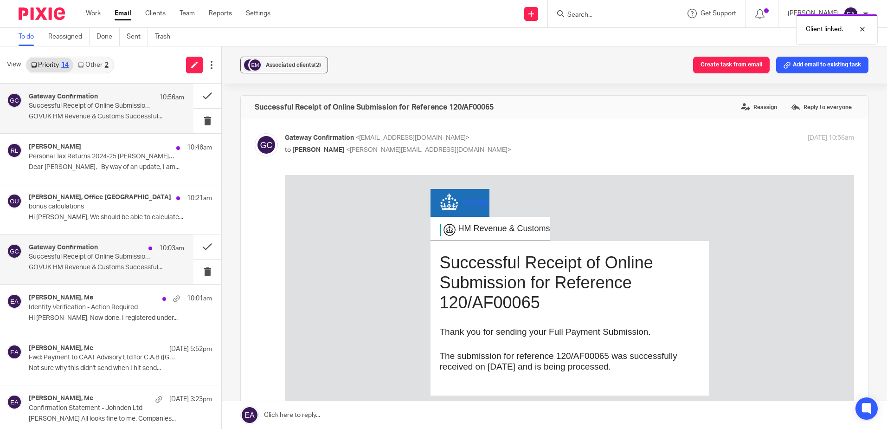
click at [132, 270] on p "GOVUK HM Revenue & Customs Successful..." at bounding box center [106, 268] width 155 height 8
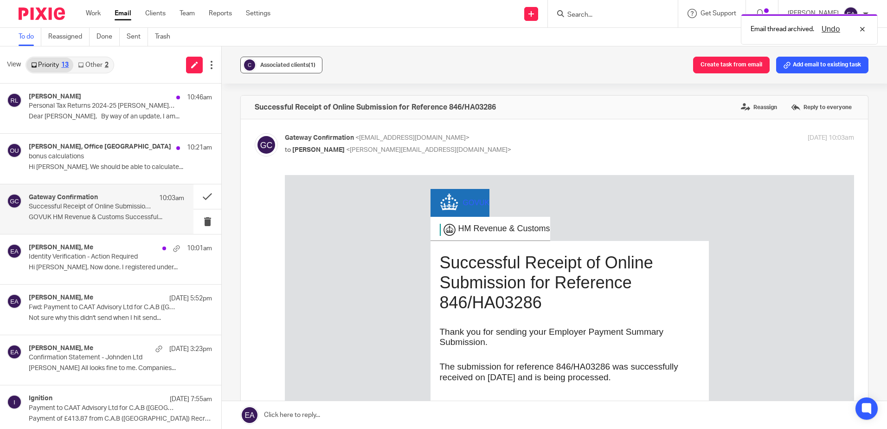
click at [278, 69] on div "Associated clients (1)" at bounding box center [287, 64] width 55 height 9
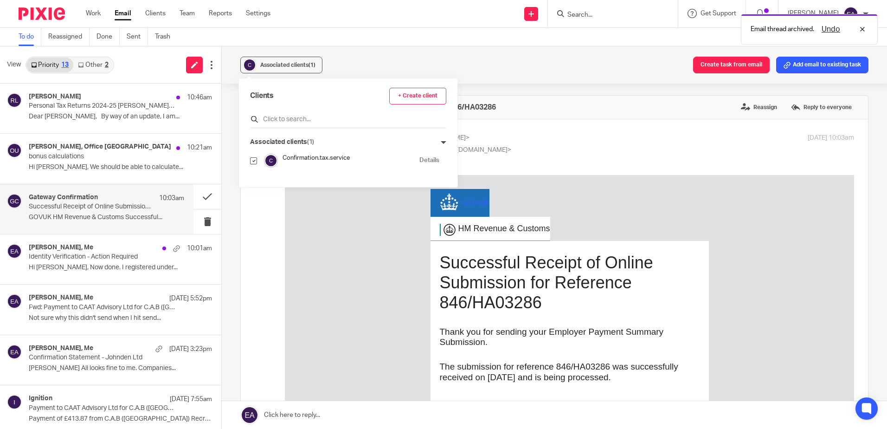
click at [292, 121] on input "text" at bounding box center [348, 119] width 196 height 9
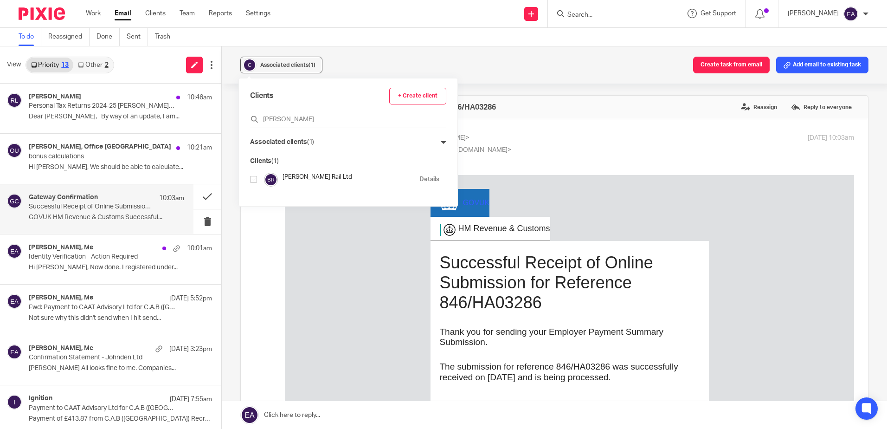
type input "bywater"
click at [251, 180] on input "checkbox" at bounding box center [253, 179] width 7 height 7
checkbox input "true"
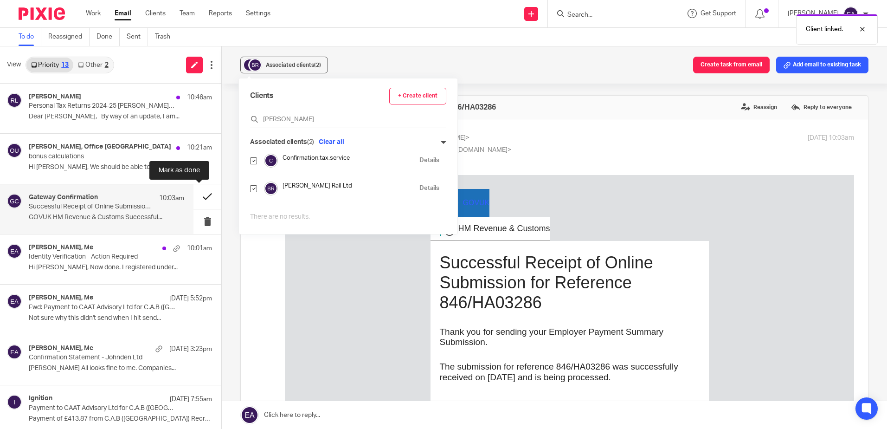
click at [194, 201] on button at bounding box center [208, 196] width 28 height 25
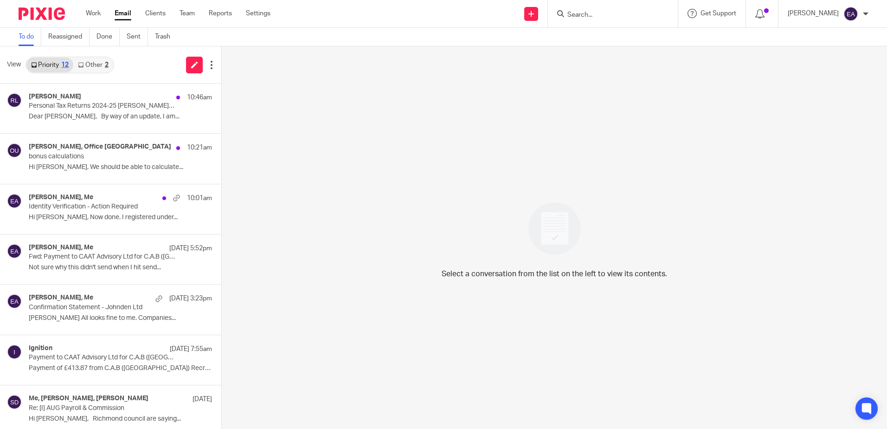
click at [86, 67] on link "Other 2" at bounding box center [92, 65] width 39 height 15
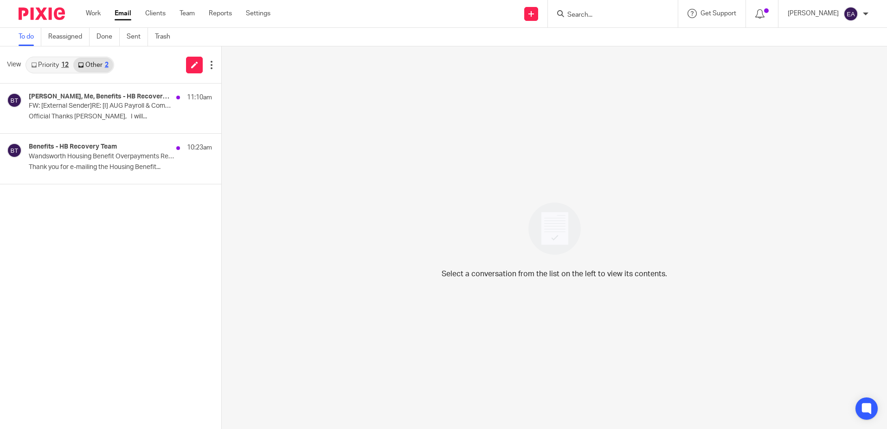
click at [48, 67] on link "Priority 12" at bounding box center [49, 65] width 47 height 15
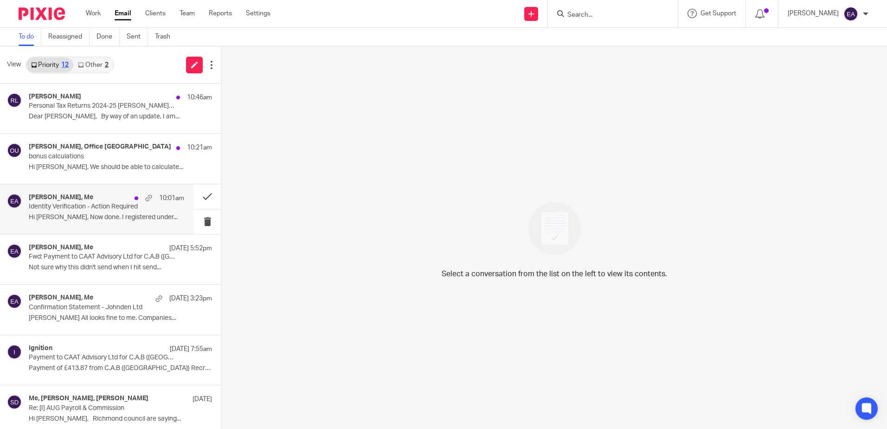
click at [71, 214] on p "Hi Elaine, Now done. I registered under..." at bounding box center [106, 217] width 155 height 8
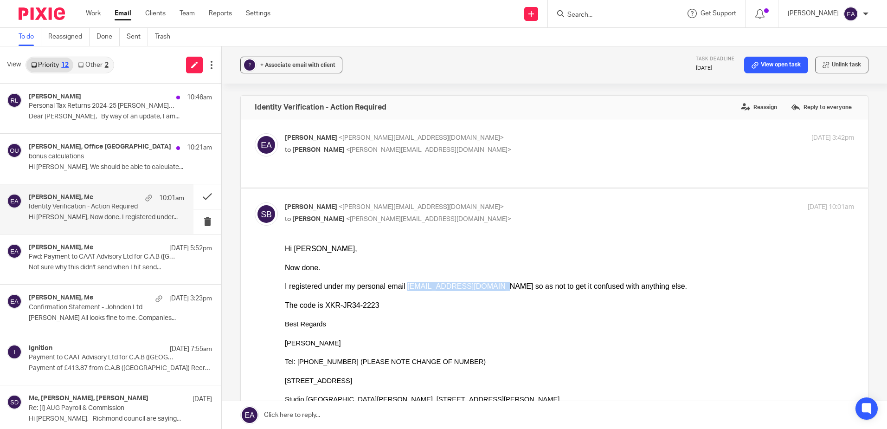
drag, startPoint x: 478, startPoint y: 287, endPoint x: 396, endPoint y: 286, distance: 81.7
click at [396, 286] on div "I registered under my personal email sjbradshaw63@gmail.com so as not to get it…" at bounding box center [569, 286] width 569 height 9
copy div "sjbradshaw63@gmail.com"
click at [583, 12] on input "Search" at bounding box center [609, 15] width 84 height 8
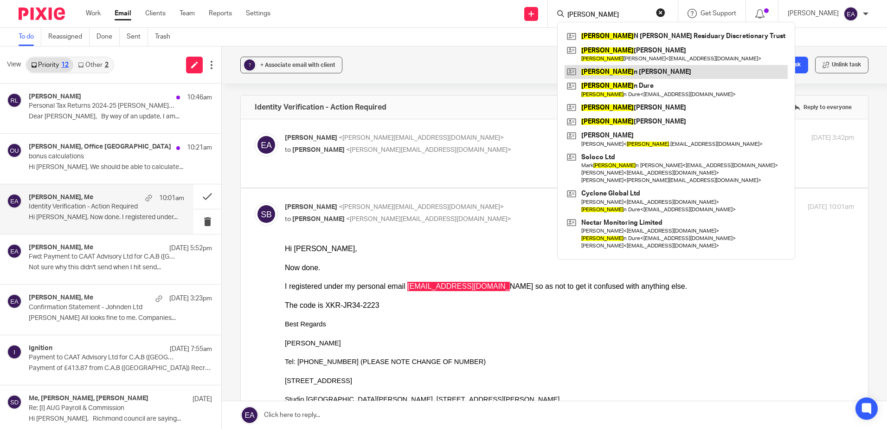
type input "steve"
click at [634, 72] on link at bounding box center [676, 72] width 223 height 14
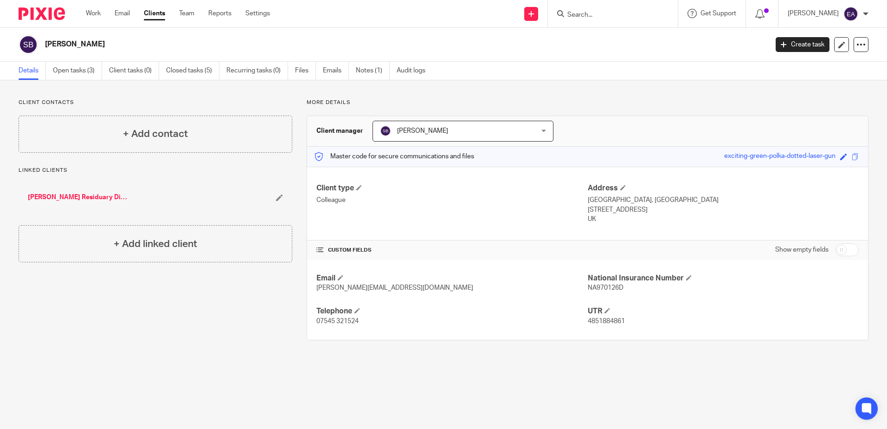
click at [844, 250] on input "checkbox" at bounding box center [847, 249] width 24 height 13
checkbox input "true"
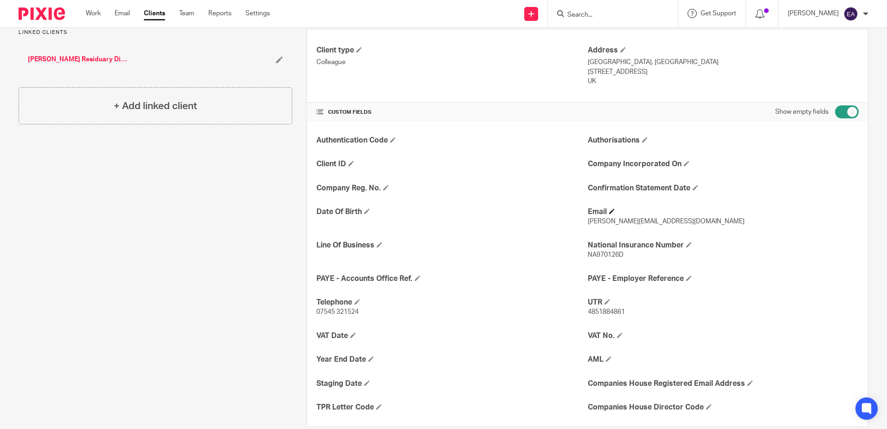
scroll to position [155, 0]
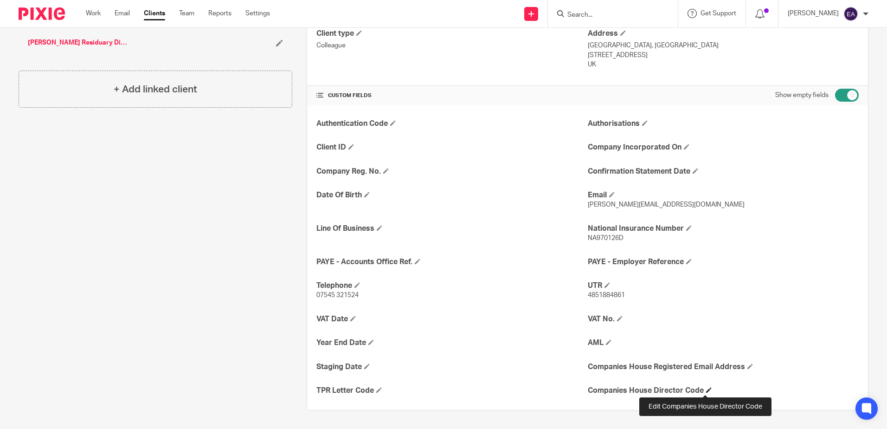
click at [706, 388] on span at bounding box center [709, 390] width 6 height 6
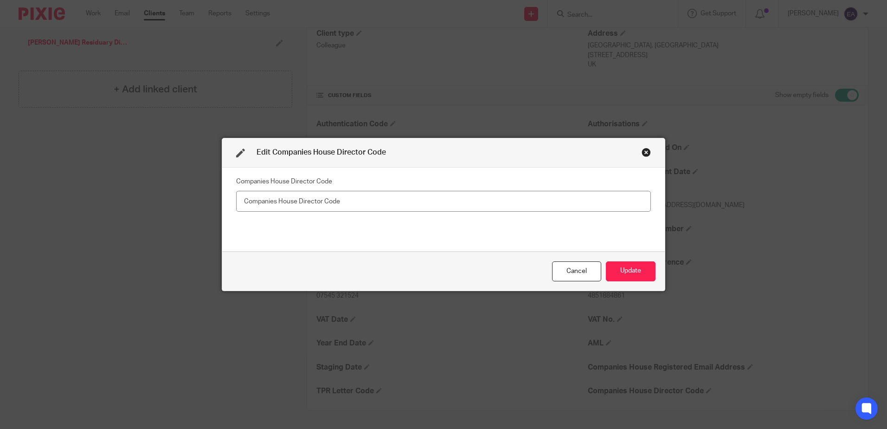
click at [270, 206] on input "text" at bounding box center [443, 201] width 415 height 21
click at [237, 201] on input "sjbradshaw63@gmail.com" at bounding box center [443, 201] width 415 height 21
paste input "XKR-JR34-2223"
type input "XKR-JR34-2223 sjbradshaw63@gmail.com"
click at [618, 271] on button "Update" at bounding box center [631, 271] width 50 height 20
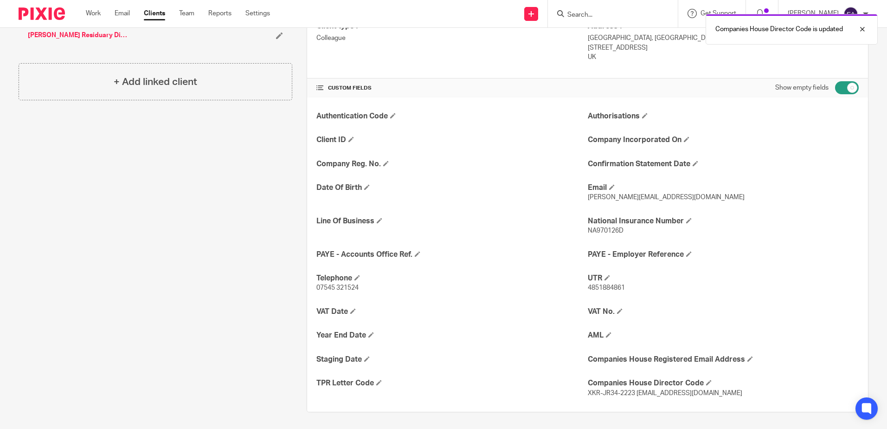
scroll to position [164, 0]
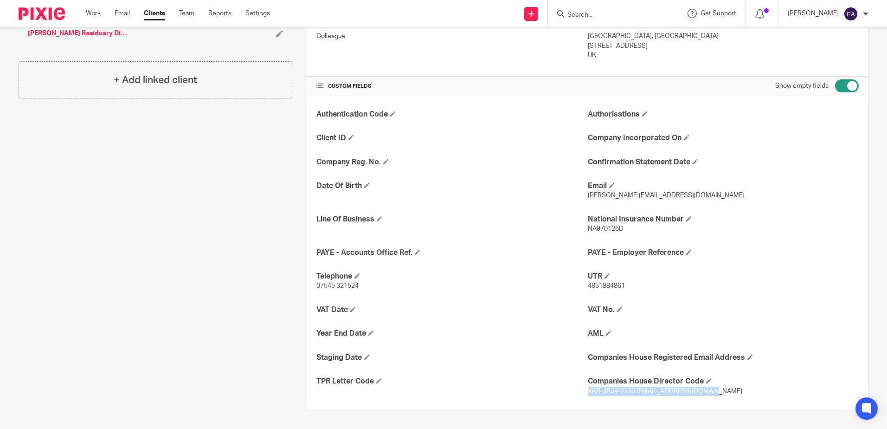
drag, startPoint x: 713, startPoint y: 388, endPoint x: 584, endPoint y: 393, distance: 129.6
click at [588, 393] on p "XKR-JR34-2223 sjbradshaw63@gmail.com" at bounding box center [723, 391] width 271 height 9
copy span "XKR-JR34-2223 sjbradshaw63@gmail.com"
click at [92, 35] on link "STEVEN BRADSHAW Residuary Discretionary Trust" at bounding box center [79, 33] width 102 height 9
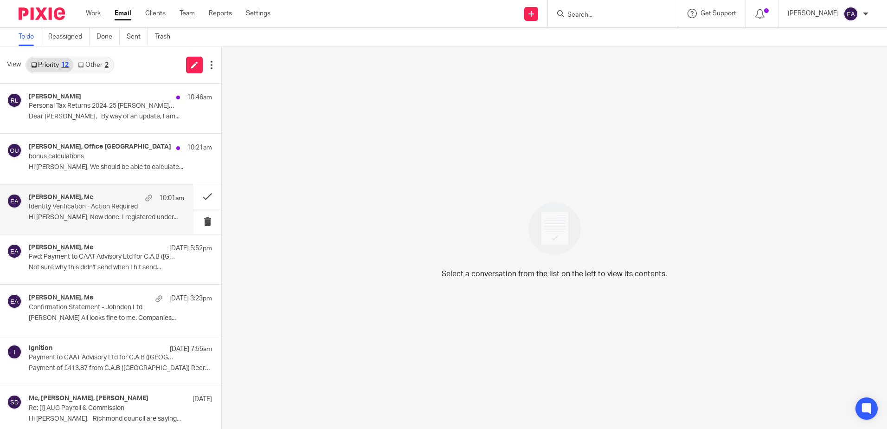
click at [88, 210] on p "Identity Verification - Action Required" at bounding box center [91, 207] width 124 height 8
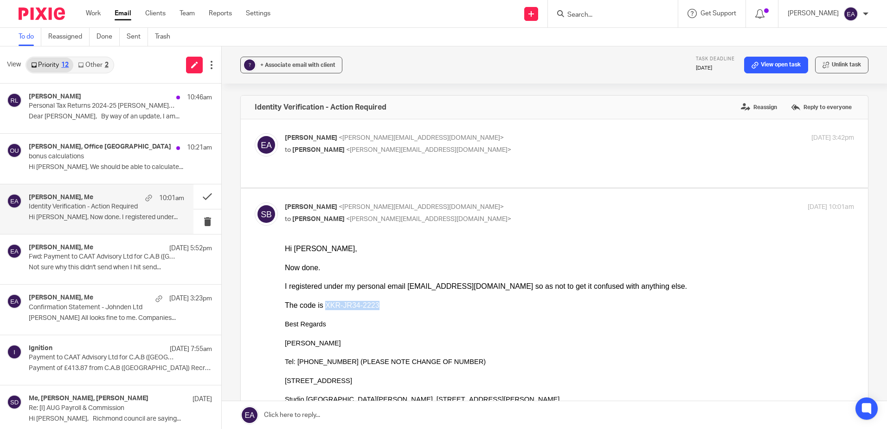
drag, startPoint x: 374, startPoint y: 306, endPoint x: 322, endPoint y: 307, distance: 52.0
click at [322, 307] on div "The code is XKR-JR34-2223" at bounding box center [569, 305] width 569 height 9
copy div "XKR-JR34-2223"
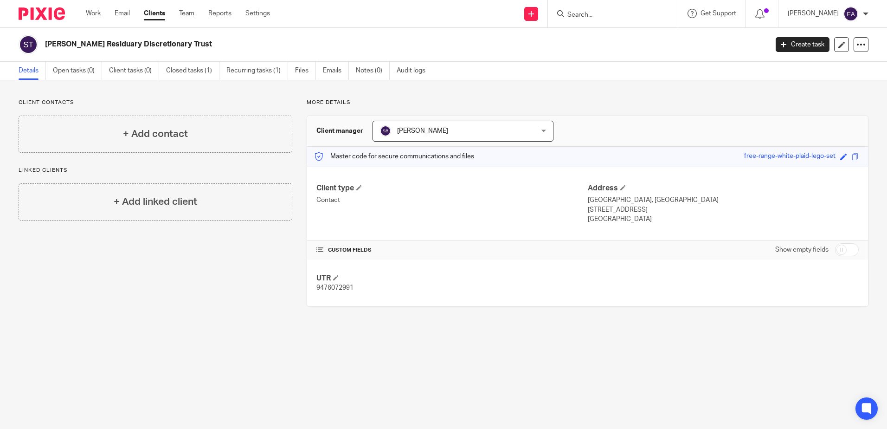
click at [595, 14] on input "Search" at bounding box center [609, 15] width 84 height 8
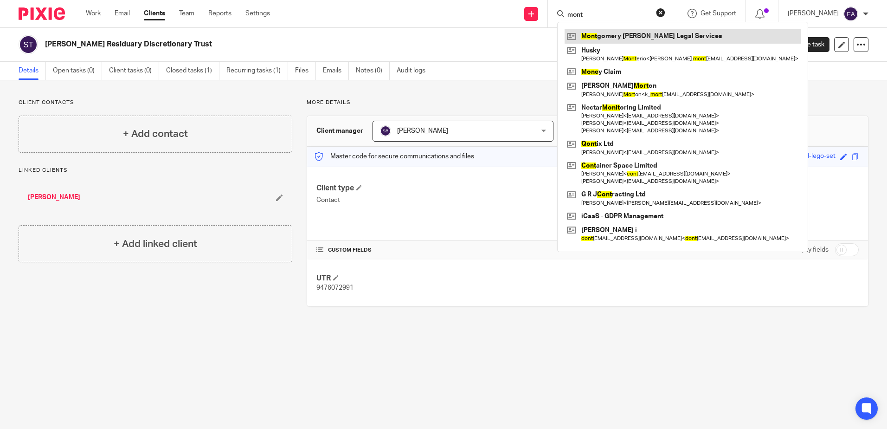
type input "mont"
click at [620, 36] on link at bounding box center [683, 36] width 236 height 14
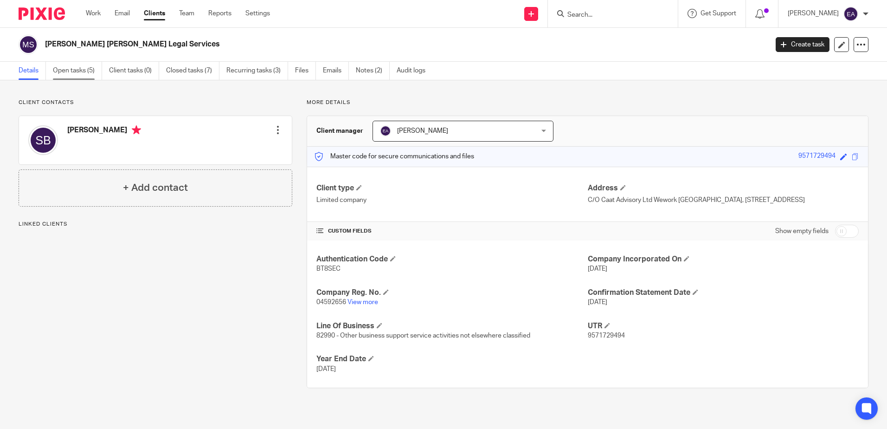
click at [80, 75] on link "Open tasks (5)" at bounding box center [77, 71] width 49 height 18
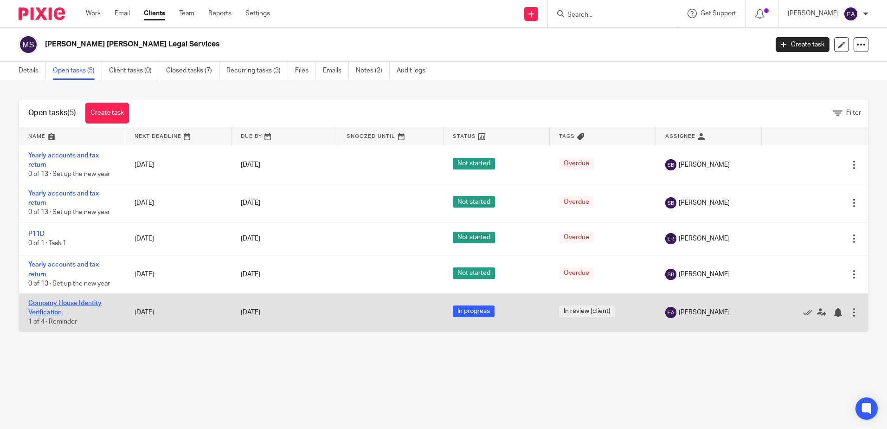
click at [54, 303] on link "Company House Identity Verification" at bounding box center [64, 308] width 73 height 16
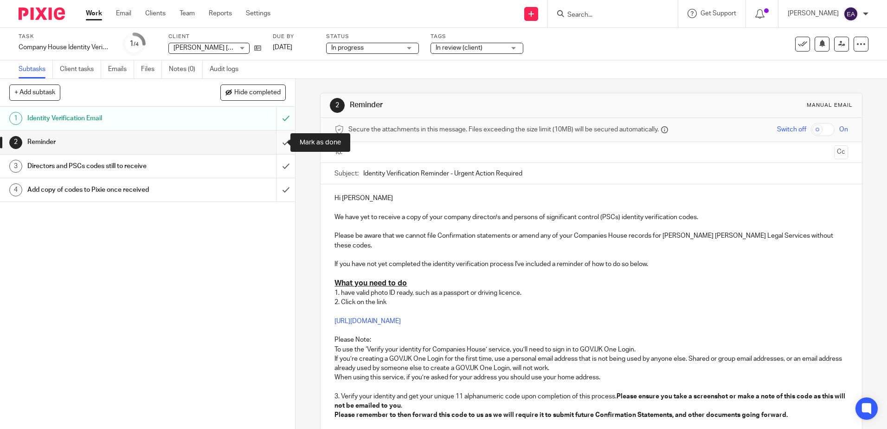
click at [277, 142] on input "submit" at bounding box center [147, 141] width 295 height 23
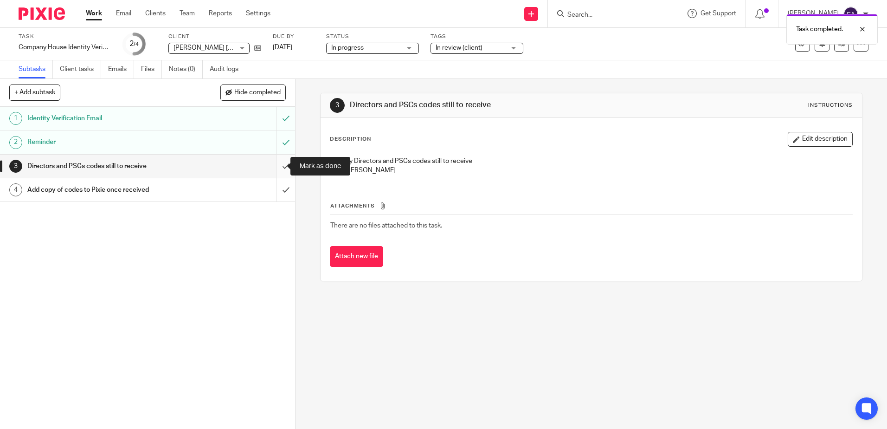
click at [278, 163] on input "submit" at bounding box center [147, 166] width 295 height 23
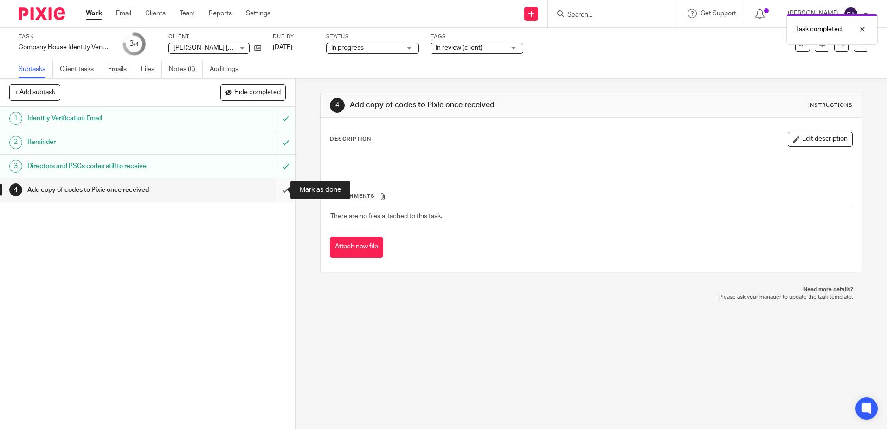
click at [276, 188] on input "submit" at bounding box center [147, 189] width 295 height 23
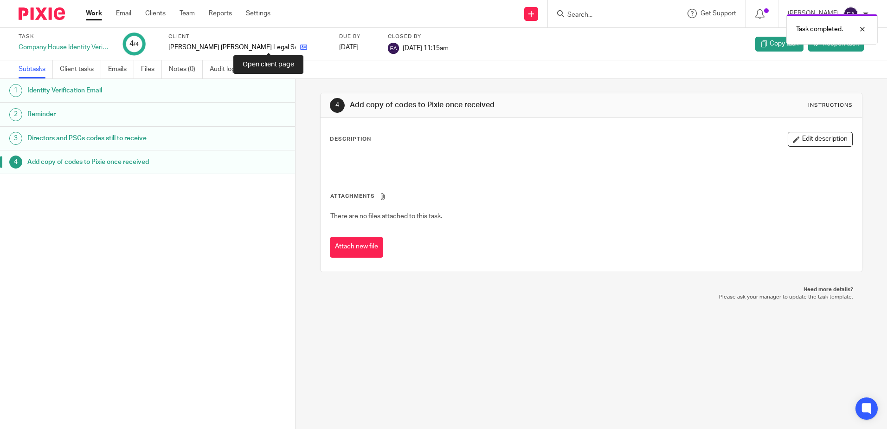
click at [300, 48] on icon at bounding box center [303, 47] width 7 height 7
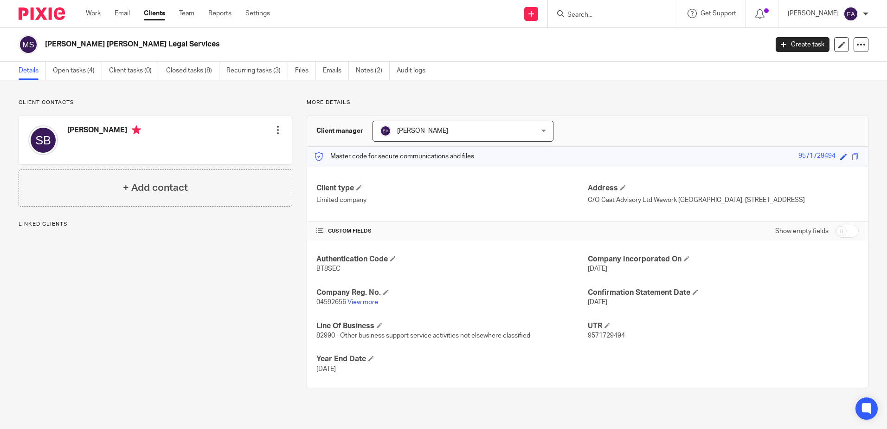
click at [844, 236] on input "checkbox" at bounding box center [847, 231] width 24 height 13
checkbox input "true"
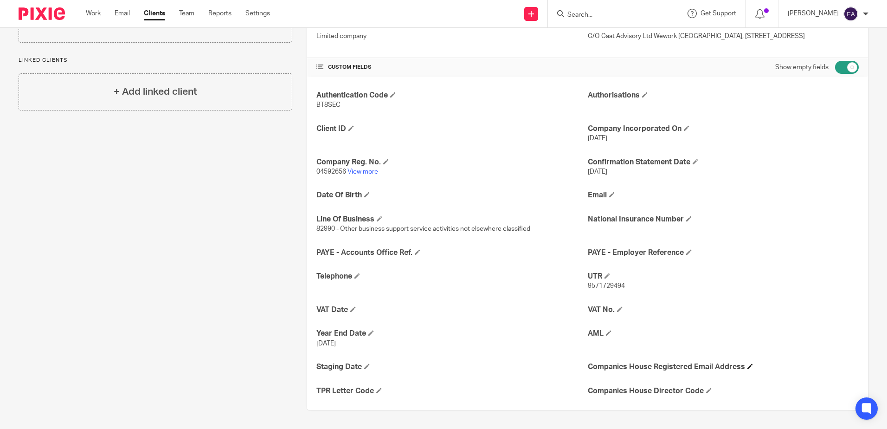
scroll to position [173, 0]
click at [706, 391] on span at bounding box center [709, 391] width 6 height 6
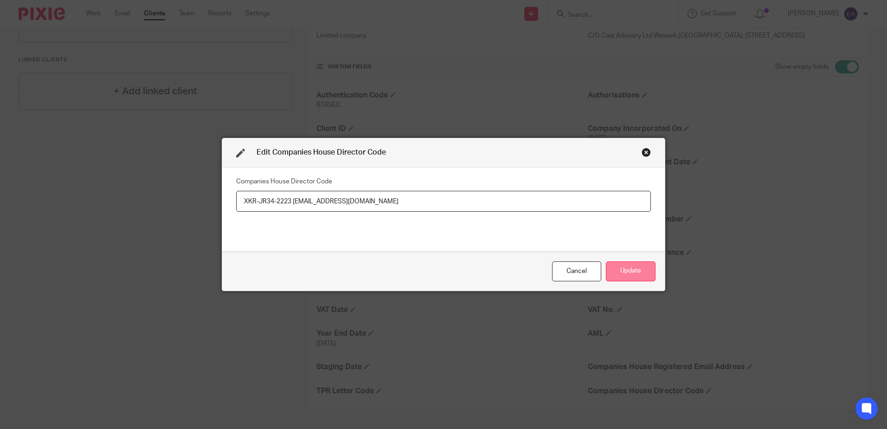
type input "XKR-JR34-2223 [EMAIL_ADDRESS][DOMAIN_NAME]"
click at [629, 269] on button "Update" at bounding box center [631, 271] width 50 height 20
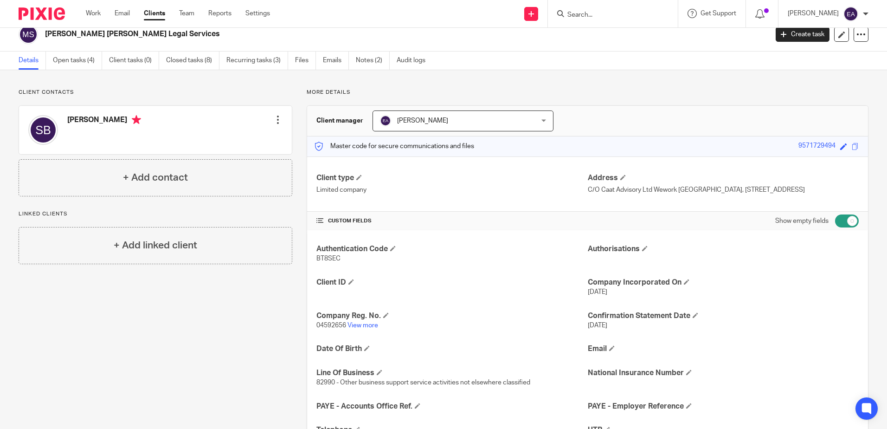
scroll to position [0, 0]
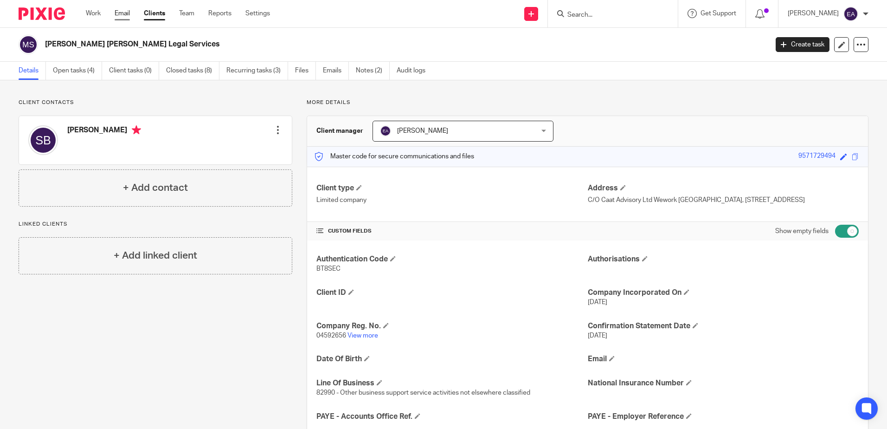
click at [123, 14] on link "Email" at bounding box center [122, 13] width 15 height 9
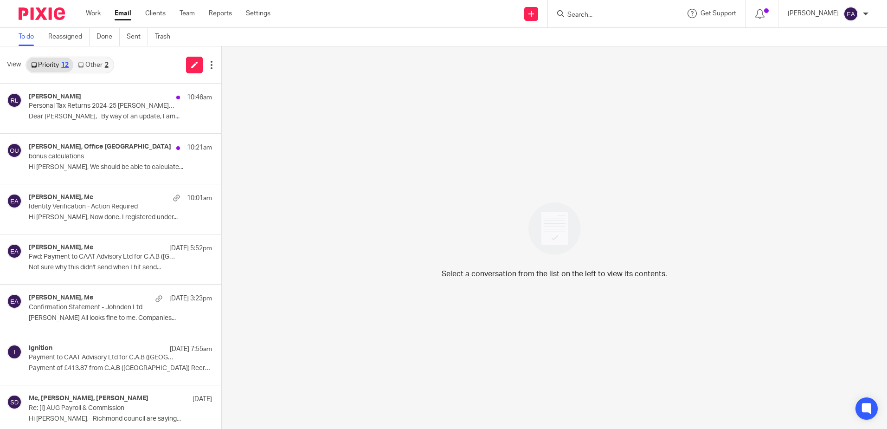
click at [601, 13] on input "Search" at bounding box center [609, 15] width 84 height 8
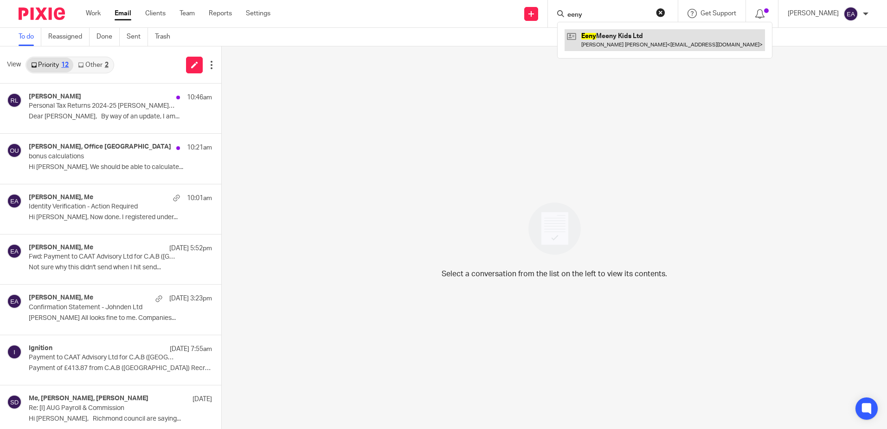
type input "eeny"
click at [614, 39] on link at bounding box center [665, 39] width 200 height 21
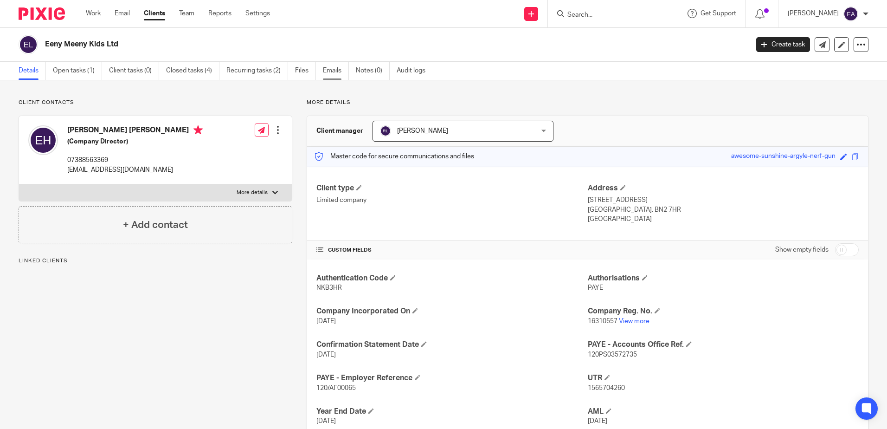
click at [337, 74] on link "Emails" at bounding box center [336, 71] width 26 height 18
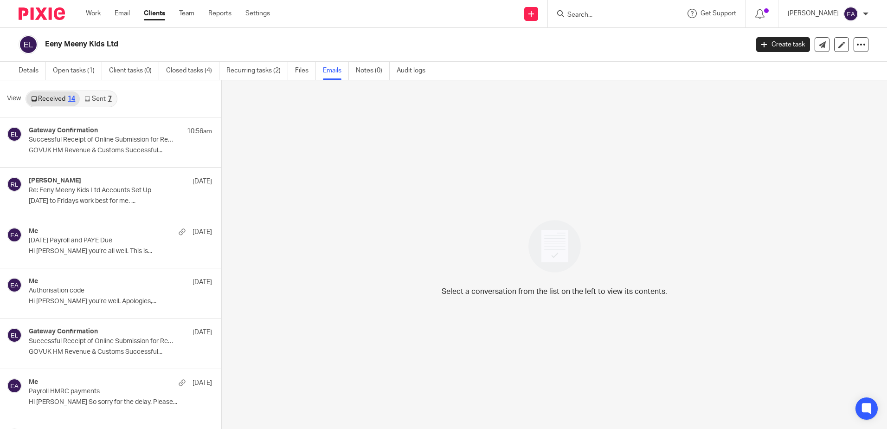
click at [101, 104] on link "Sent 7" at bounding box center [98, 98] width 36 height 15
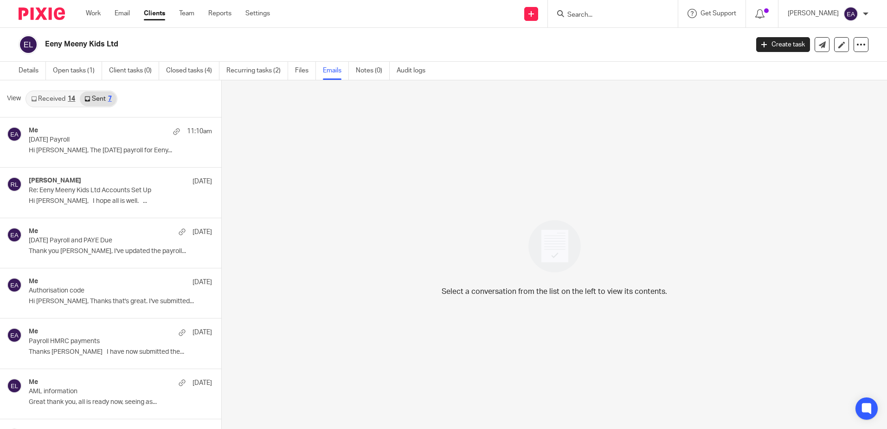
scroll to position [1, 0]
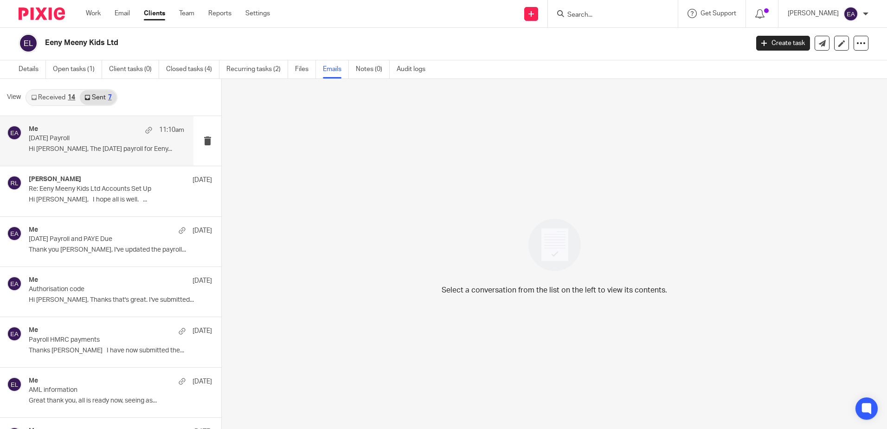
click at [100, 134] on div "Me 11:10am" at bounding box center [106, 129] width 155 height 9
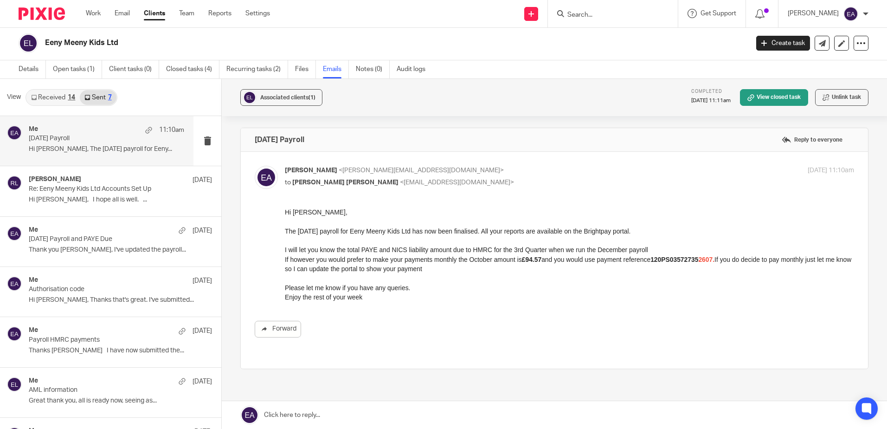
scroll to position [0, 0]
click at [579, 12] on div at bounding box center [611, 14] width 108 height 12
click at [587, 15] on input "Search" at bounding box center [609, 15] width 84 height 8
type input "lagan"
click at [616, 33] on link at bounding box center [643, 39] width 157 height 21
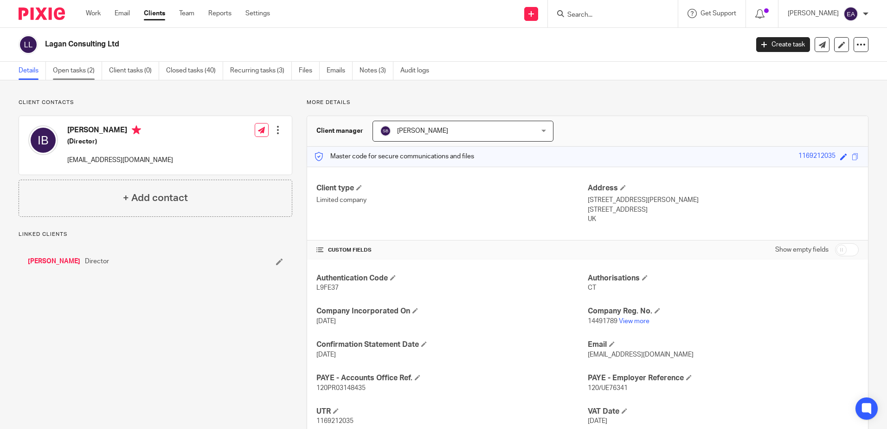
click at [71, 68] on link "Open tasks (2)" at bounding box center [77, 71] width 49 height 18
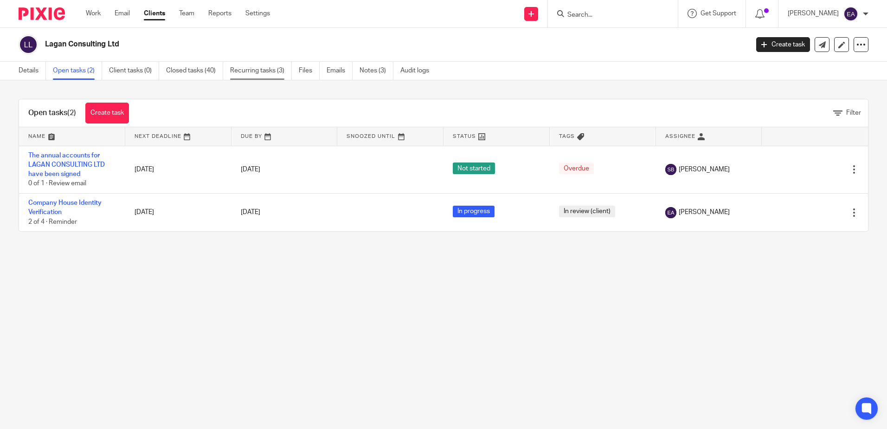
click at [266, 69] on link "Recurring tasks (3)" at bounding box center [261, 71] width 62 height 18
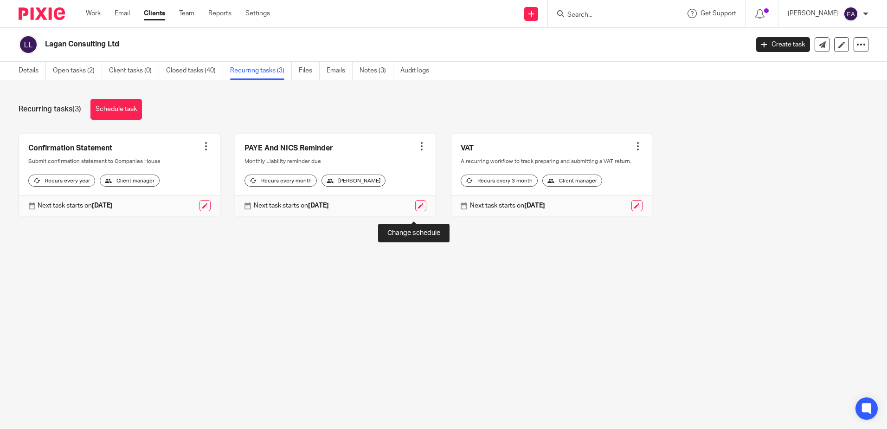
click at [416, 211] on link at bounding box center [420, 205] width 11 height 11
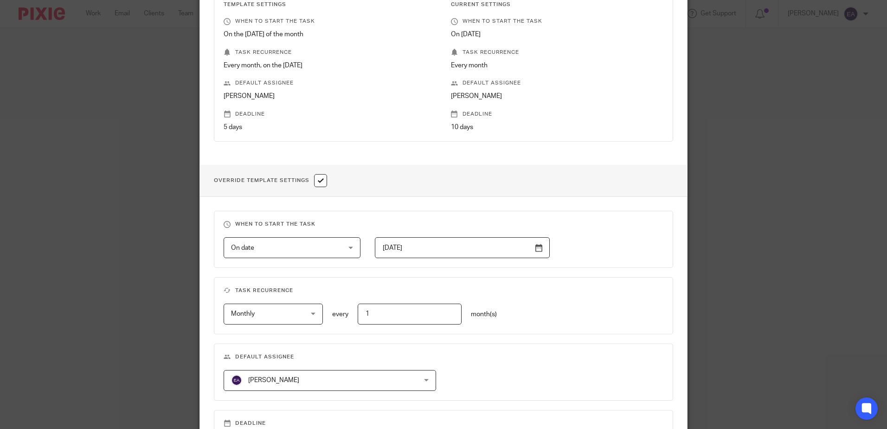
scroll to position [323, 0]
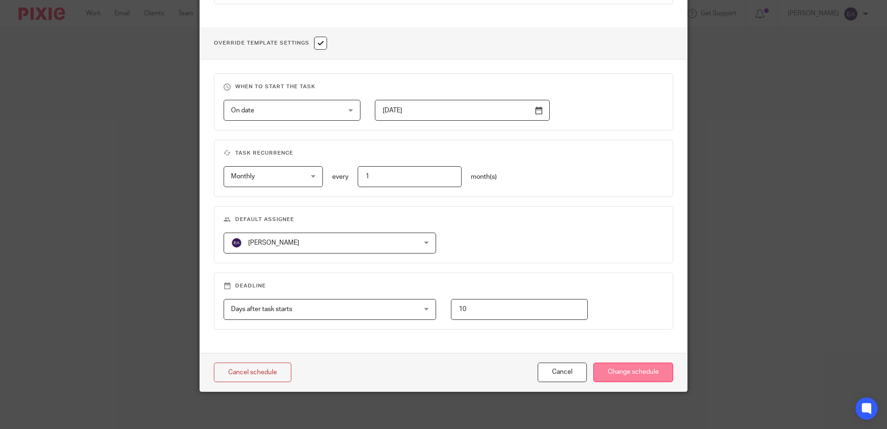
click at [636, 374] on input "Change schedule" at bounding box center [634, 372] width 80 height 20
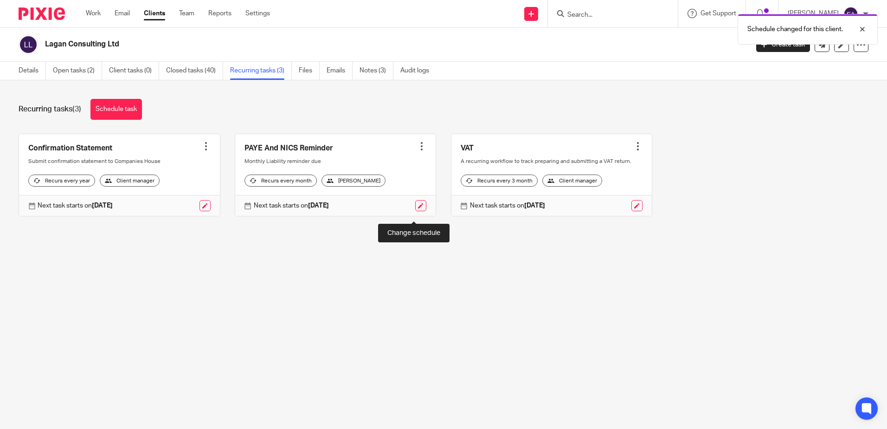
click at [417, 211] on link at bounding box center [420, 205] width 11 height 11
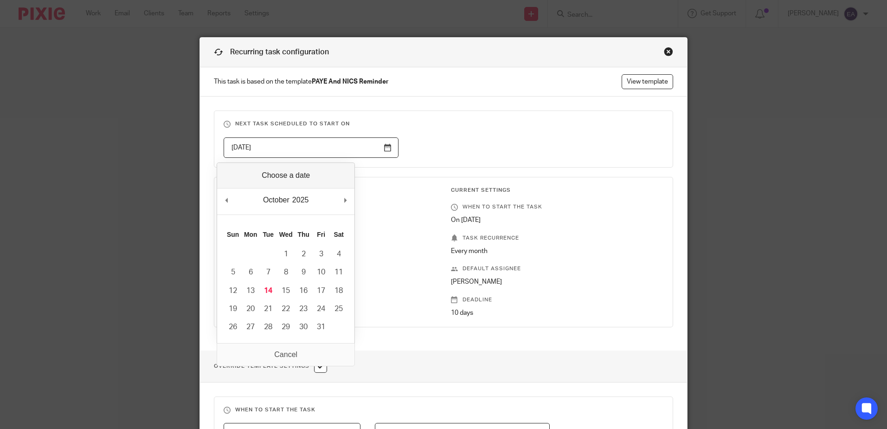
click at [386, 148] on input "2025-10-15" at bounding box center [311, 147] width 175 height 21
type input "2025-10-10"
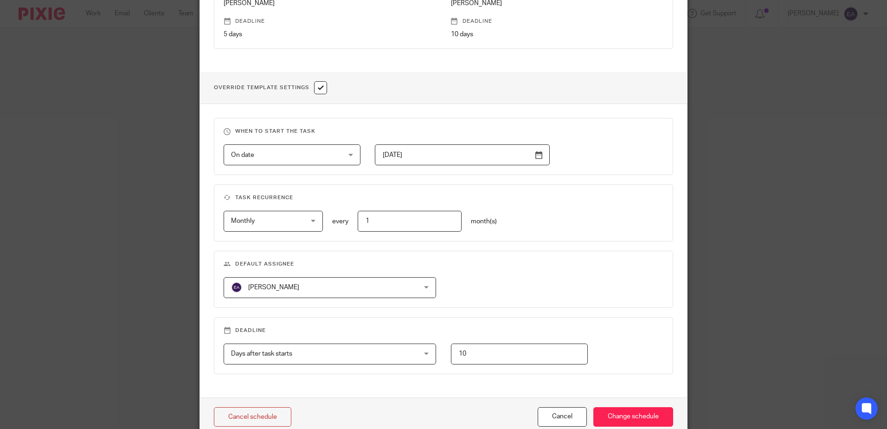
scroll to position [323, 0]
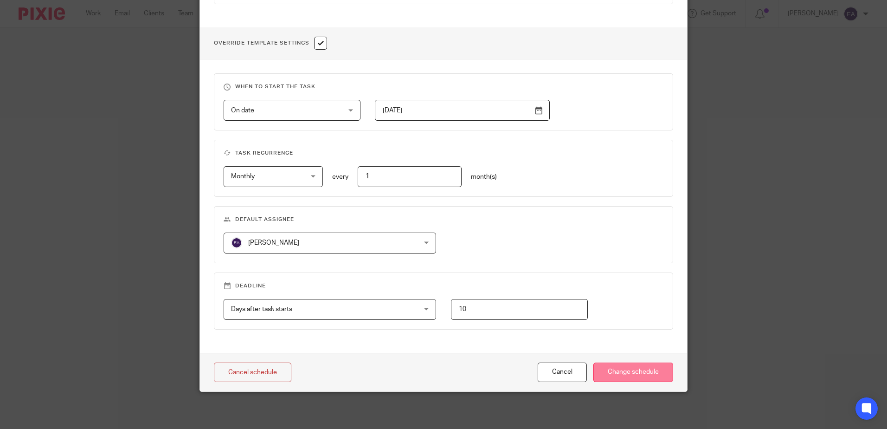
click at [637, 372] on input "Change schedule" at bounding box center [634, 372] width 80 height 20
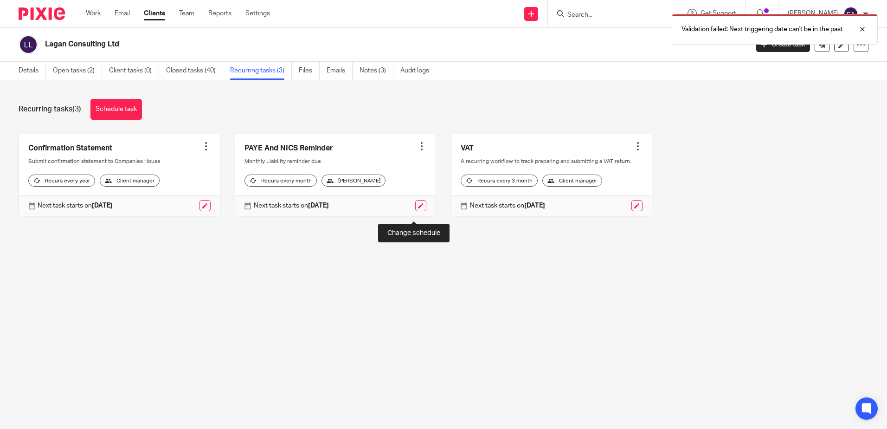
click at [416, 211] on link at bounding box center [420, 205] width 11 height 11
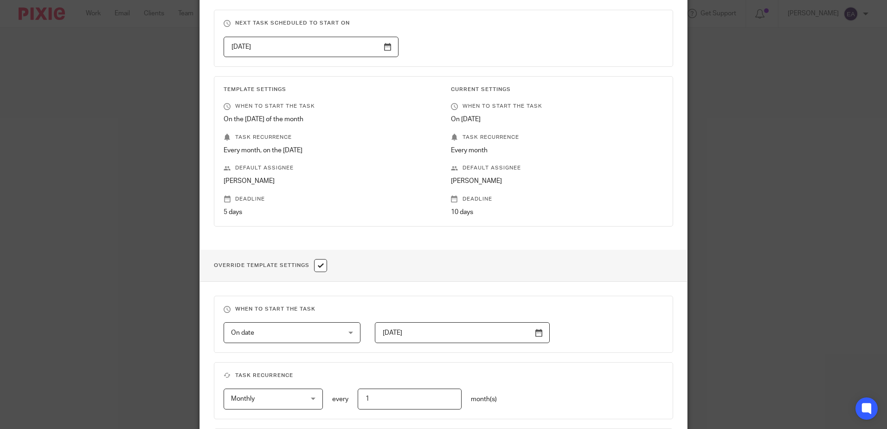
scroll to position [46, 0]
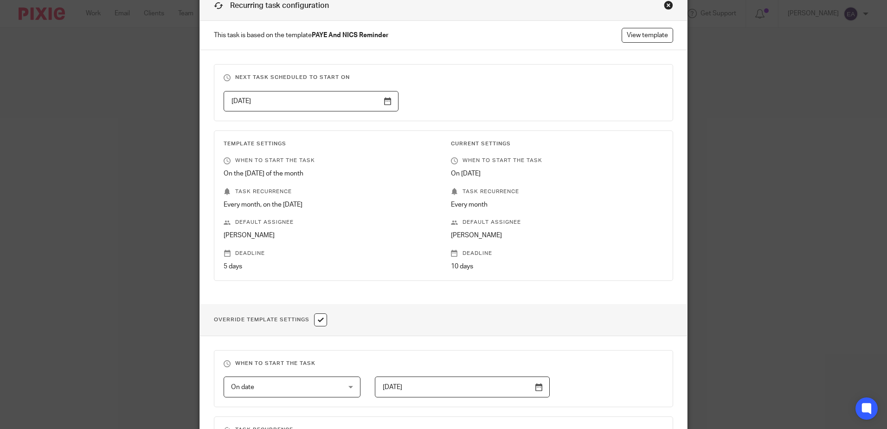
click at [386, 103] on input "[DATE]" at bounding box center [311, 101] width 175 height 21
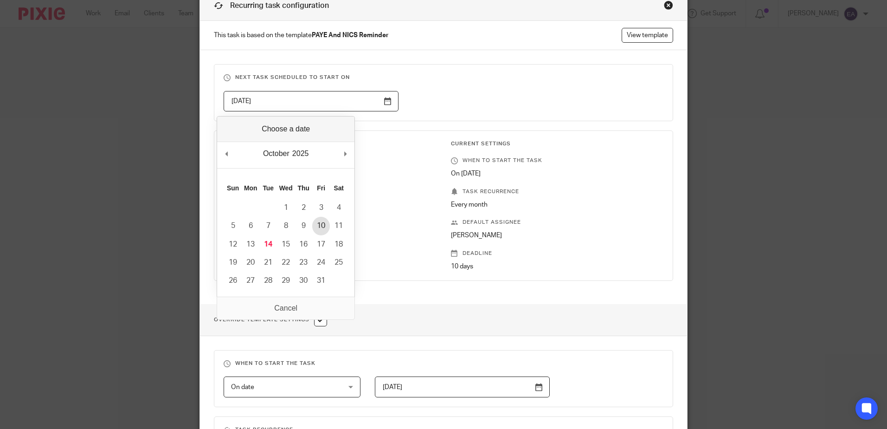
type input "[DATE]"
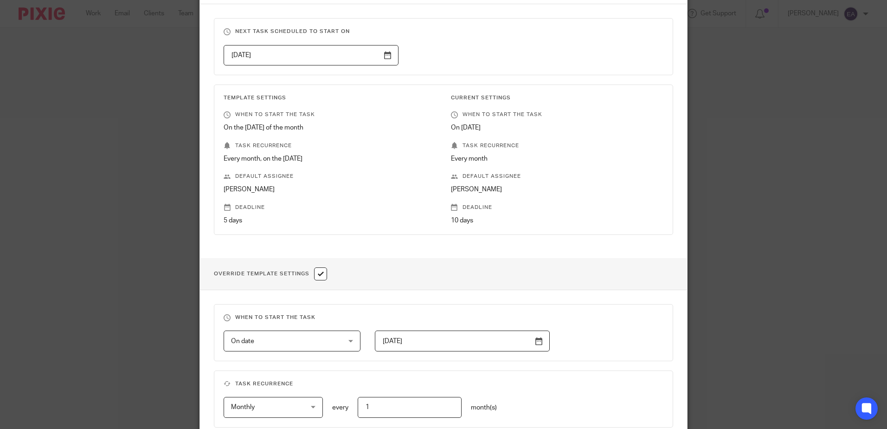
scroll to position [232, 0]
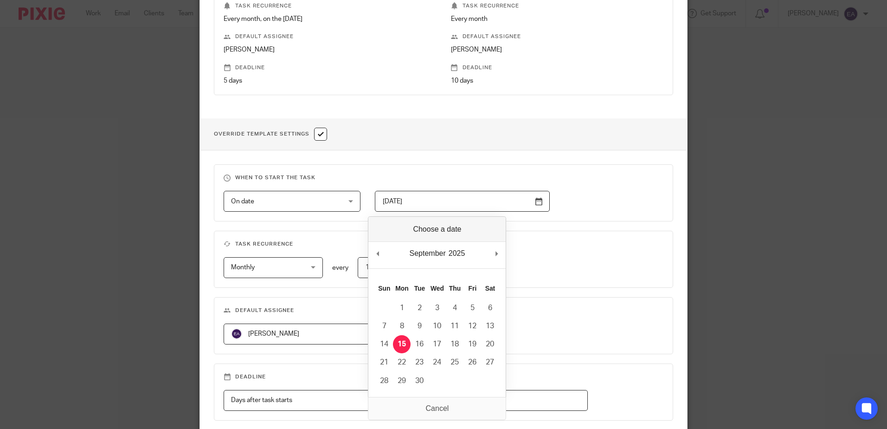
click at [536, 201] on input "[DATE]" at bounding box center [462, 201] width 175 height 21
type input "[DATE]"
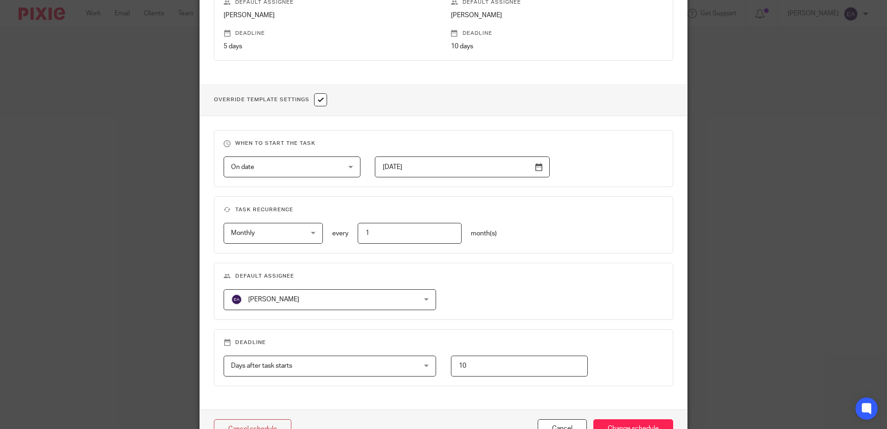
scroll to position [323, 0]
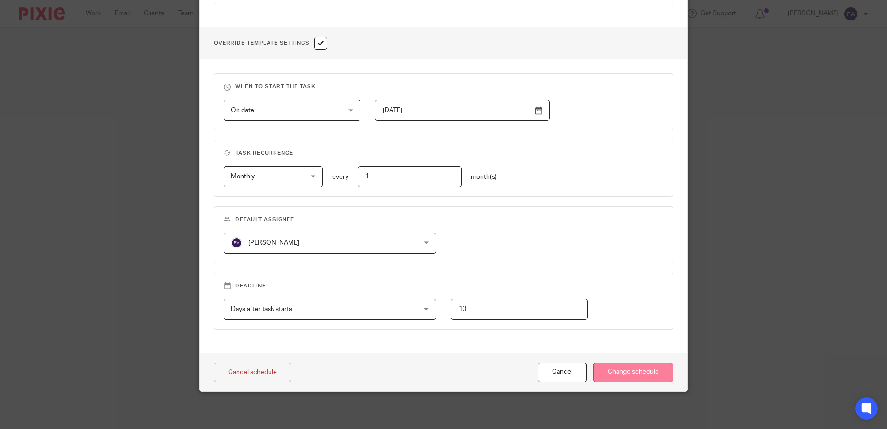
click at [618, 370] on input "Change schedule" at bounding box center [634, 372] width 80 height 20
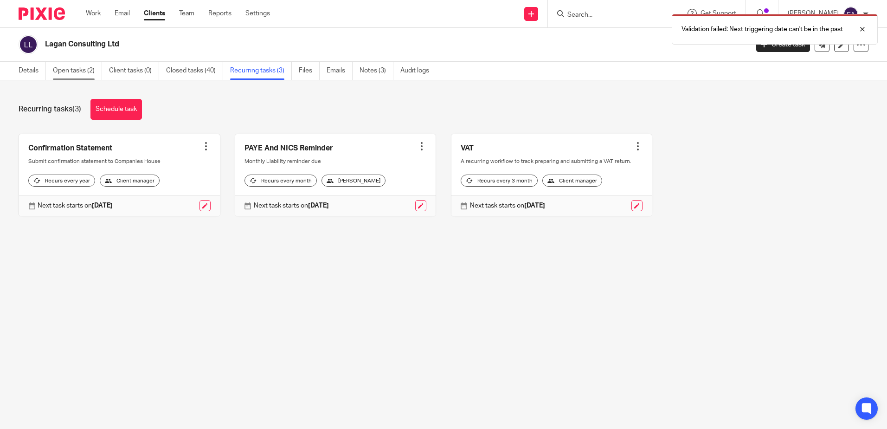
click at [71, 72] on link "Open tasks (2)" at bounding box center [77, 71] width 49 height 18
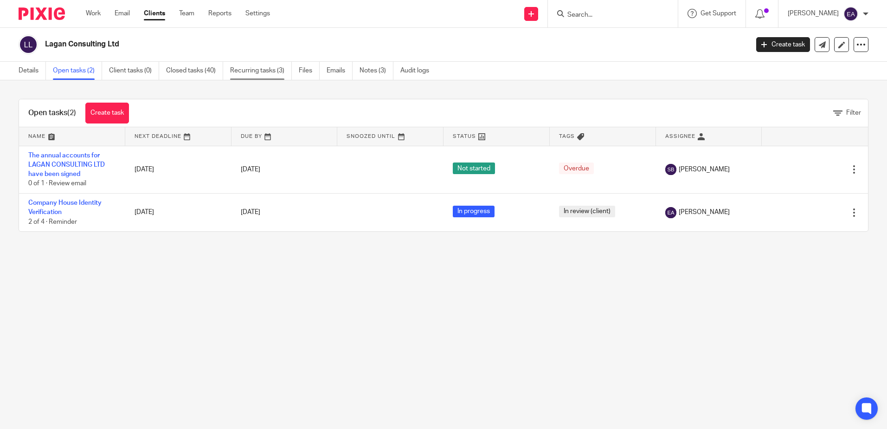
click at [250, 71] on link "Recurring tasks (3)" at bounding box center [261, 71] width 62 height 18
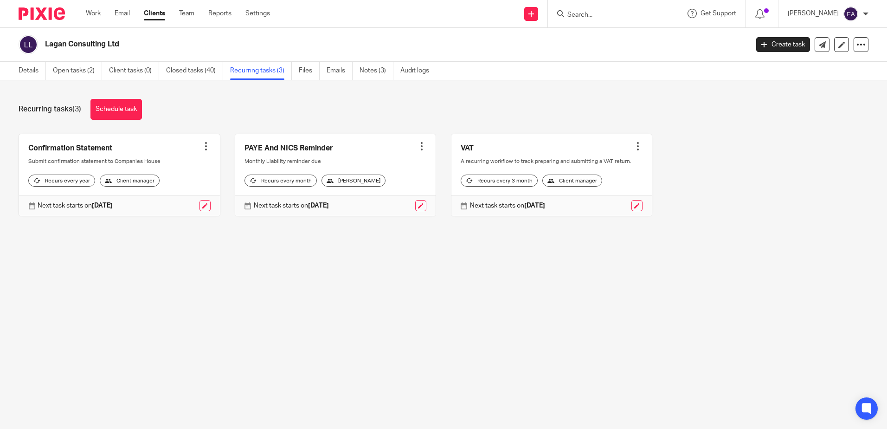
click at [417, 146] on div at bounding box center [421, 146] width 9 height 9
click at [391, 193] on button "Recalculate schedule" at bounding box center [380, 194] width 74 height 12
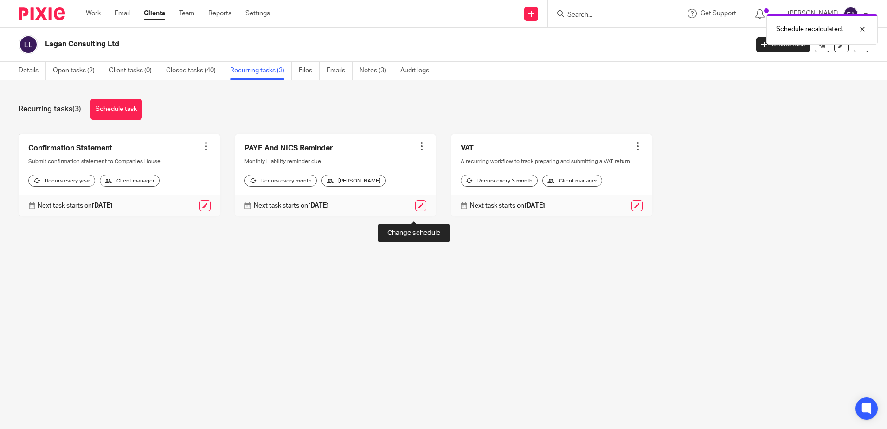
click at [415, 211] on link at bounding box center [420, 205] width 11 height 11
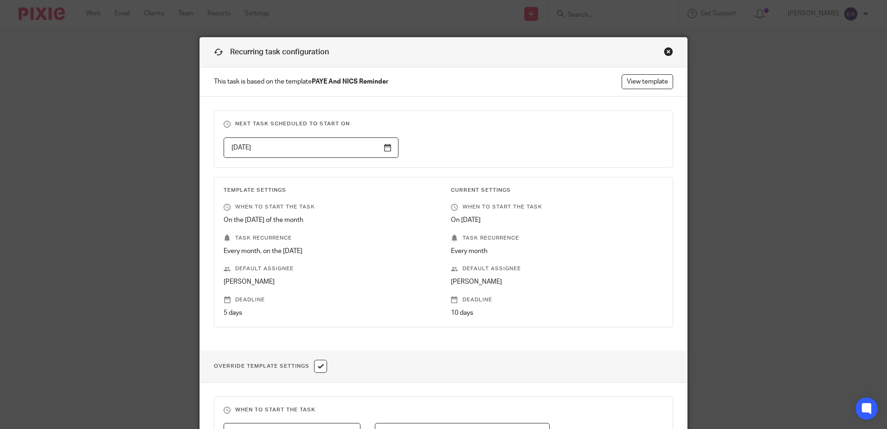
click at [319, 369] on input "checkbox" at bounding box center [320, 366] width 13 height 13
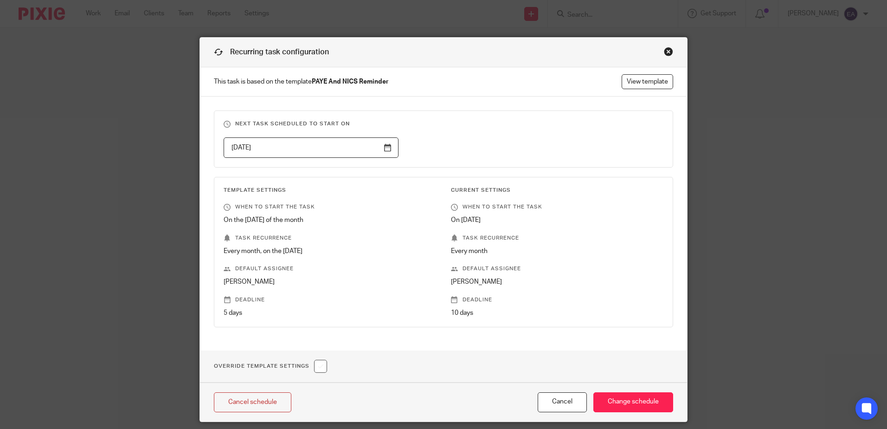
click at [319, 369] on input "checkbox" at bounding box center [320, 366] width 13 height 13
checkbox input "true"
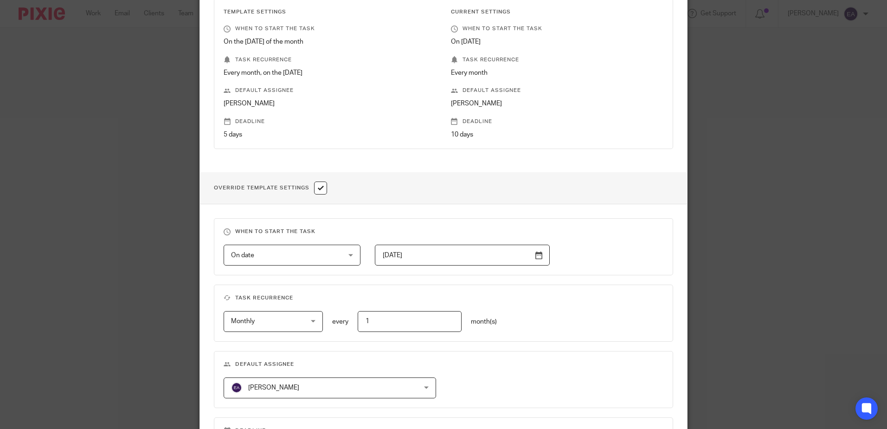
scroll to position [186, 0]
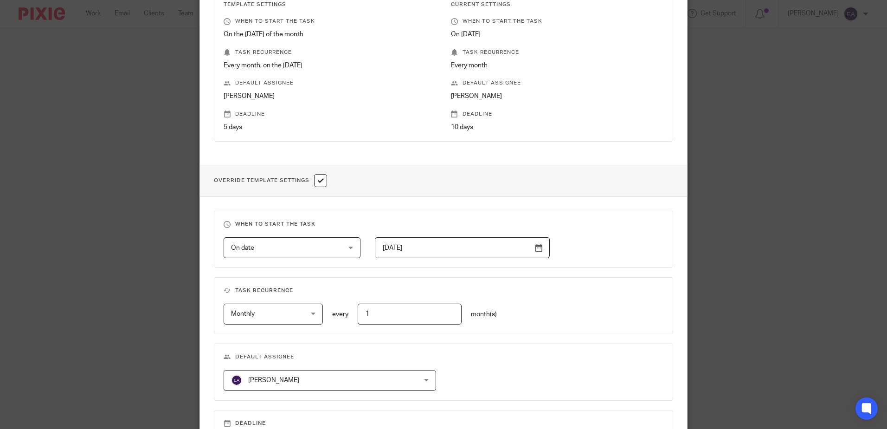
click at [536, 249] on input "[DATE]" at bounding box center [462, 247] width 175 height 21
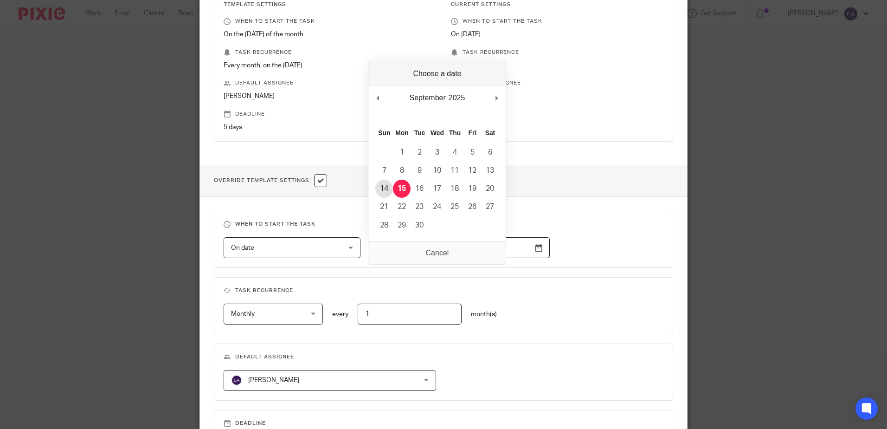
type input "[DATE]"
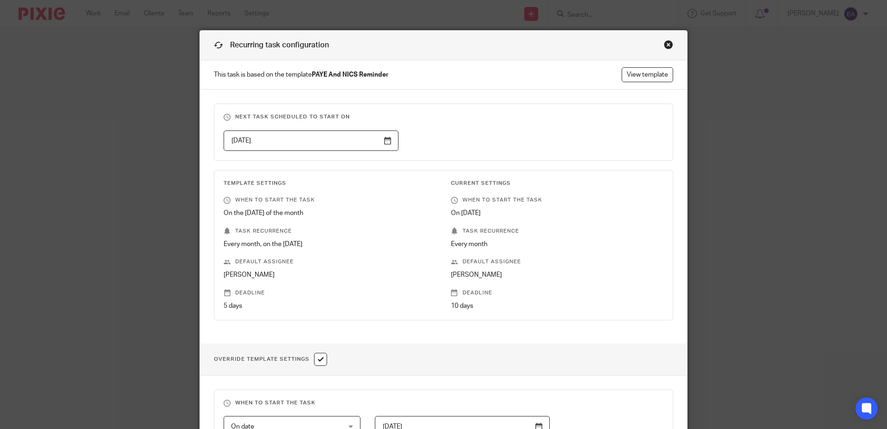
scroll to position [0, 0]
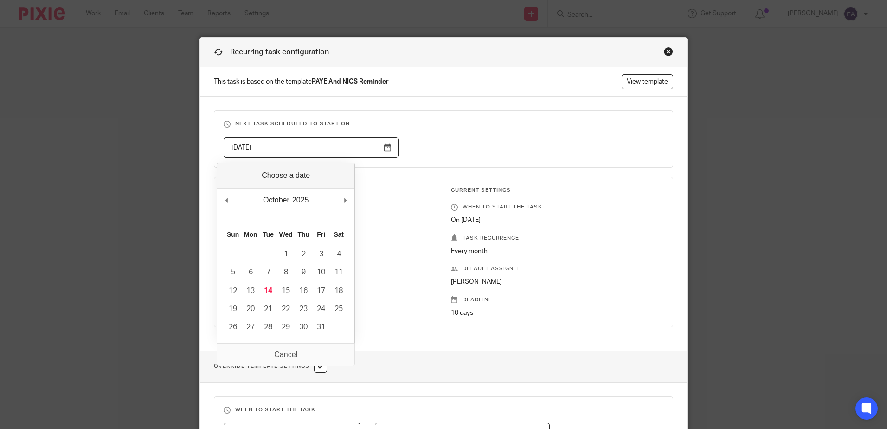
click at [387, 148] on input "[DATE]" at bounding box center [311, 147] width 175 height 21
type input "[DATE]"
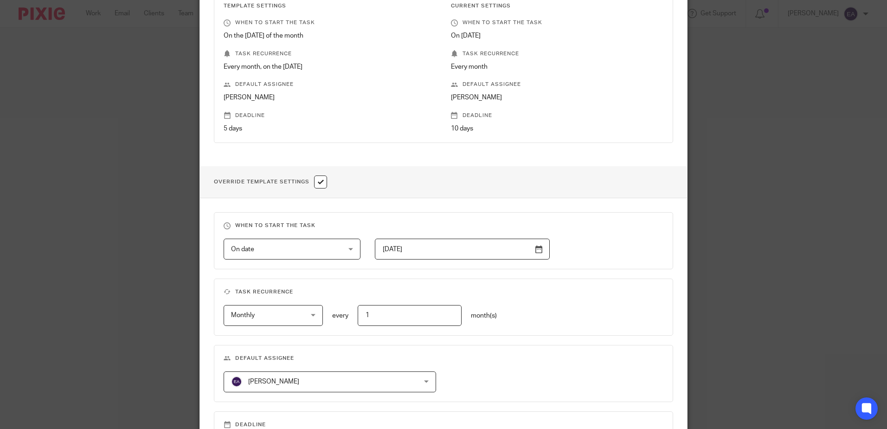
scroll to position [323, 0]
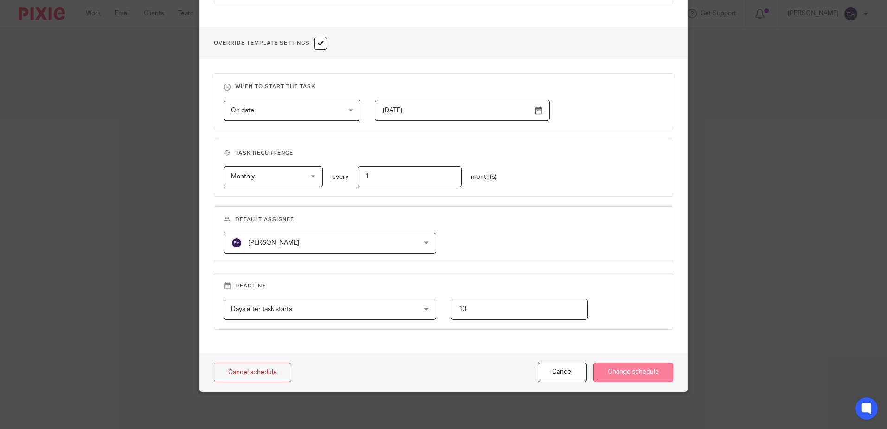
click at [627, 369] on input "Change schedule" at bounding box center [634, 372] width 80 height 20
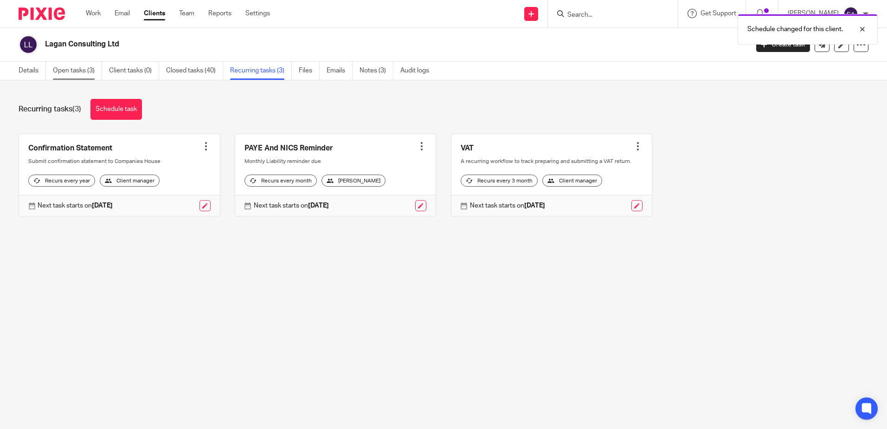
click at [73, 69] on link "Open tasks (3)" at bounding box center [77, 71] width 49 height 18
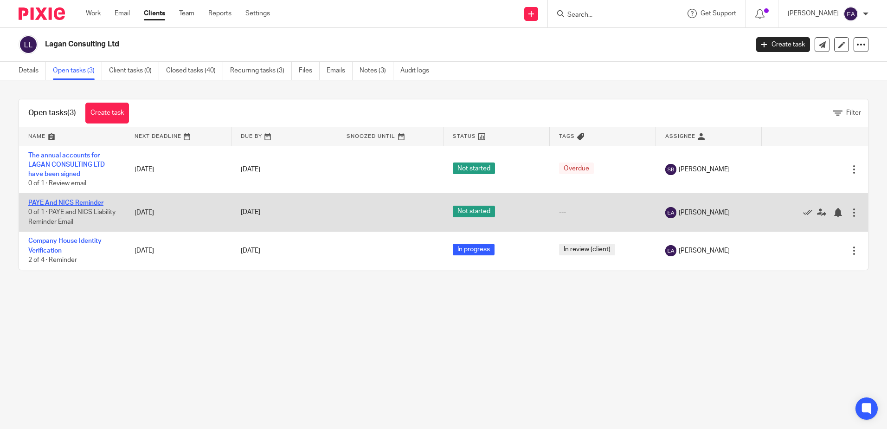
click at [56, 200] on link "PAYE And NICS Reminder" at bounding box center [65, 203] width 75 height 6
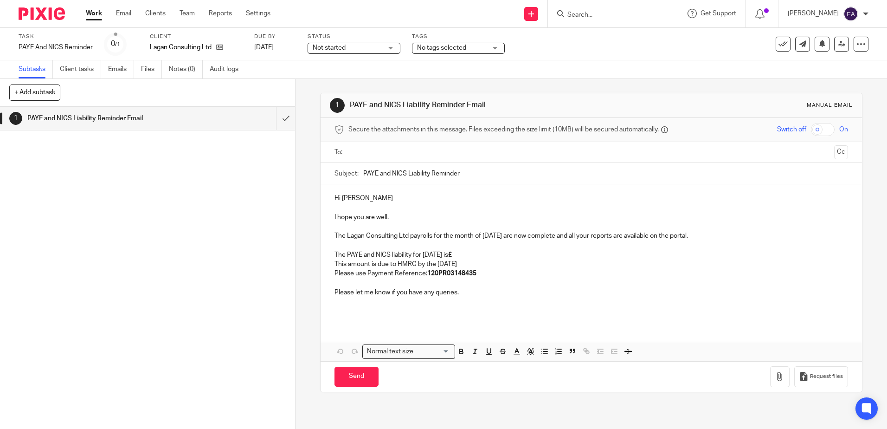
click at [360, 172] on div "Subject: PAYE and NICS Liability Reminder" at bounding box center [591, 173] width 513 height 21
click at [363, 172] on input "PAYE and NICS Liability Reminder" at bounding box center [605, 173] width 485 height 21
drag, startPoint x: 361, startPoint y: 172, endPoint x: 479, endPoint y: 174, distance: 117.9
click at [479, 174] on input "PAYE and NICS Liability Reminder" at bounding box center [605, 173] width 485 height 21
type input "October 2025 Payroll"
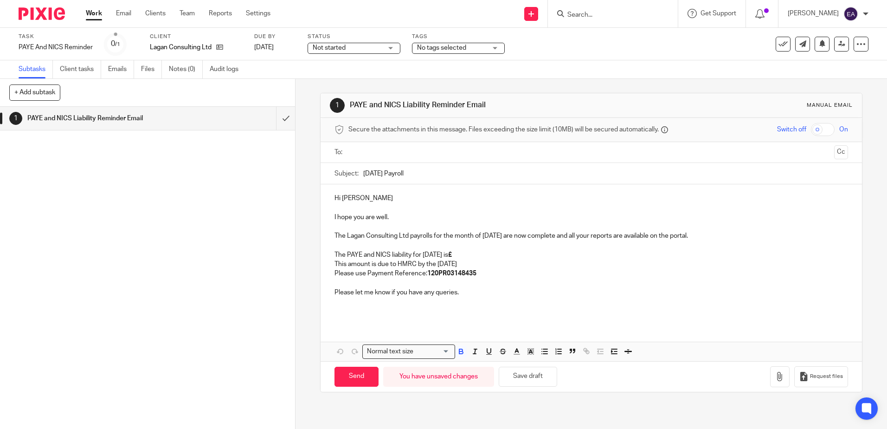
click at [476, 253] on p "The PAYE and NICS liability for October 2025 is £" at bounding box center [591, 254] width 513 height 9
drag, startPoint x: 506, startPoint y: 264, endPoint x: 452, endPoint y: 264, distance: 54.8
click at [452, 264] on p "This amount is due to HMRC by the 22nd November 2025" at bounding box center [591, 263] width 513 height 9
click at [369, 265] on p "This amount is due to HMRC by the 22nd January 2026" at bounding box center [591, 263] width 513 height 9
click at [525, 262] on p "This amount along with November and December amounts will be is due to HMRC by …" at bounding box center [591, 263] width 513 height 9
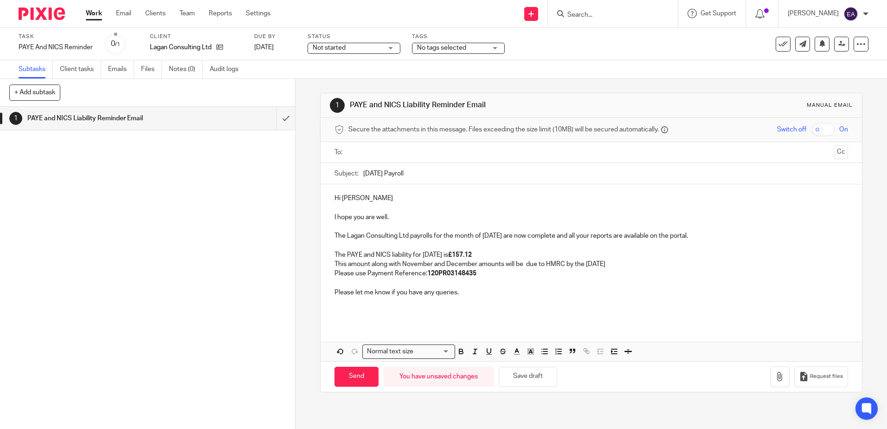
click at [505, 265] on p "This amount along with November and December amounts will be due to HMRC by the…" at bounding box center [591, 263] width 513 height 9
drag, startPoint x: 477, startPoint y: 275, endPoint x: 325, endPoint y: 275, distance: 151.3
click at [325, 275] on div "Hi Ian I hope you are well. The Lagan Consulting Ltd payrolls for the month of …" at bounding box center [591, 253] width 541 height 138
click at [358, 150] on input "text" at bounding box center [591, 152] width 479 height 11
click at [348, 380] on input "Send" at bounding box center [357, 379] width 44 height 20
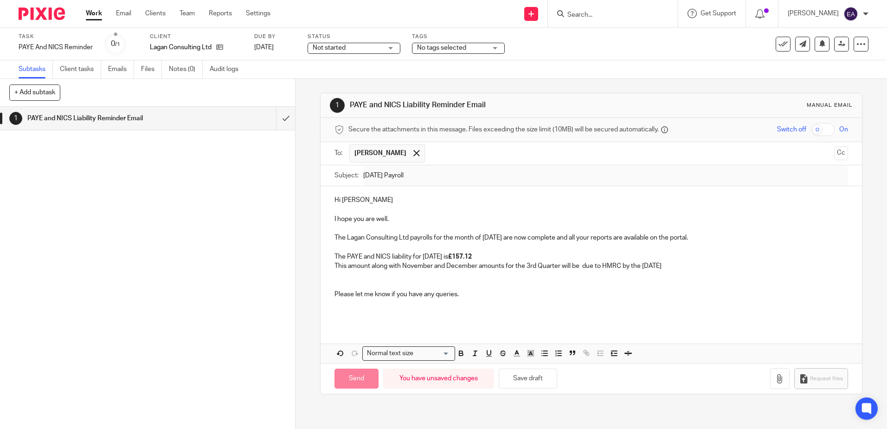
type input "Sent"
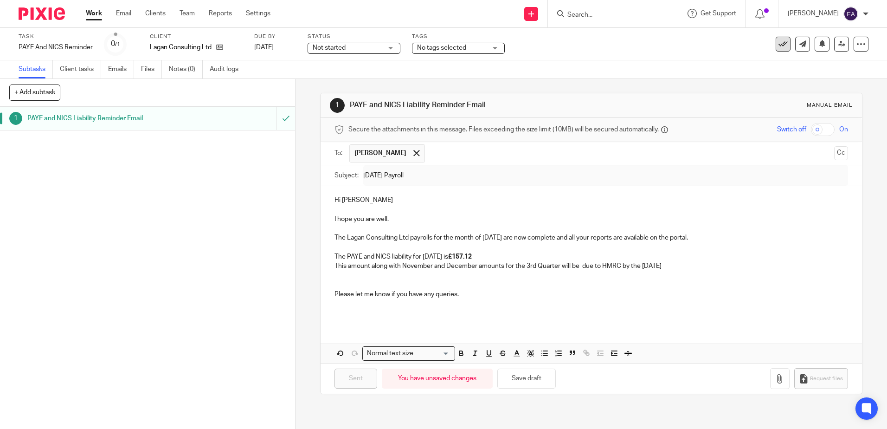
click at [779, 43] on icon at bounding box center [783, 43] width 9 height 9
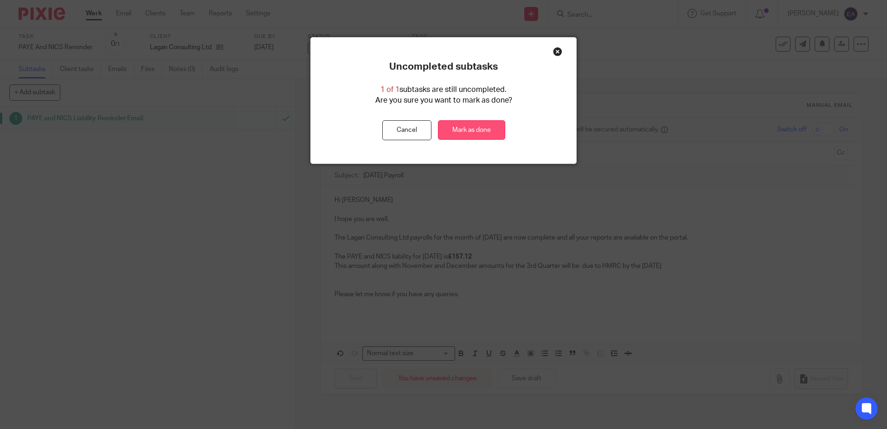
click at [459, 136] on link "Mark as done" at bounding box center [471, 130] width 67 height 20
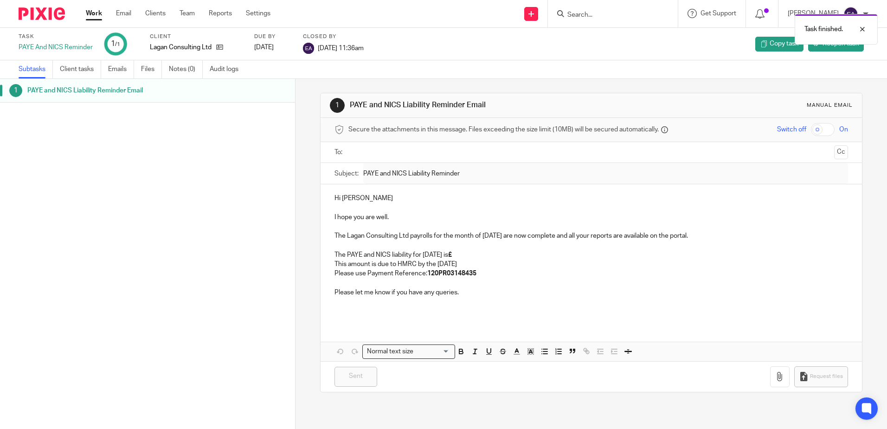
click at [580, 12] on div "Task finished." at bounding box center [661, 26] width 434 height 35
click at [117, 10] on link "Email" at bounding box center [123, 13] width 15 height 9
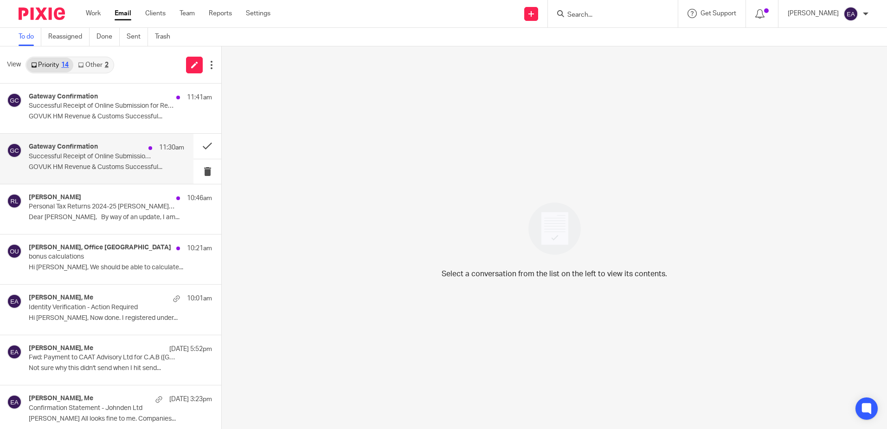
click at [73, 165] on p "GOVUK HM Revenue & Customs Successful..." at bounding box center [106, 167] width 155 height 8
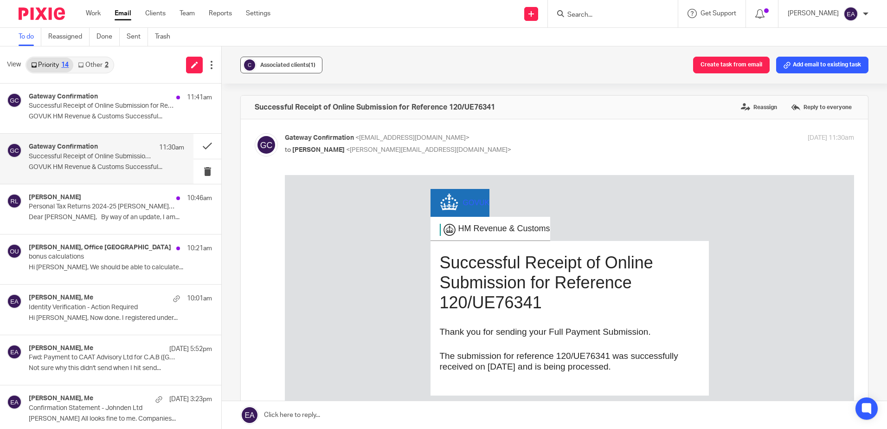
click at [298, 66] on span "Associated clients (1)" at bounding box center [287, 65] width 55 height 6
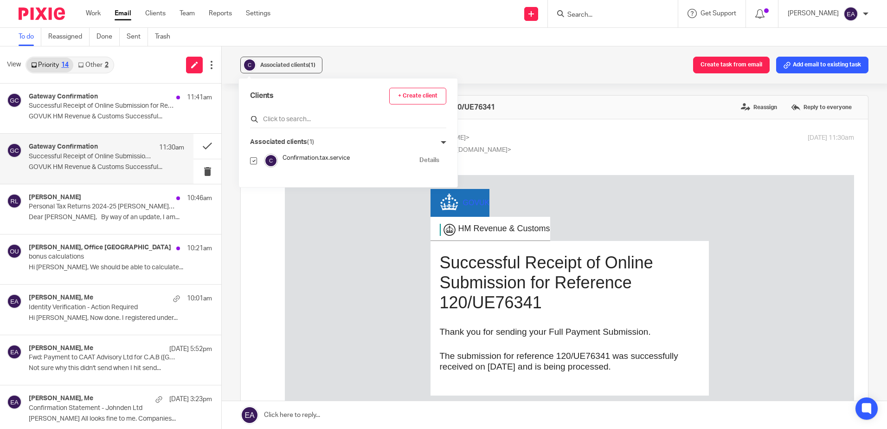
click at [294, 116] on input "text" at bounding box center [348, 119] width 196 height 9
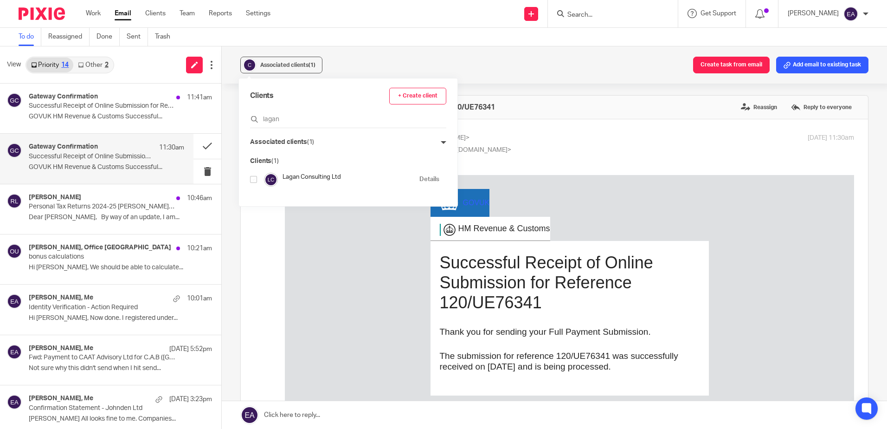
type input "lagan"
click at [254, 179] on input "checkbox" at bounding box center [253, 179] width 7 height 7
checkbox input "true"
click at [200, 146] on button at bounding box center [208, 146] width 28 height 25
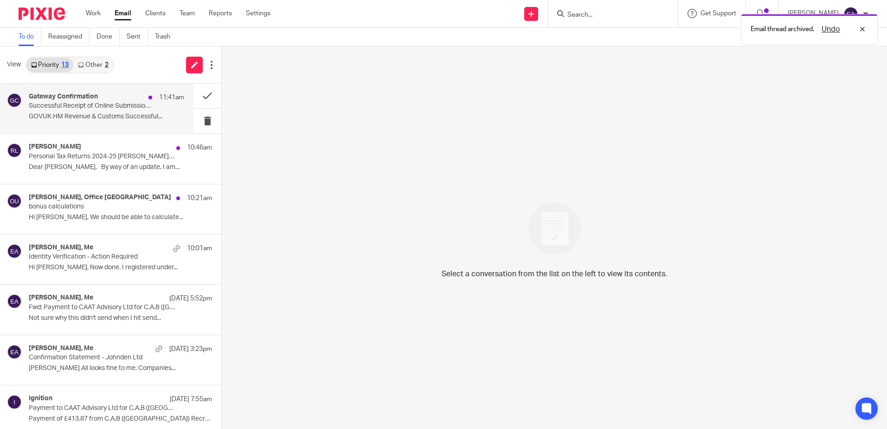
click at [100, 104] on p "Successful Receipt of Online Submission for Reference 846/XA12346" at bounding box center [91, 106] width 124 height 8
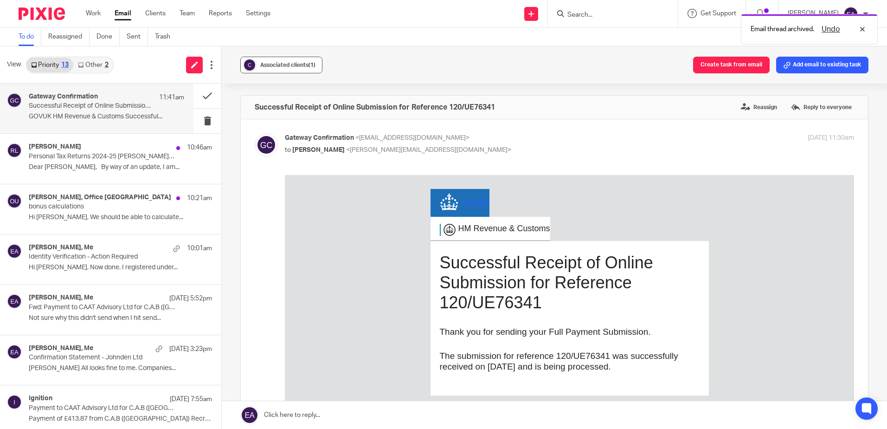
click at [267, 65] on span "Associated clients (1)" at bounding box center [287, 65] width 55 height 6
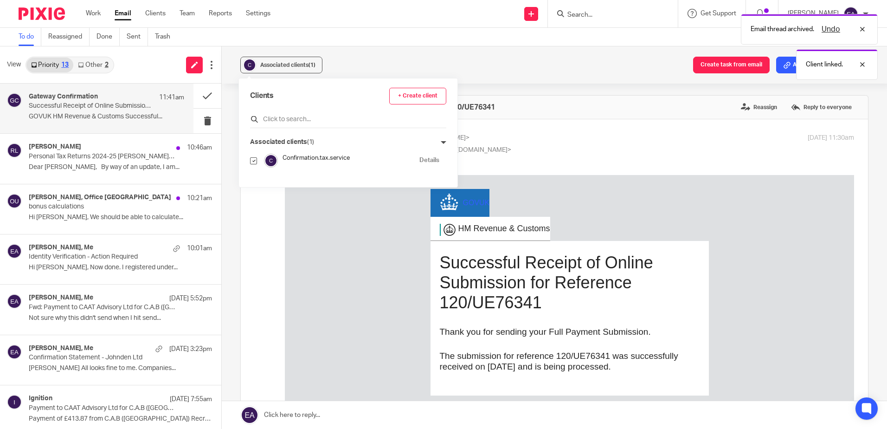
click at [272, 119] on input "text" at bounding box center [348, 119] width 196 height 9
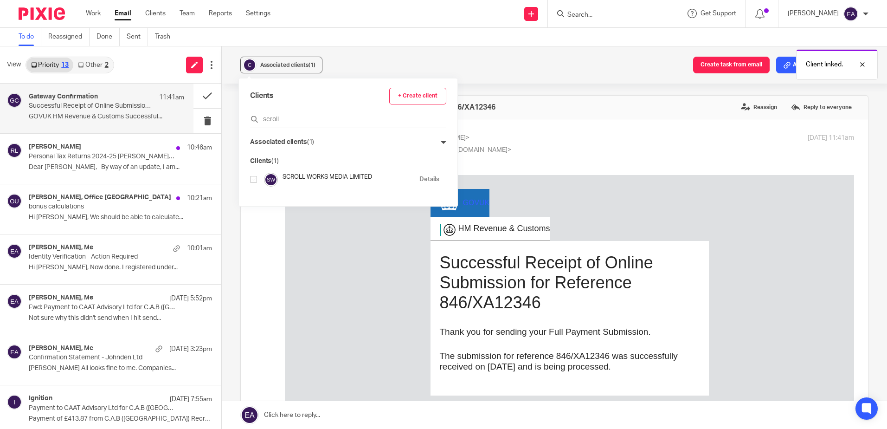
type input "scroll"
click at [254, 179] on input "checkbox" at bounding box center [253, 179] width 7 height 7
checkbox input "true"
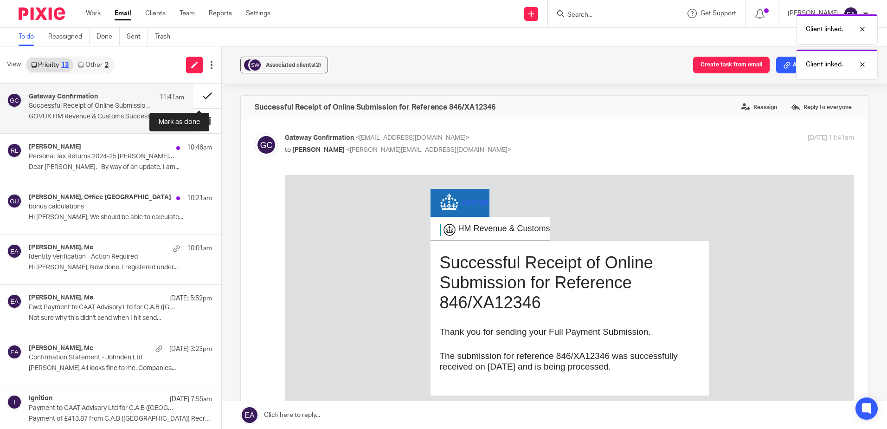
click at [199, 100] on button at bounding box center [208, 96] width 28 height 25
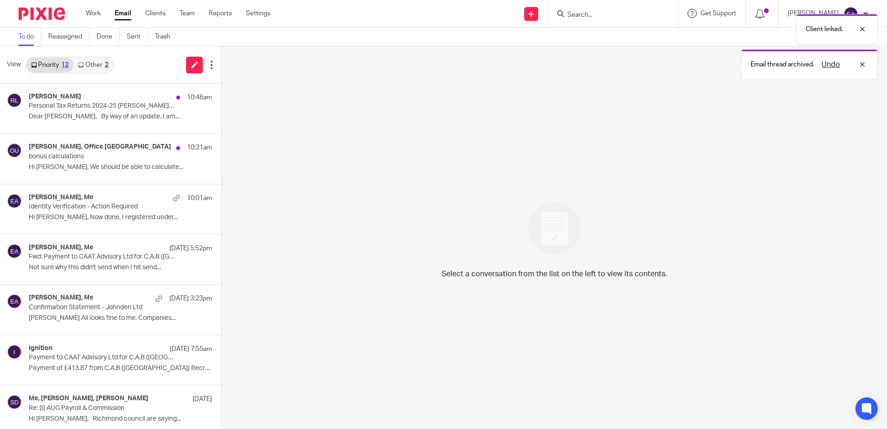
click at [91, 67] on link "Other 2" at bounding box center [92, 65] width 39 height 15
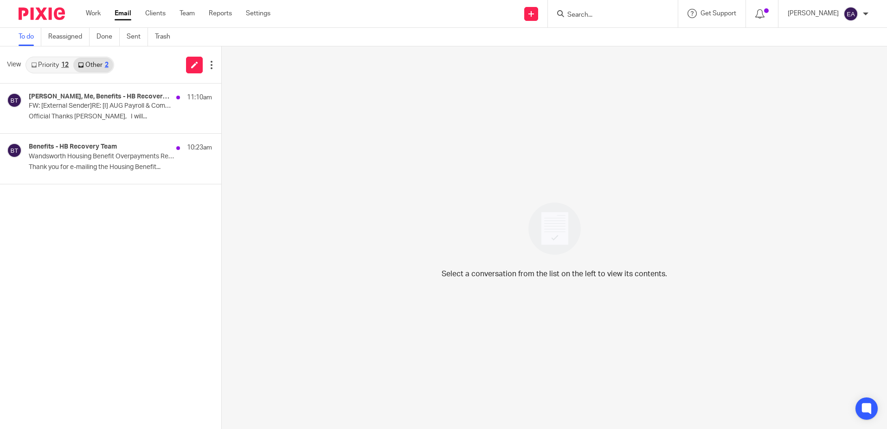
click at [596, 14] on input "Search" at bounding box center [609, 15] width 84 height 8
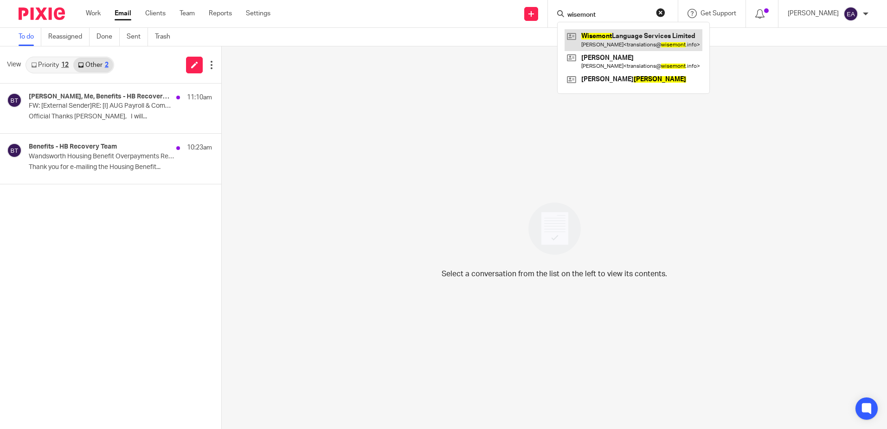
type input "wisemont"
click at [613, 43] on link at bounding box center [634, 39] width 138 height 21
